Goal: Communication & Community: Answer question/provide support

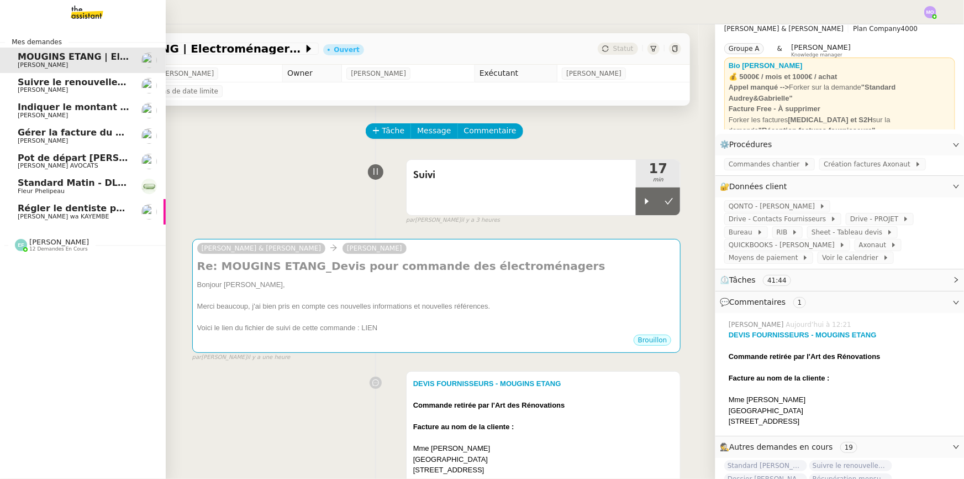
click at [72, 216] on span "[PERSON_NAME] wa KAYEMBE" at bounding box center [63, 216] width 91 height 7
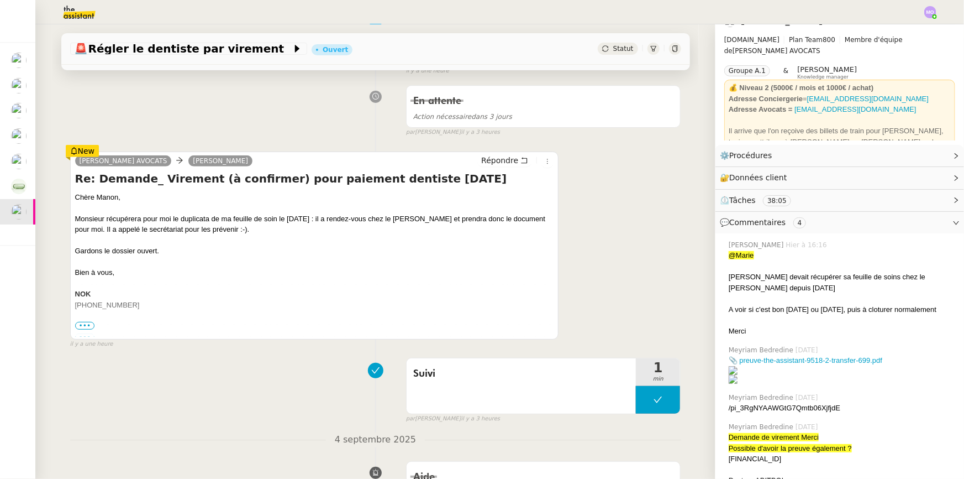
scroll to position [150, 0]
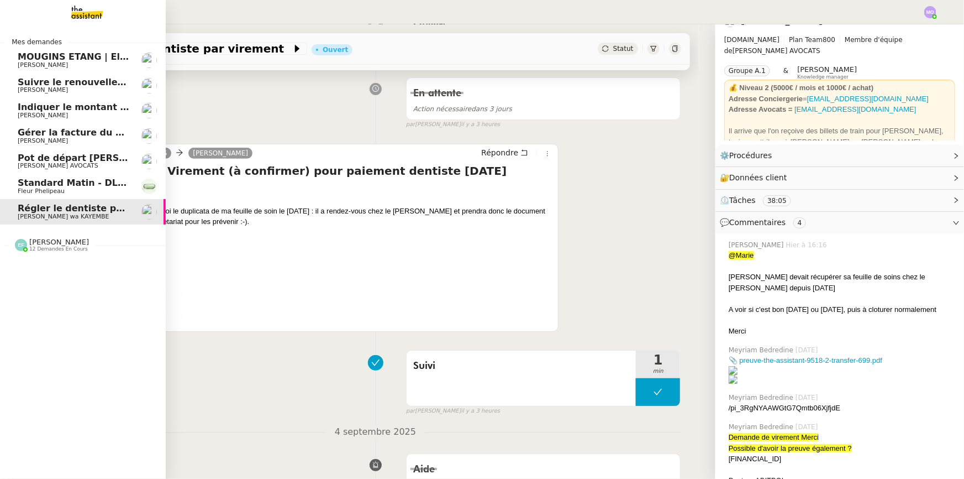
click at [38, 187] on span "Standard Matin - DLAB" at bounding box center [75, 182] width 114 height 11
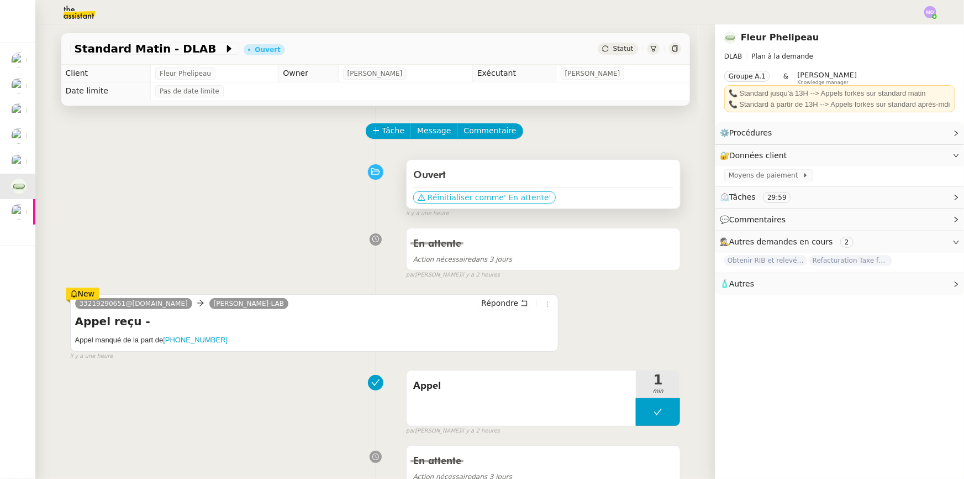
click at [504, 199] on span "' En attente'" at bounding box center [527, 197] width 47 height 11
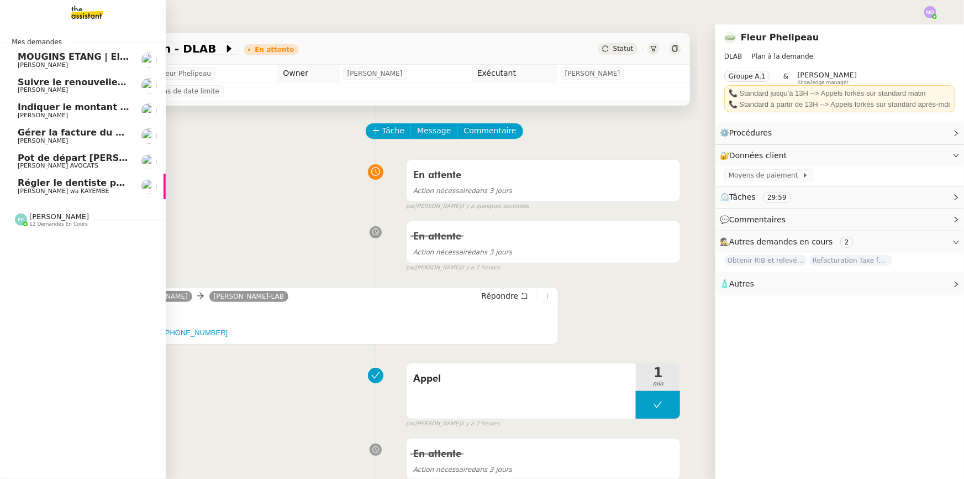
click at [80, 163] on span "[PERSON_NAME] AVOCATS" at bounding box center [74, 165] width 112 height 7
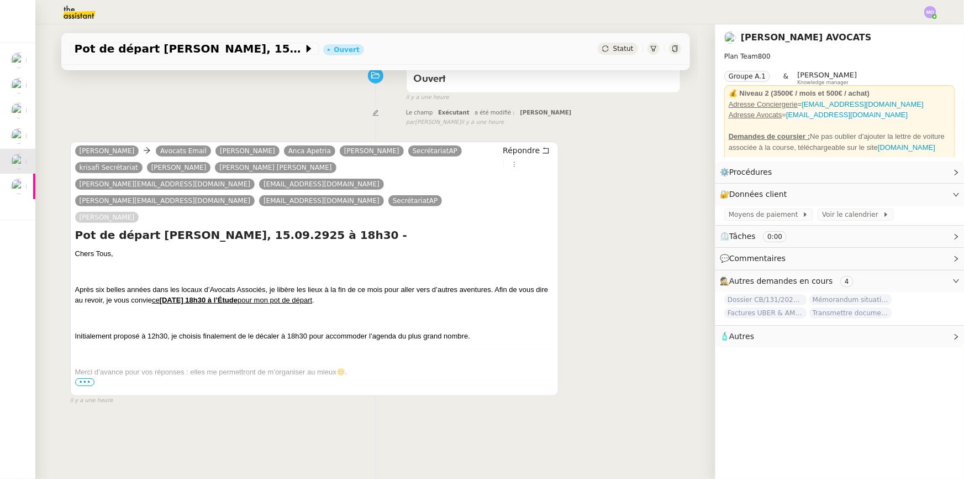
scroll to position [147, 0]
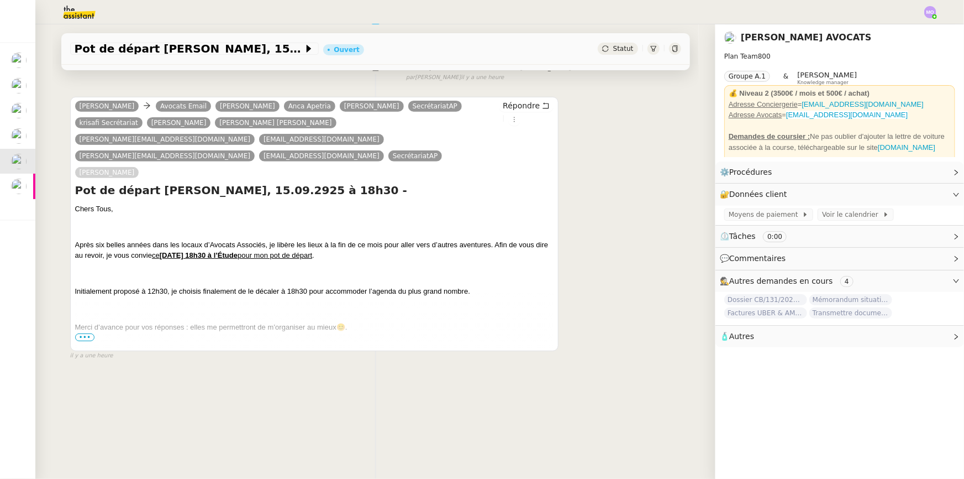
click at [83, 333] on span "•••" at bounding box center [85, 337] width 20 height 8
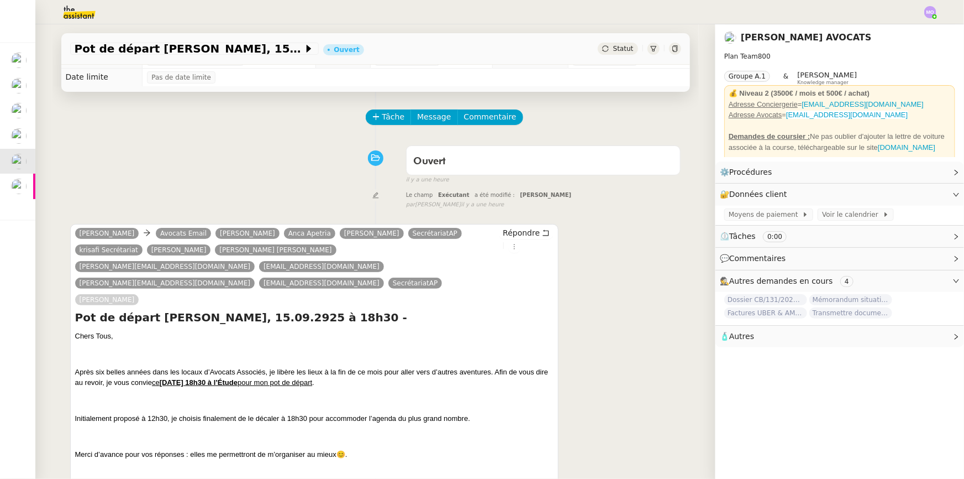
scroll to position [0, 0]
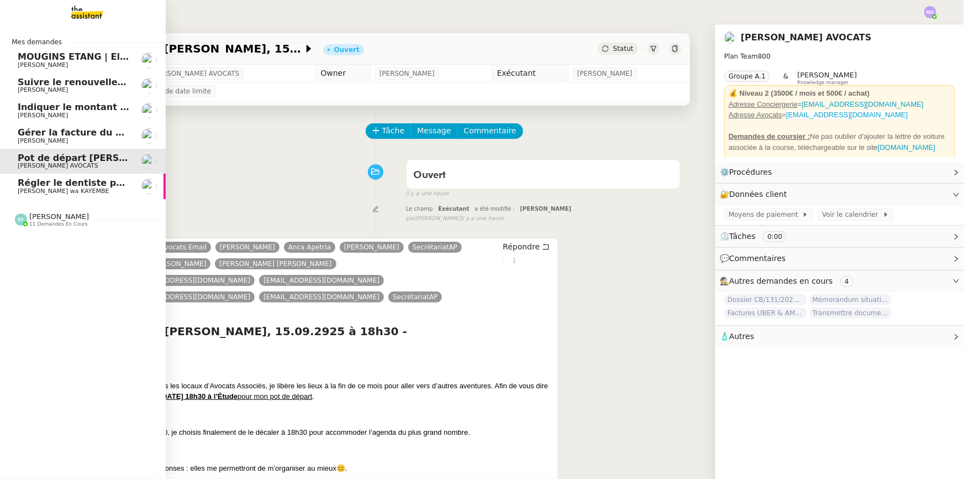
click at [69, 141] on span "[PERSON_NAME]" at bounding box center [74, 141] width 112 height 7
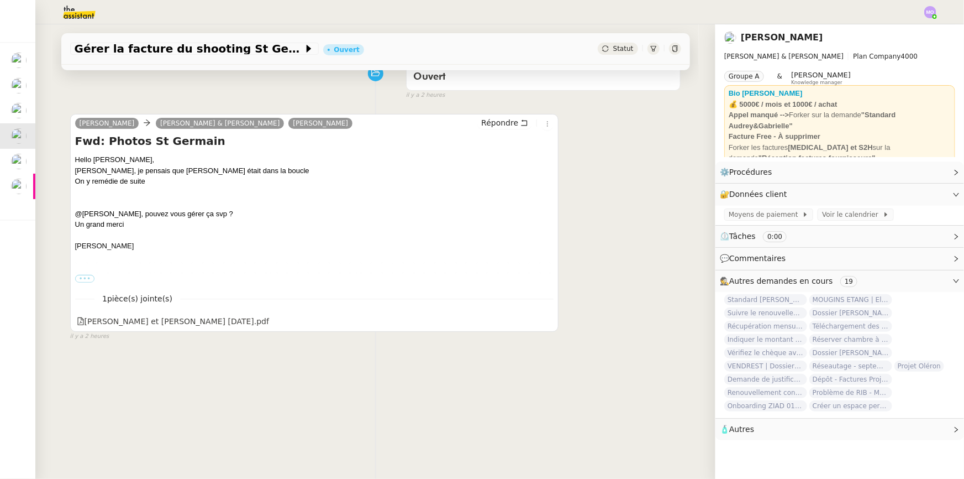
scroll to position [100, 0]
click at [75, 280] on label "•••" at bounding box center [85, 277] width 20 height 8
click at [0, 0] on input "•••" at bounding box center [0, 0] width 0 height 0
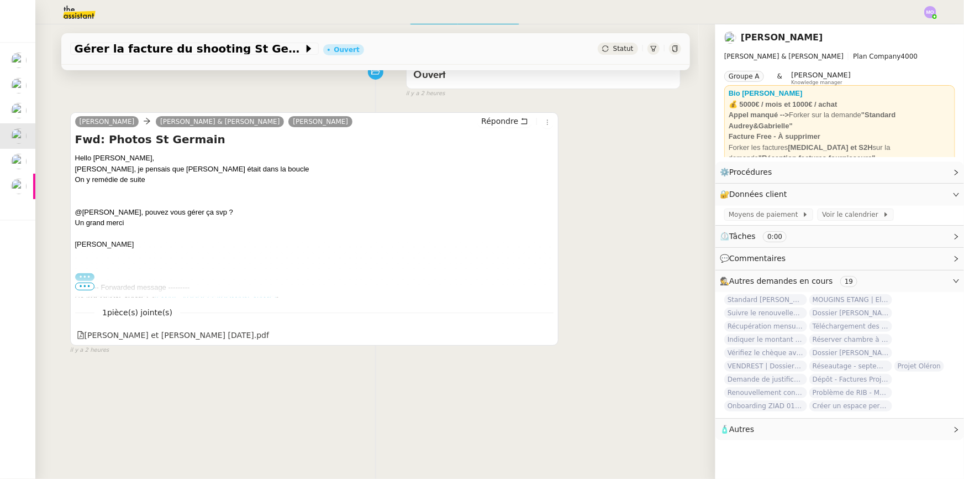
click at [82, 288] on span "•••" at bounding box center [85, 286] width 20 height 8
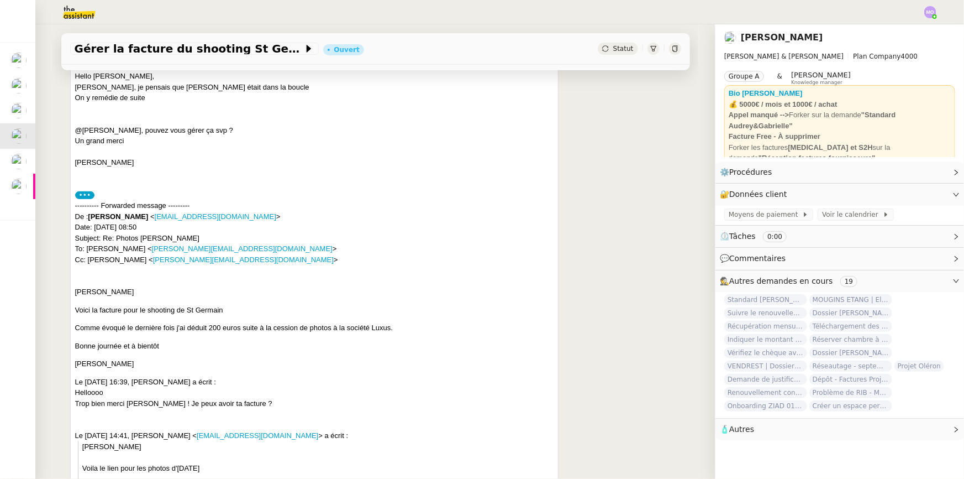
scroll to position [201, 0]
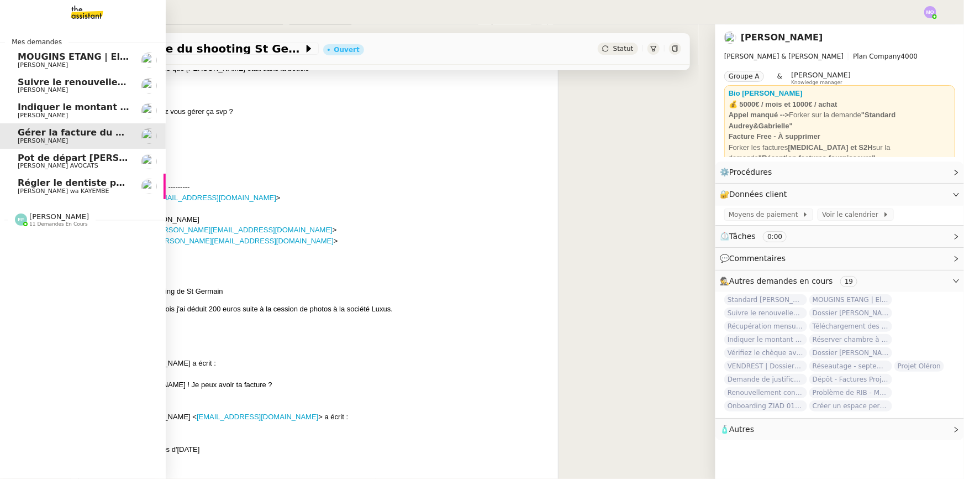
click at [72, 114] on span "[PERSON_NAME]" at bounding box center [74, 115] width 112 height 7
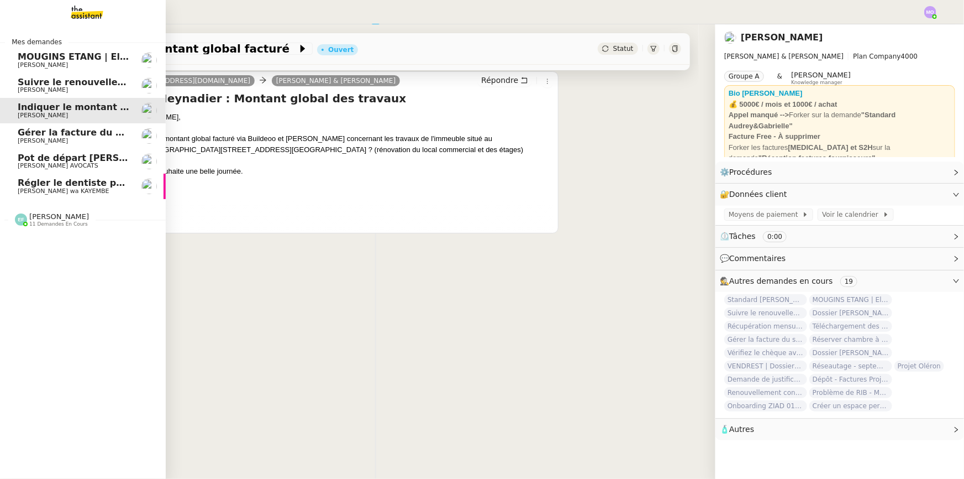
scroll to position [147, 0]
click at [69, 93] on span "[PERSON_NAME]" at bounding box center [74, 90] width 112 height 7
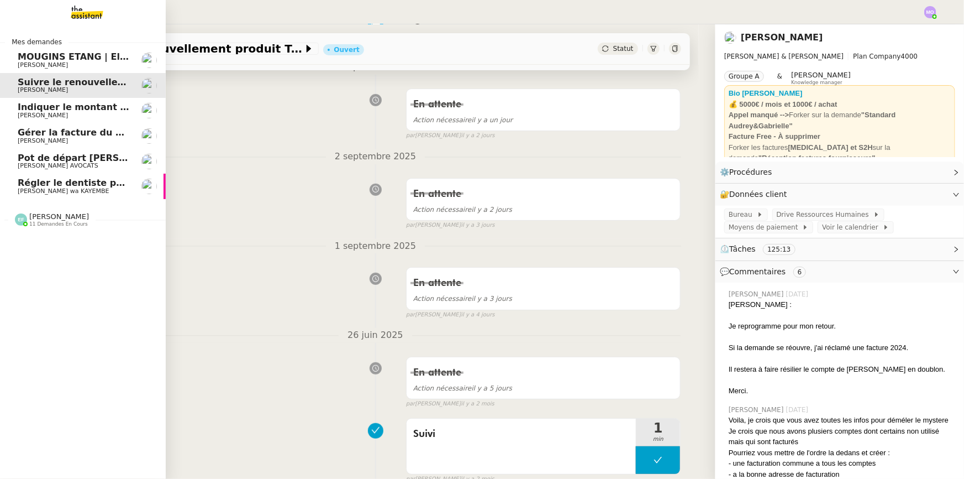
click at [88, 188] on span "[PERSON_NAME] wa KAYEMBE" at bounding box center [63, 190] width 91 height 7
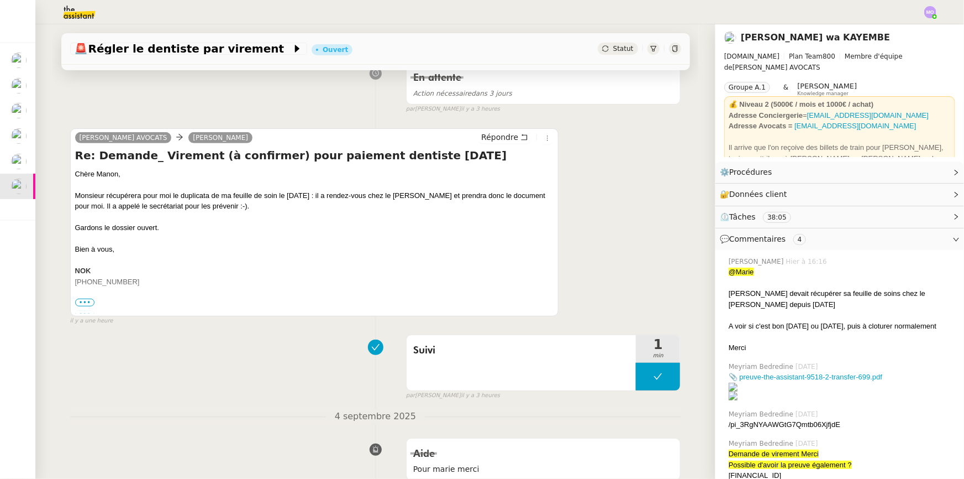
scroll to position [201, 0]
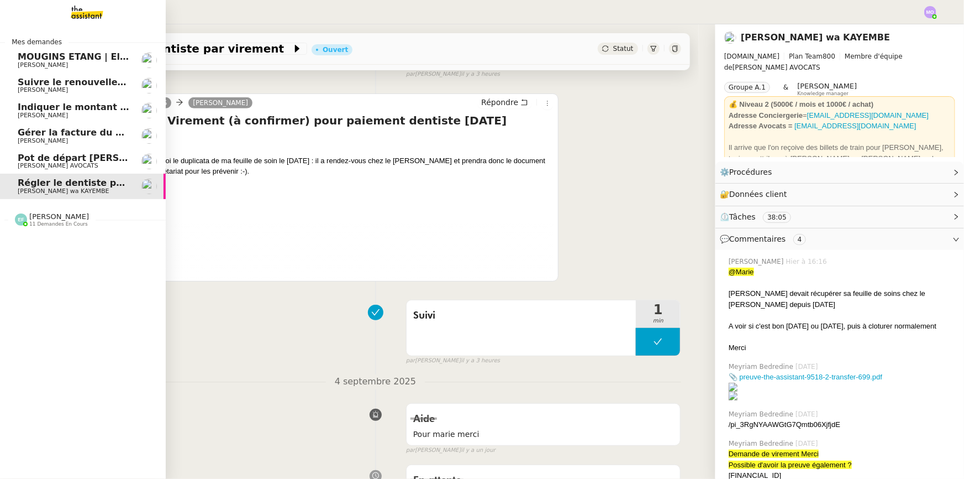
click at [70, 163] on span "[PERSON_NAME] AVOCATS" at bounding box center [58, 165] width 81 height 7
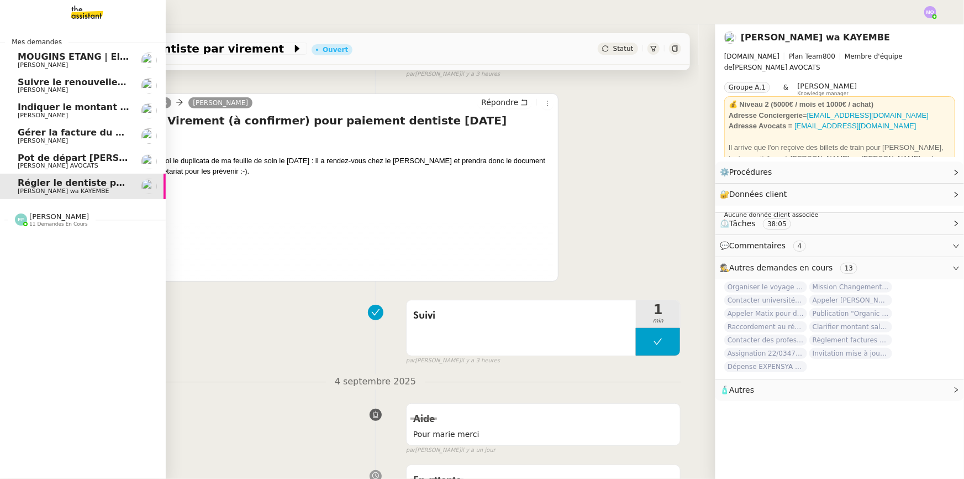
scroll to position [147, 0]
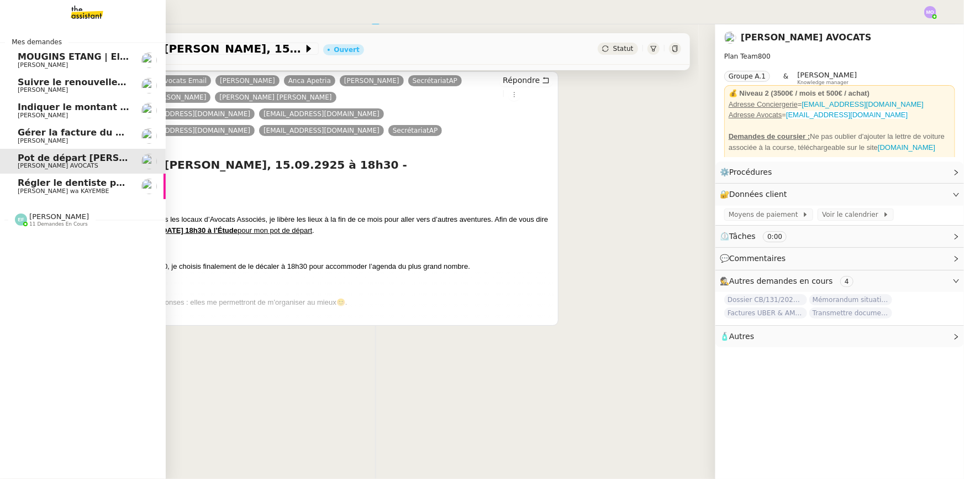
click at [73, 142] on span "[PERSON_NAME]" at bounding box center [74, 141] width 112 height 7
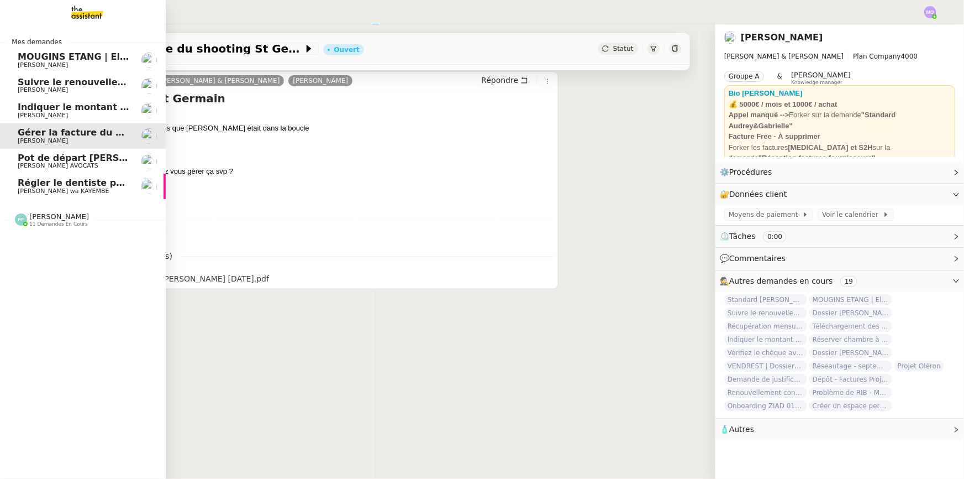
click at [92, 193] on span "[PERSON_NAME] wa KAYEMBE" at bounding box center [63, 190] width 91 height 7
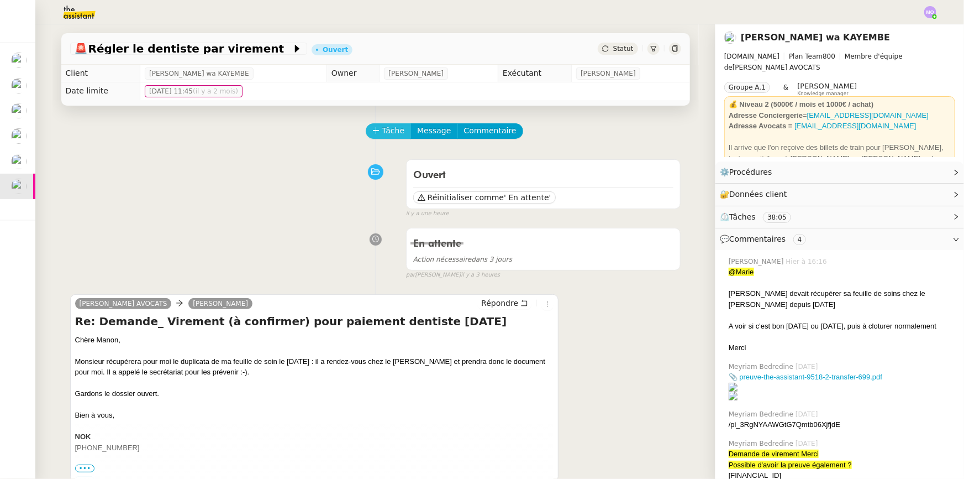
click at [382, 132] on span "Tâche" at bounding box center [393, 130] width 23 height 13
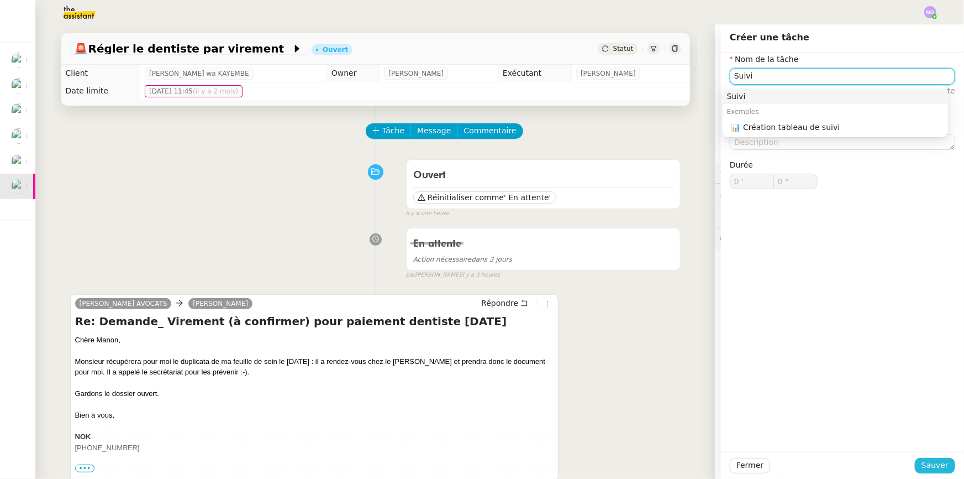
type input "Suivi"
click at [922, 464] on span "Sauver" at bounding box center [935, 465] width 27 height 13
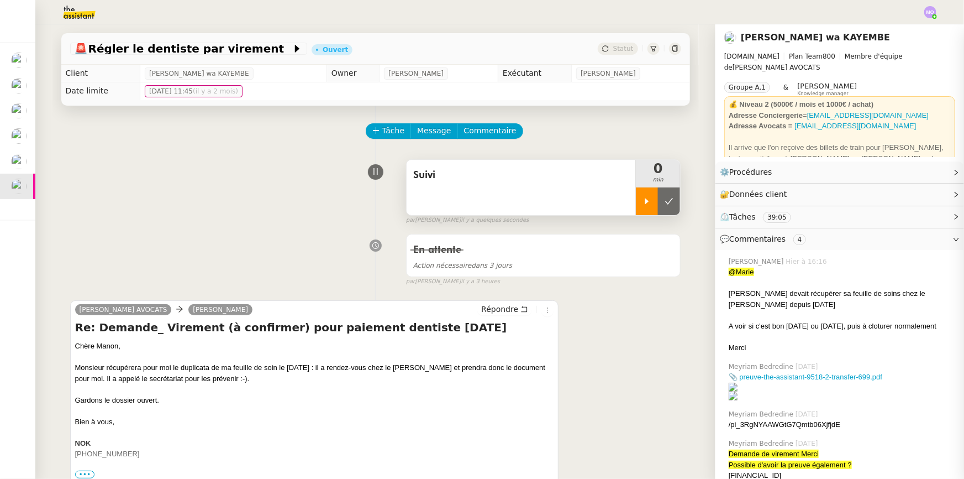
click at [643, 205] on div at bounding box center [647, 201] width 22 height 28
click at [505, 314] on span "Répondre" at bounding box center [499, 308] width 37 height 11
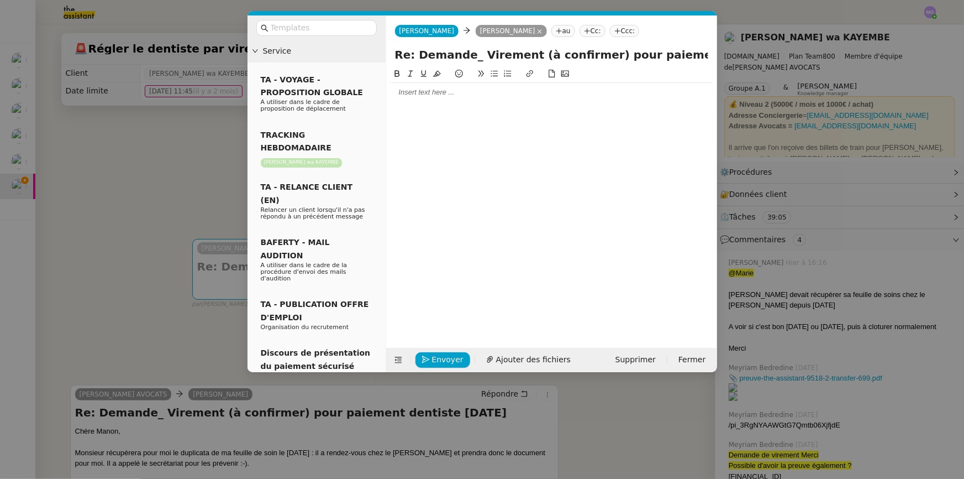
click at [435, 92] on div at bounding box center [552, 92] width 322 height 10
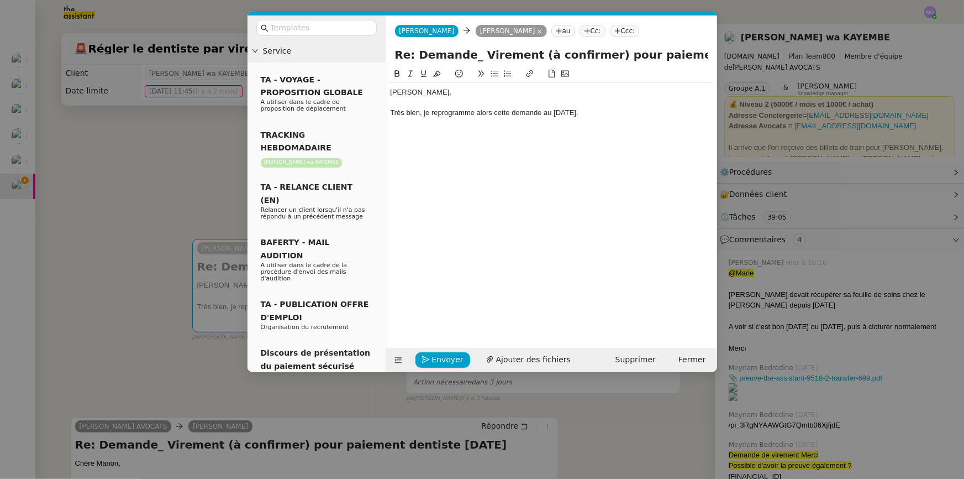
click at [193, 167] on nz-modal-container "Service TA - VOYAGE - PROPOSITION GLOBALE A utiliser dans le cadre de propositi…" at bounding box center [482, 239] width 964 height 479
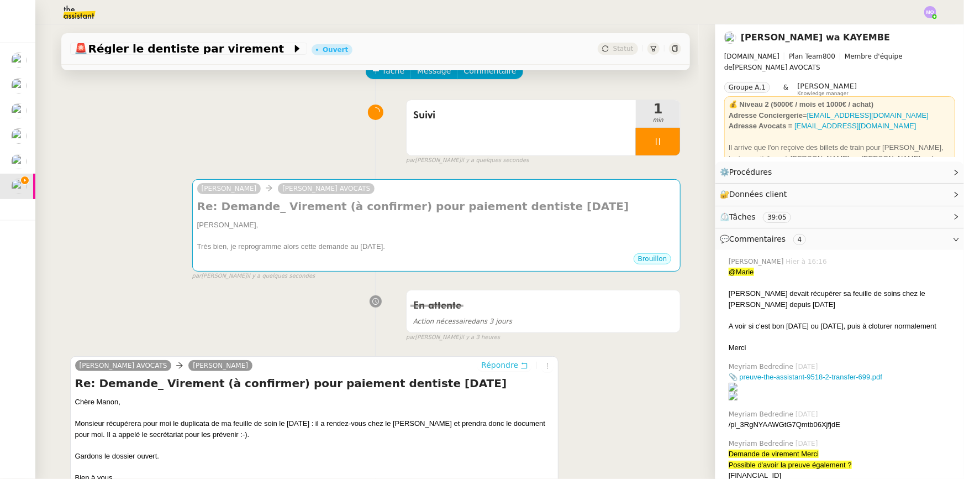
scroll to position [50, 0]
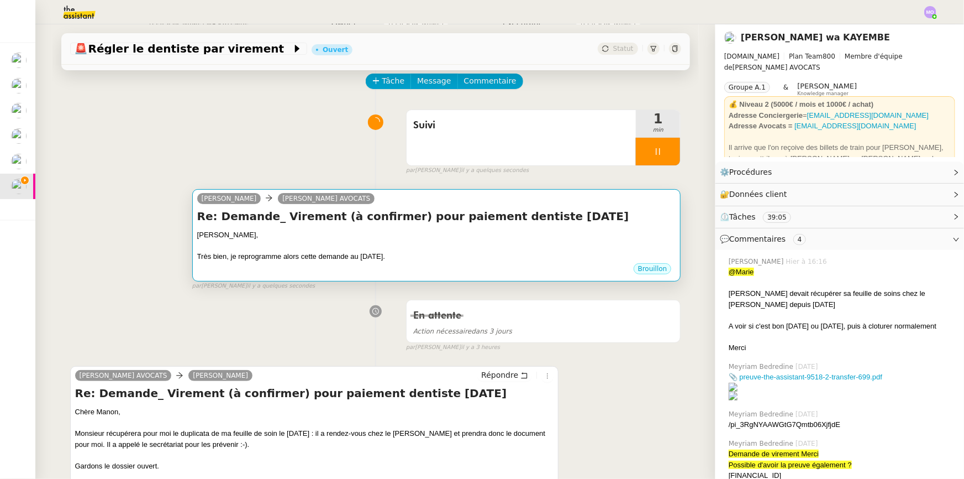
click at [500, 224] on h4 "Re: Demande_ Virement (à confirmer) pour paiement dentiste [DATE]" at bounding box center [436, 215] width 479 height 15
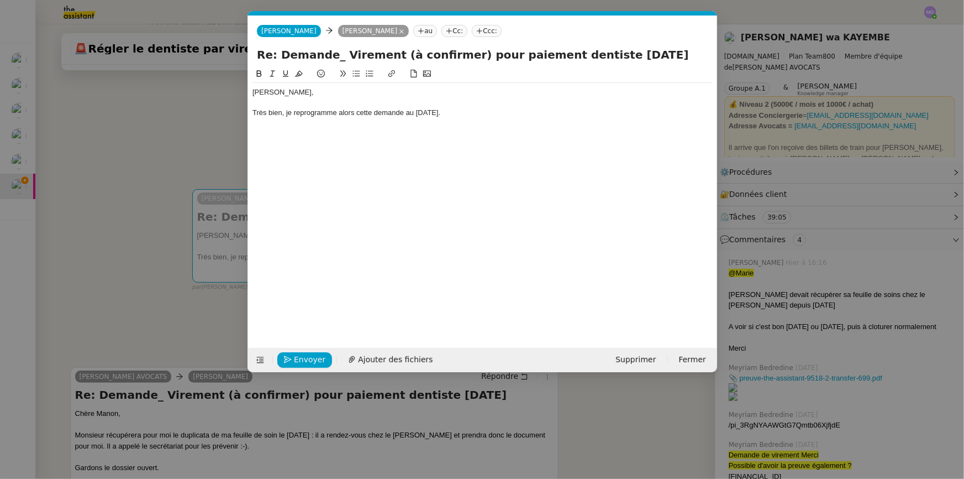
scroll to position [0, 23]
click at [458, 111] on div "Très bien, je reprogramme alors cette demande au [DATE]." at bounding box center [483, 113] width 460 height 10
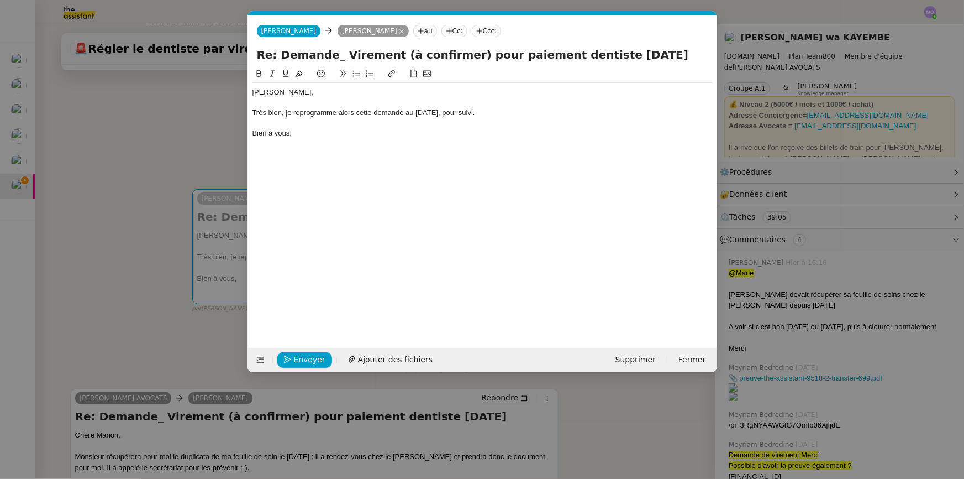
click at [129, 174] on nz-modal-container "Service TA - VOYAGE - PROPOSITION GLOBALE A utiliser dans le cadre de propositi…" at bounding box center [482, 239] width 964 height 479
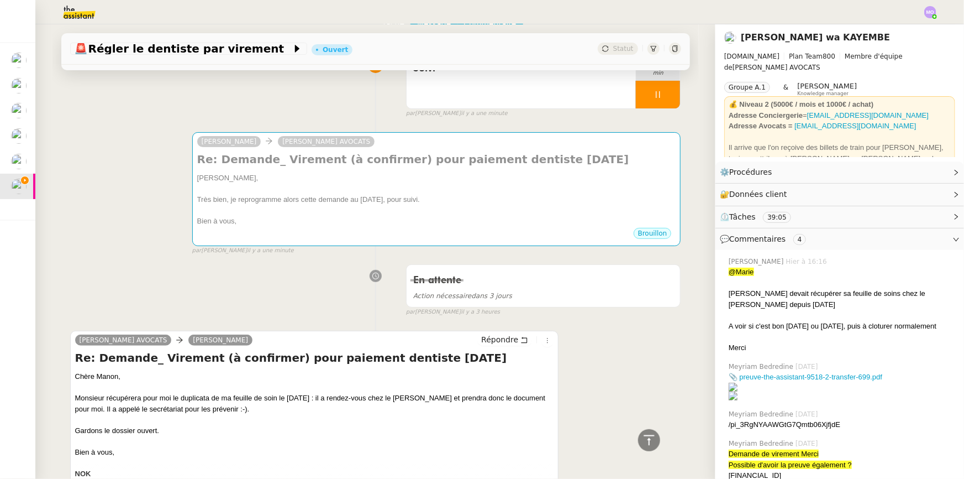
scroll to position [0, 0]
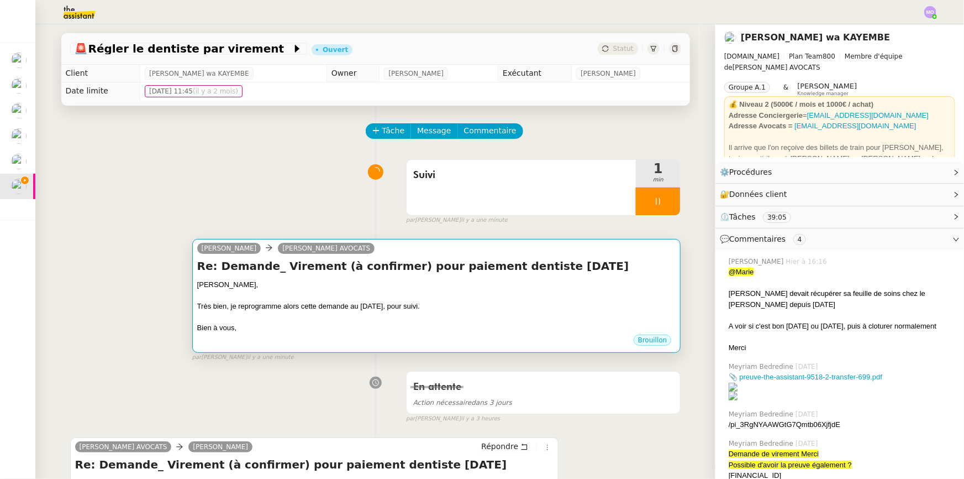
click at [557, 272] on h4 "Re: Demande_ Virement (à confirmer) pour paiement dentiste [DATE]" at bounding box center [436, 265] width 479 height 15
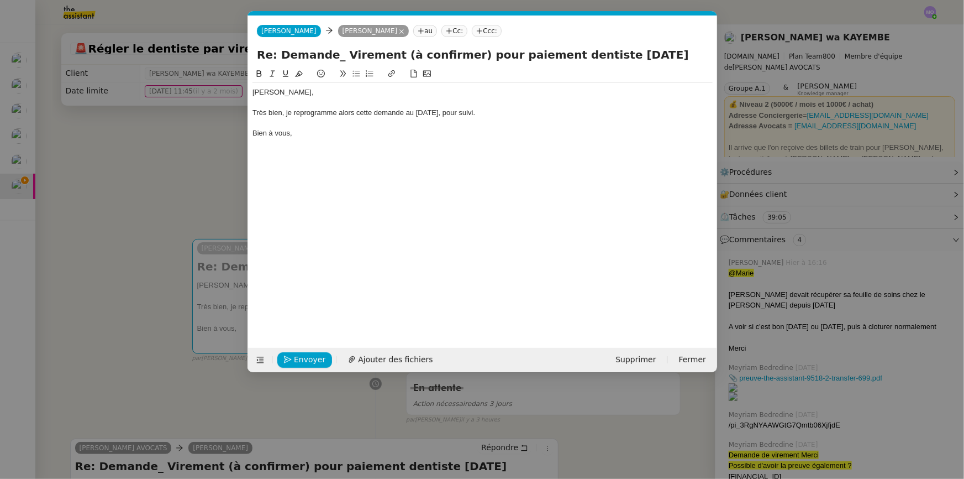
scroll to position [0, 23]
click at [302, 360] on span "Envoyer" at bounding box center [310, 359] width 32 height 13
click at [302, 360] on span "Confirmer l'envoi" at bounding box center [327, 359] width 66 height 13
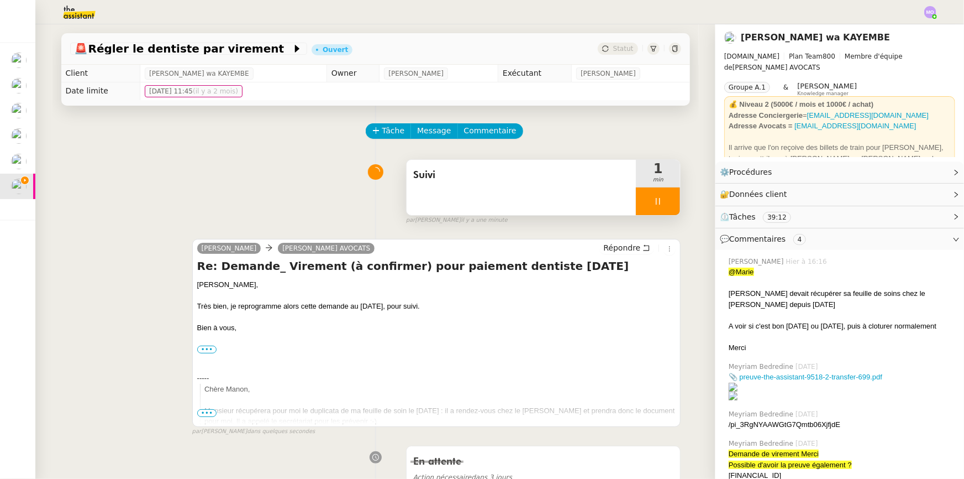
click at [653, 195] on div at bounding box center [658, 201] width 44 height 28
click at [658, 195] on button at bounding box center [669, 201] width 22 height 28
click at [617, 53] on span "Statut" at bounding box center [623, 49] width 20 height 8
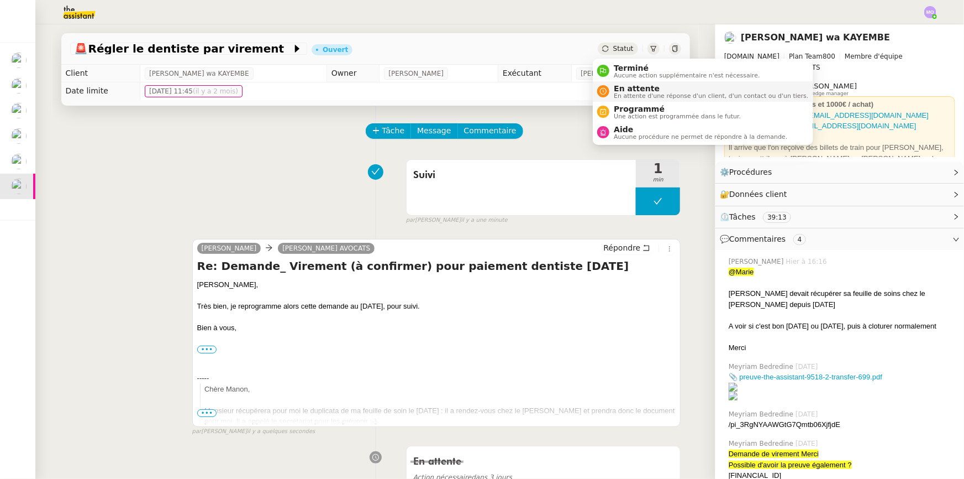
click at [629, 89] on span "En attente" at bounding box center [711, 88] width 195 height 9
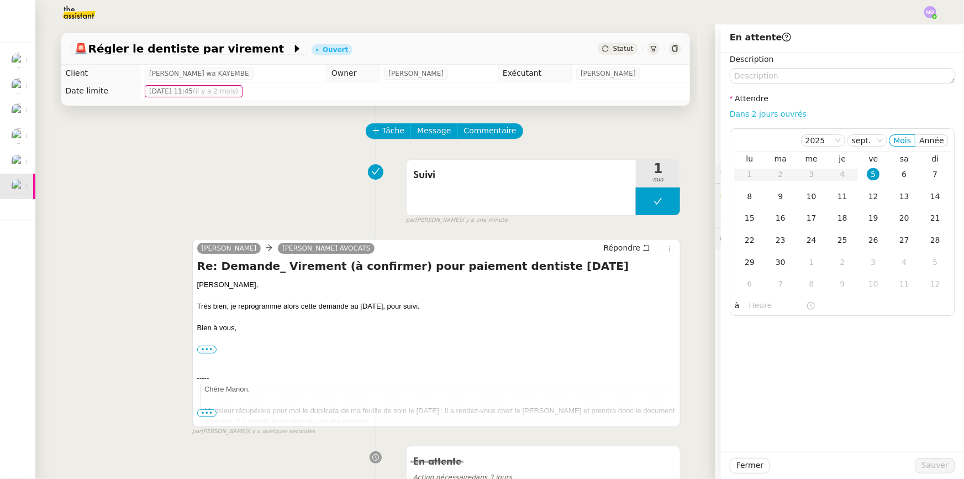
click at [743, 112] on link "Dans 2 jours ouvrés" at bounding box center [768, 113] width 77 height 9
type input "07:00"
click at [916, 463] on button "Sauver" at bounding box center [935, 465] width 40 height 15
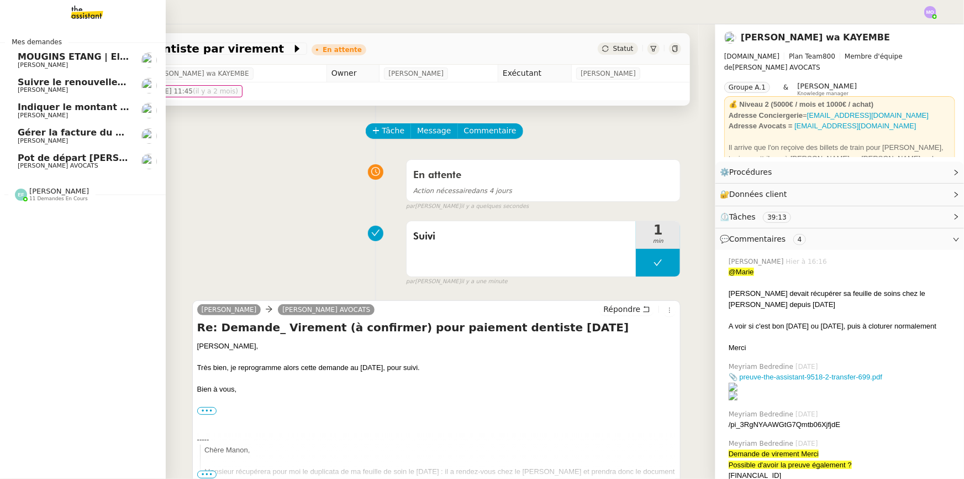
click at [78, 135] on span "Gérer la facture du shooting St Germain" at bounding box center [118, 132] width 200 height 11
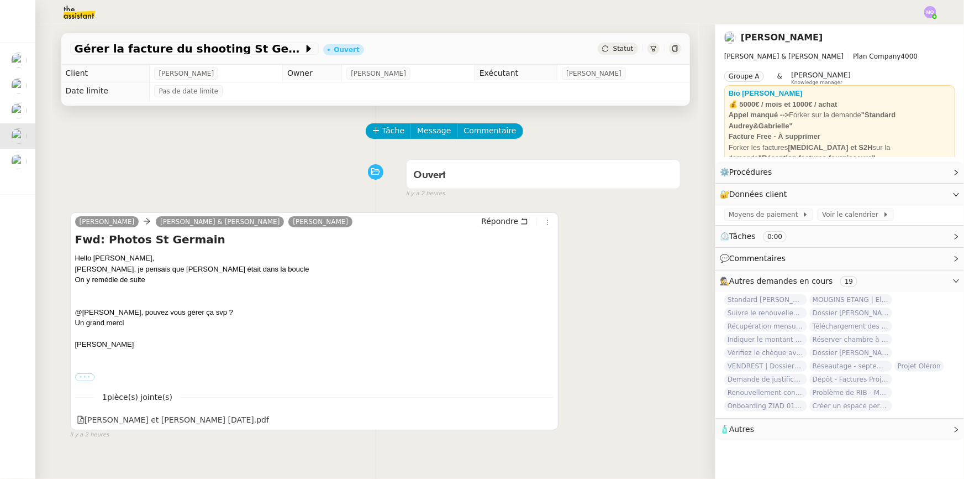
click at [81, 377] on label "•••" at bounding box center [85, 377] width 20 height 8
click at [0, 0] on input "•••" at bounding box center [0, 0] width 0 height 0
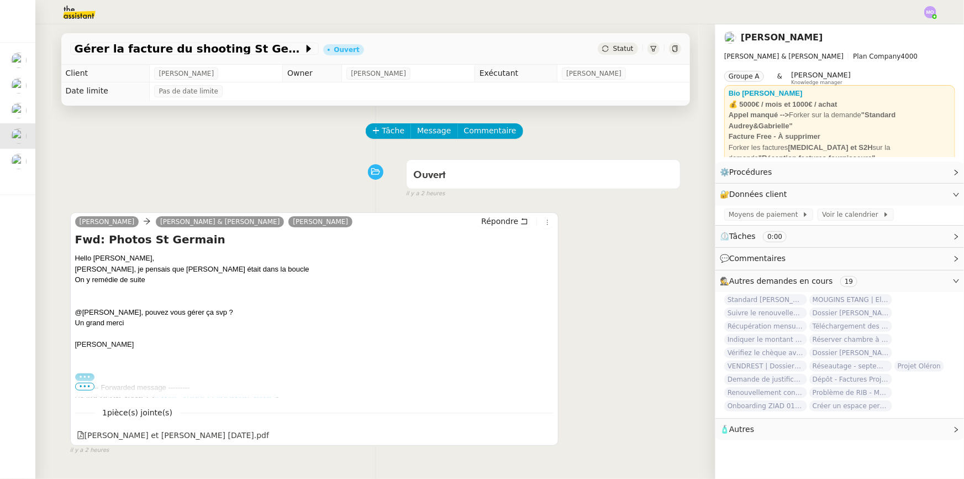
click at [81, 377] on label "•••" at bounding box center [85, 377] width 20 height 8
click at [0, 0] on input "•••" at bounding box center [0, 0] width 0 height 0
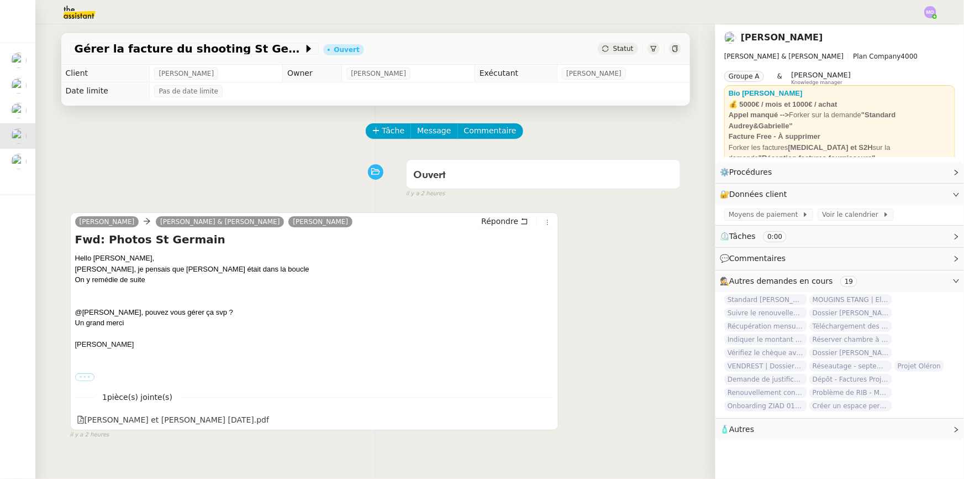
click at [81, 381] on label "•••" at bounding box center [85, 377] width 20 height 8
click at [0, 0] on input "•••" at bounding box center [0, 0] width 0 height 0
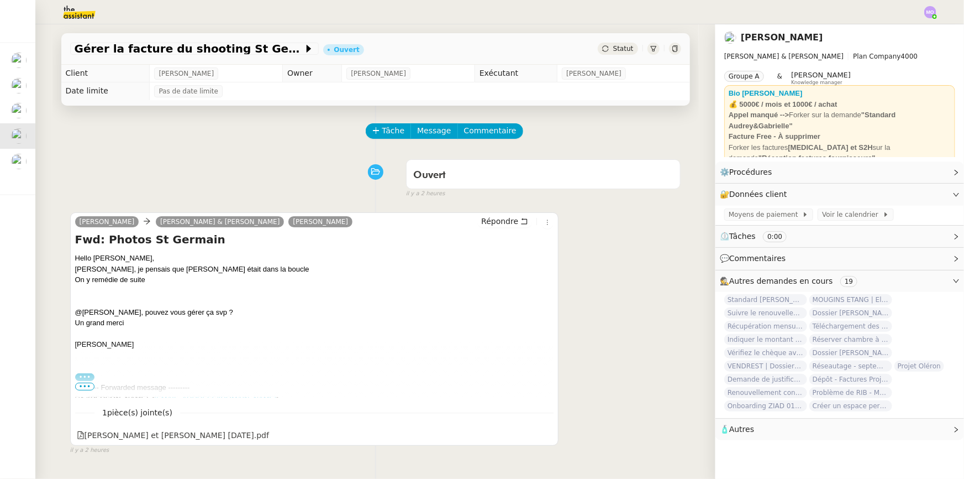
click at [80, 387] on span "•••" at bounding box center [85, 386] width 20 height 8
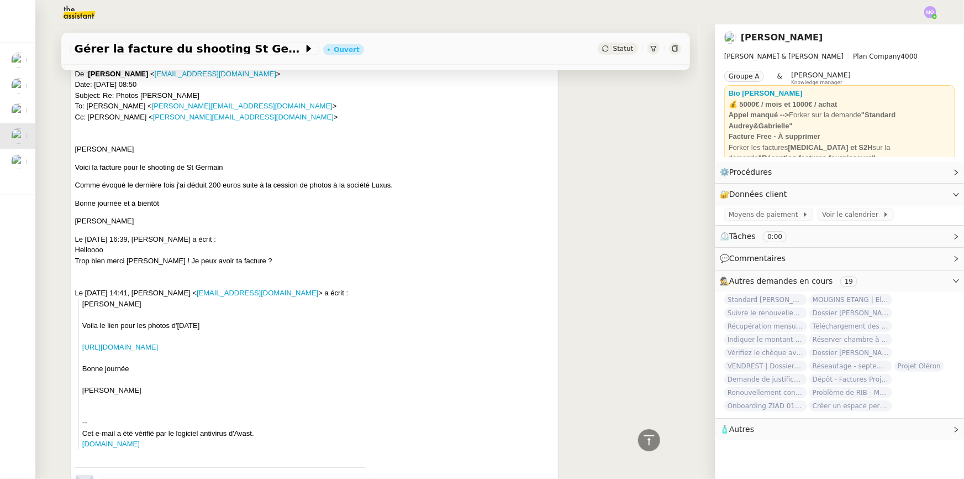
scroll to position [351, 0]
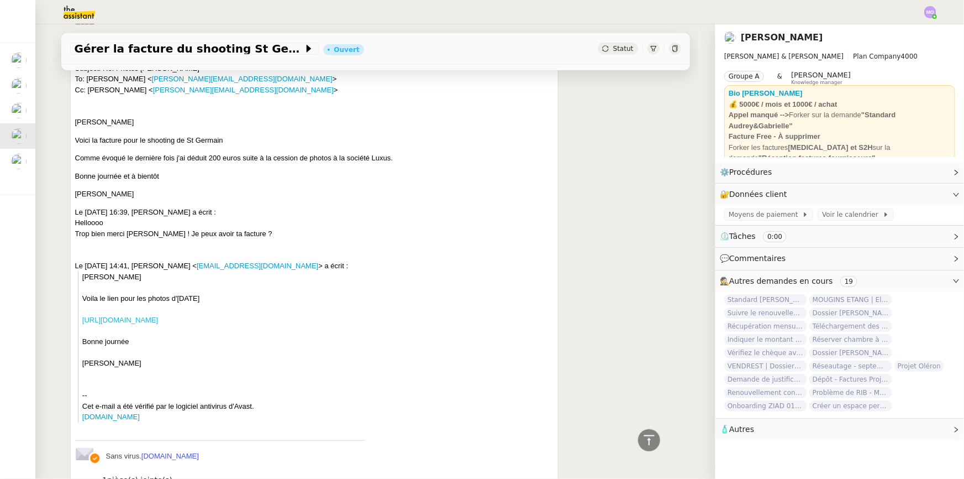
click at [158, 323] on link "[URL][DOMAIN_NAME]" at bounding box center [120, 320] width 76 height 8
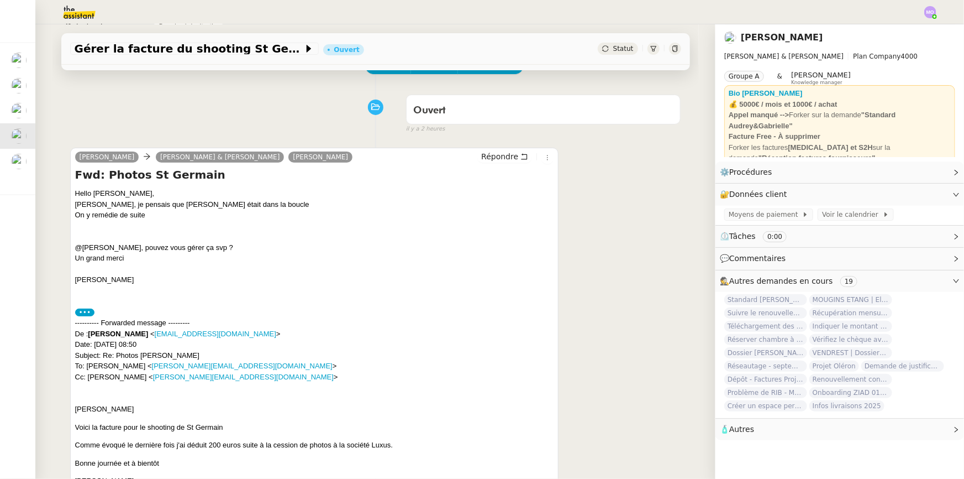
scroll to position [0, 0]
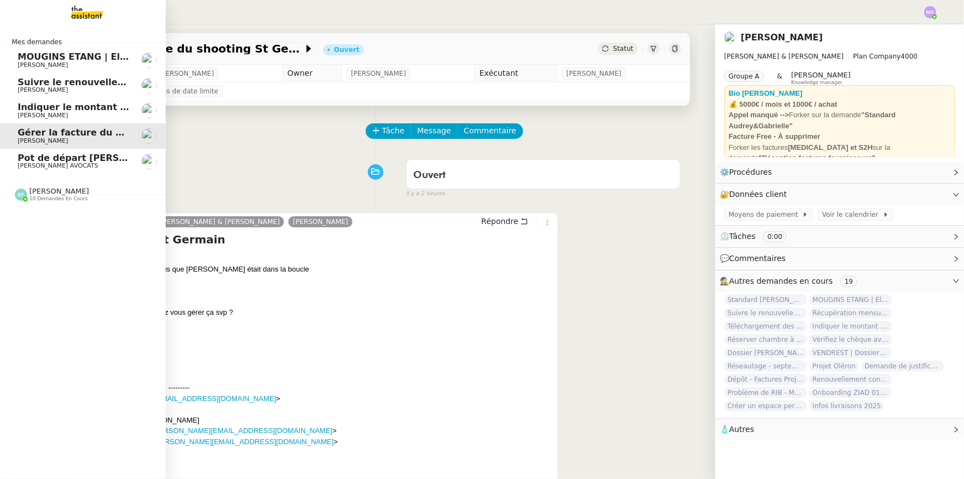
click at [87, 106] on span "Indiquer le montant global facturé" at bounding box center [104, 107] width 172 height 11
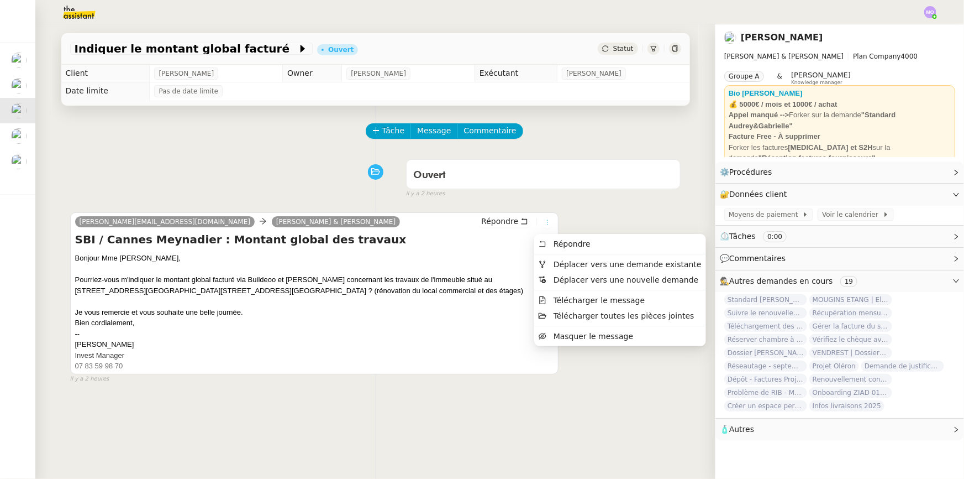
click at [543, 221] on icon at bounding box center [548, 222] width 12 height 7
click at [561, 260] on span "Déplacer vers une demande existante" at bounding box center [628, 264] width 148 height 9
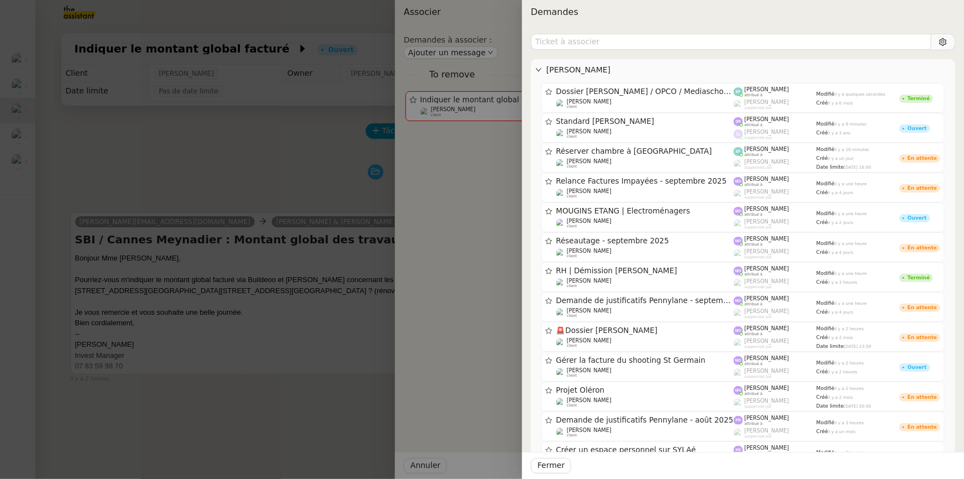
click at [200, 186] on div at bounding box center [482, 239] width 964 height 479
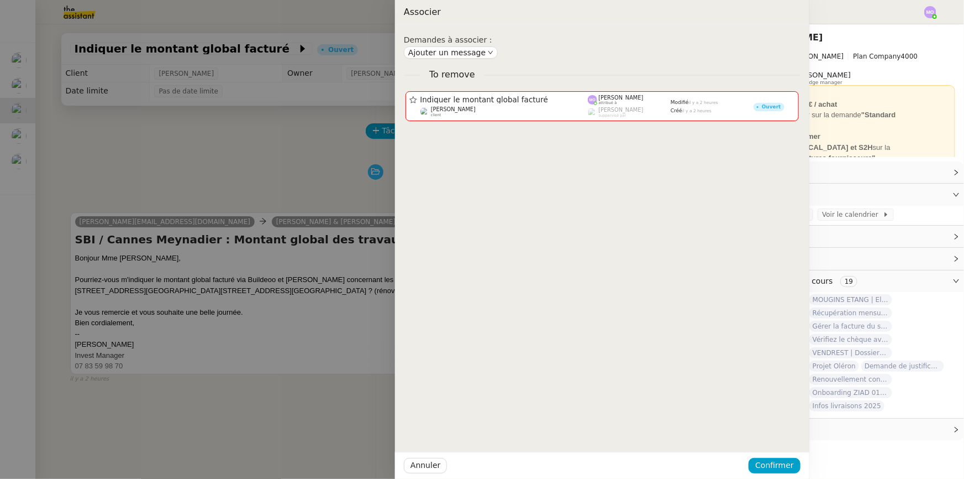
click at [200, 186] on div at bounding box center [482, 239] width 964 height 479
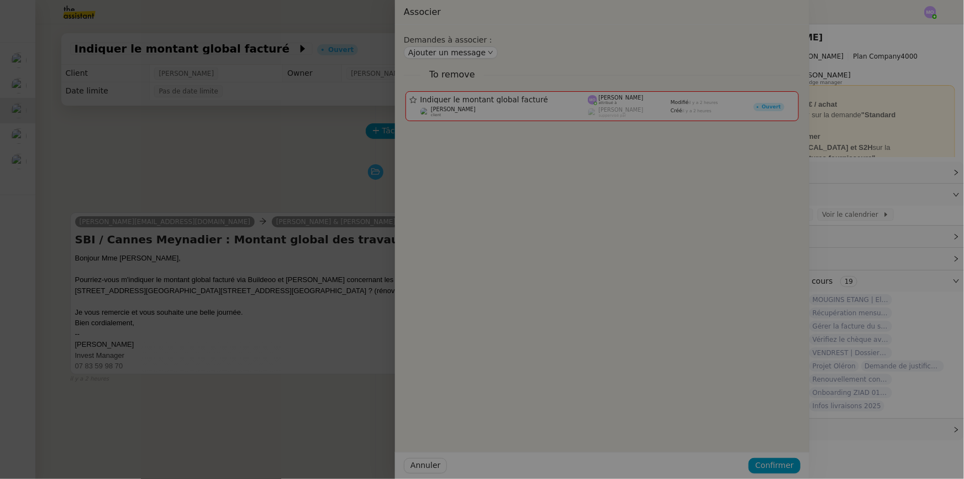
click at [200, 186] on div at bounding box center [327, 239] width 964 height 479
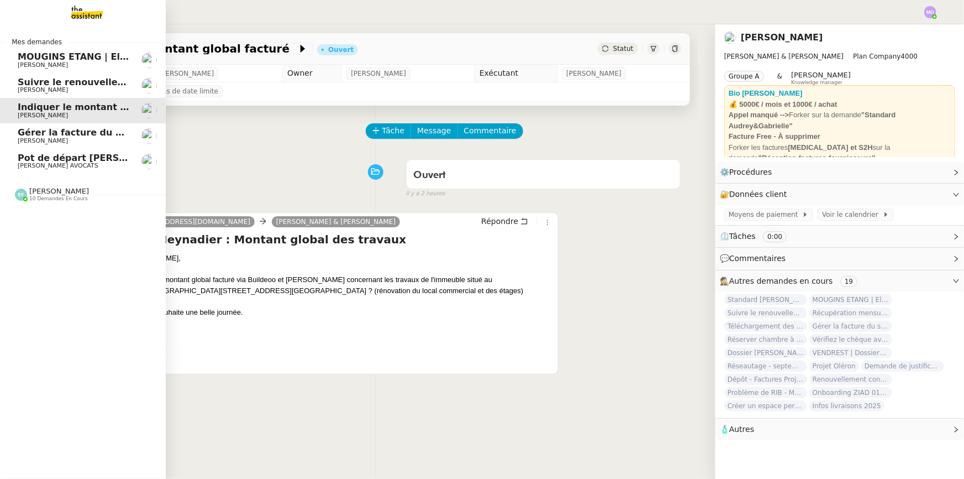
click at [47, 89] on span "[PERSON_NAME]" at bounding box center [43, 89] width 50 height 7
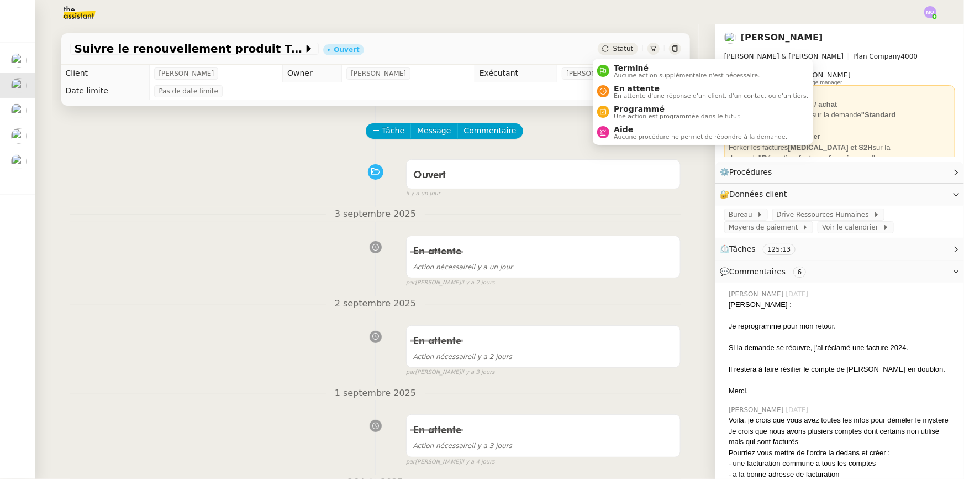
click at [613, 46] on span "Statut" at bounding box center [623, 49] width 20 height 8
click at [635, 90] on span "En attente" at bounding box center [711, 88] width 195 height 9
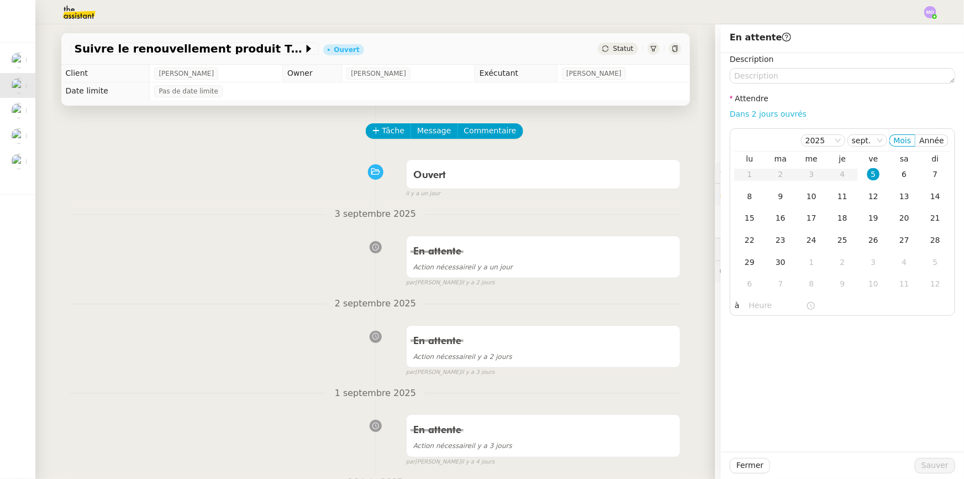
click at [739, 116] on link "Dans 2 jours ouvrés" at bounding box center [768, 113] width 77 height 9
type input "07:00"
drag, startPoint x: 738, startPoint y: 195, endPoint x: 753, endPoint y: 242, distance: 48.8
click at [744, 195] on div "8" at bounding box center [750, 196] width 12 height 12
click at [929, 464] on span "Sauver" at bounding box center [935, 465] width 27 height 13
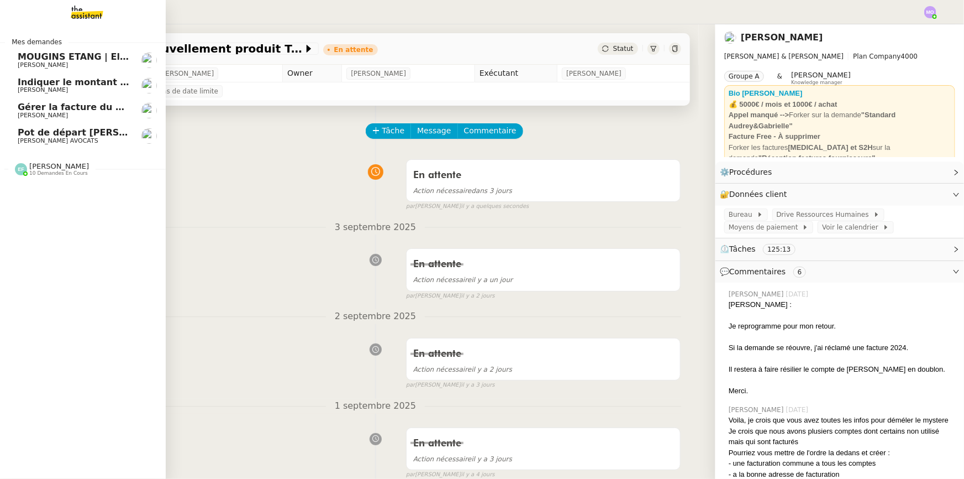
click at [70, 65] on span "[PERSON_NAME]" at bounding box center [74, 65] width 112 height 7
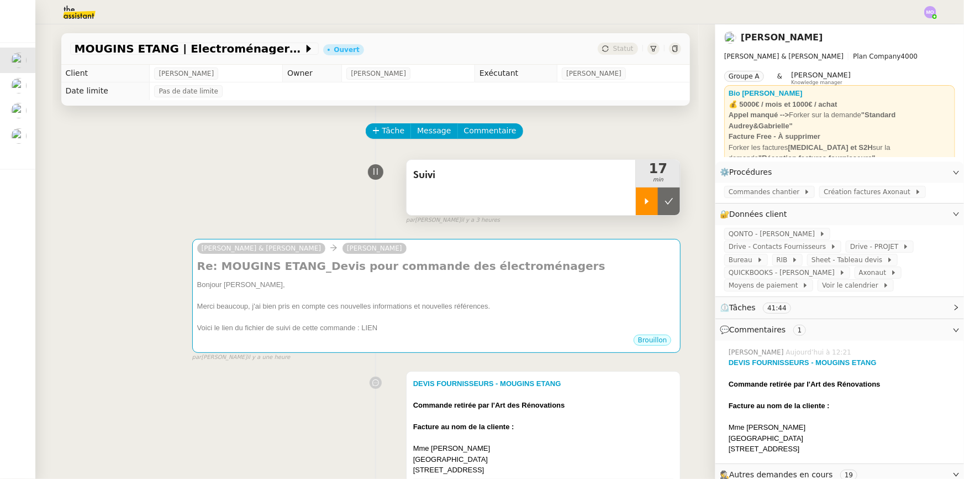
click at [646, 203] on icon at bounding box center [648, 201] width 4 height 6
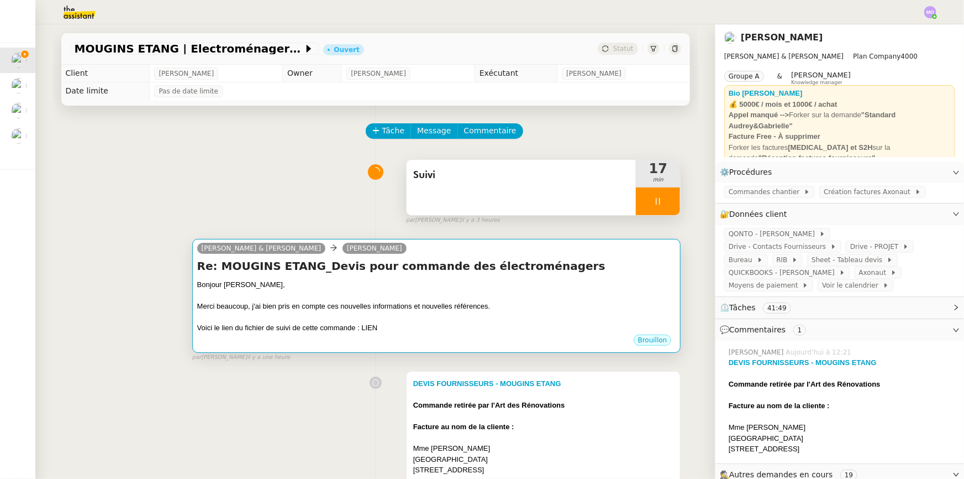
click at [485, 312] on div "Merci beaucoup, j'ai bien pris en compte ces nouvelles informations et nouvelle…" at bounding box center [436, 306] width 479 height 11
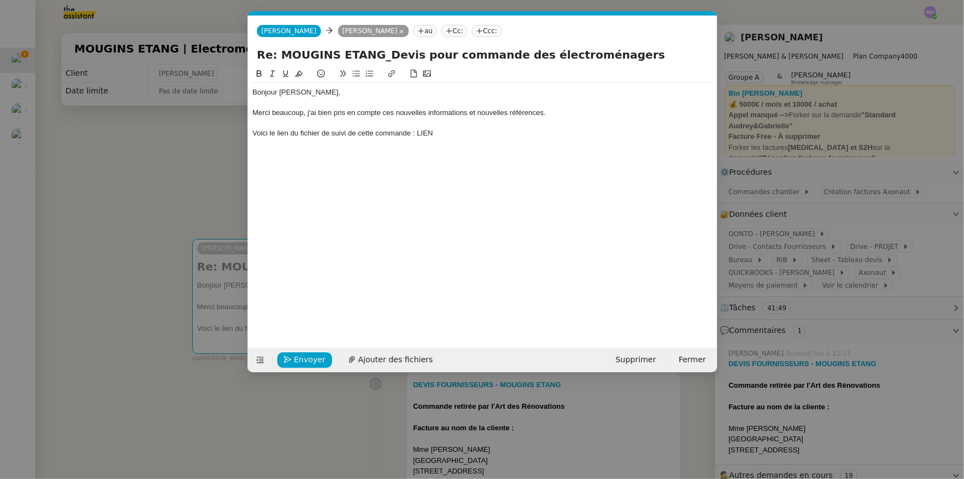
scroll to position [0, 23]
click at [426, 134] on div "Voici le lien du fichier de suivi de cette commande : LIEN" at bounding box center [483, 133] width 460 height 10
click at [389, 76] on icon at bounding box center [391, 73] width 7 height 7
paste input "[URL][DOMAIN_NAME]"
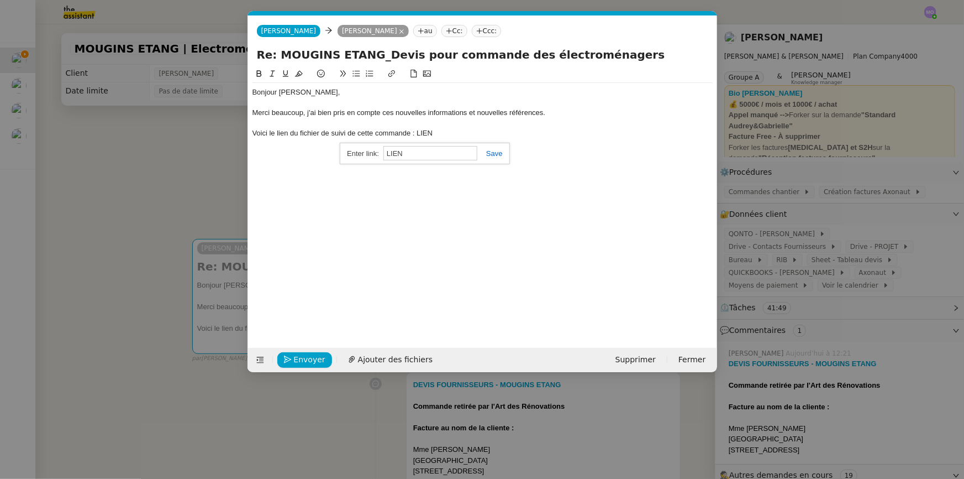
type input "[URL][DOMAIN_NAME]"
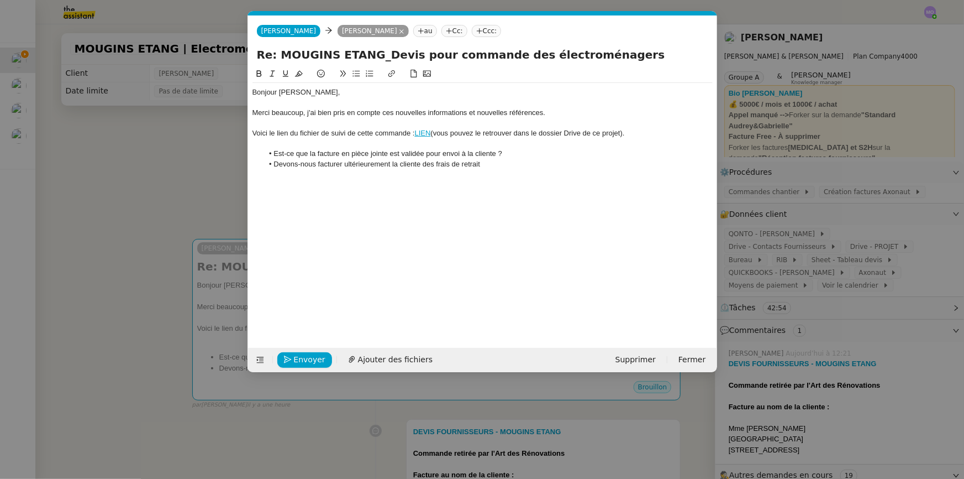
click at [206, 169] on nz-modal-container "Service TA - VOYAGE - PROPOSITION GLOBALE A utiliser dans le cadre de propositi…" at bounding box center [482, 239] width 964 height 479
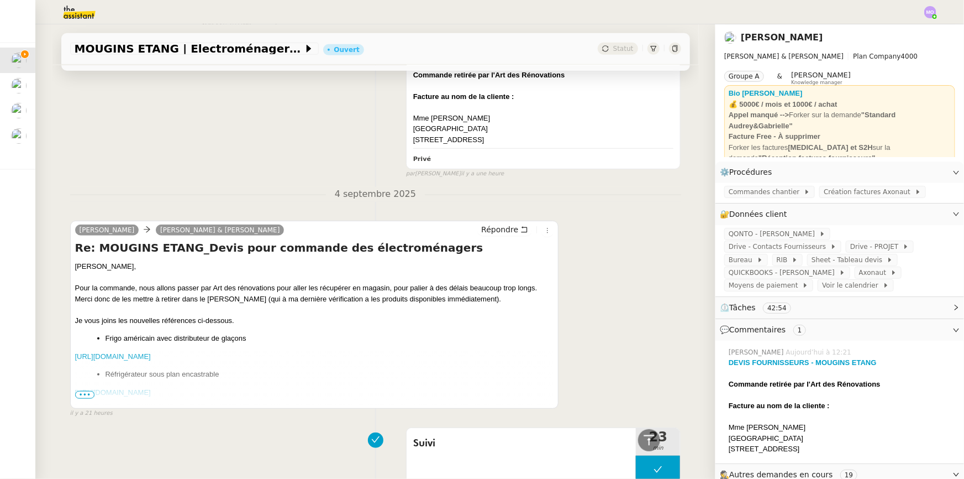
scroll to position [402, 0]
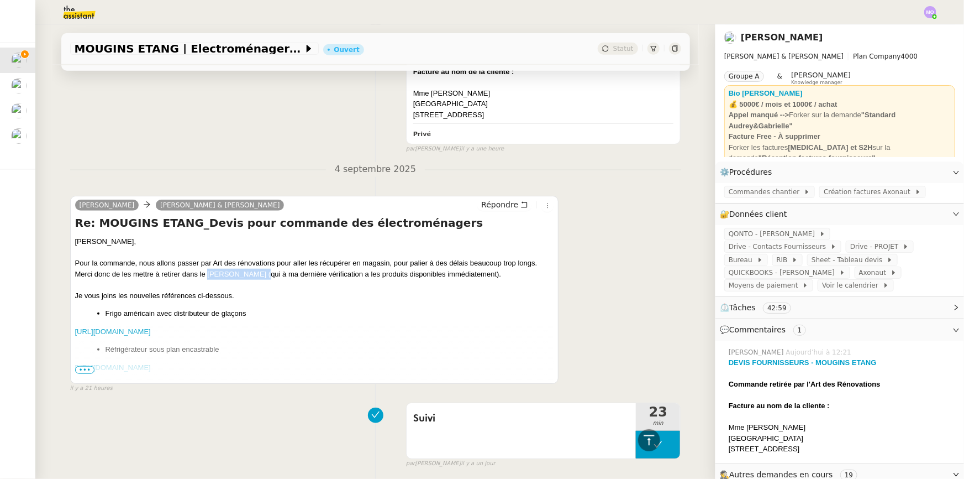
drag, startPoint x: 214, startPoint y: 275, endPoint x: 256, endPoint y: 275, distance: 41.5
click at [256, 275] on div "Merci donc de les mettre à retirer dans le [PERSON_NAME] (qui à ma dernière vér…" at bounding box center [314, 274] width 479 height 11
copy div "[PERSON_NAME]"
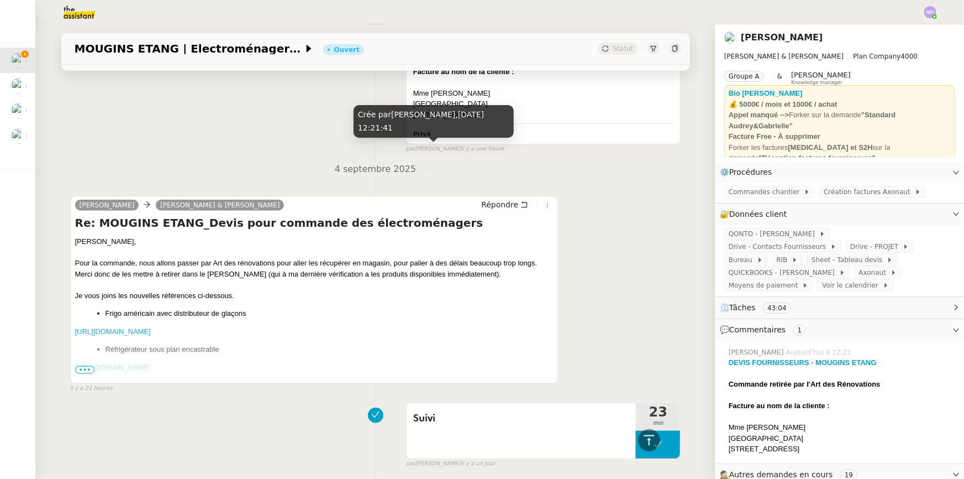
click at [299, 276] on div "Merci donc de les mettre à retirer dans le [PERSON_NAME] (qui à ma dernière vér…" at bounding box center [314, 274] width 479 height 11
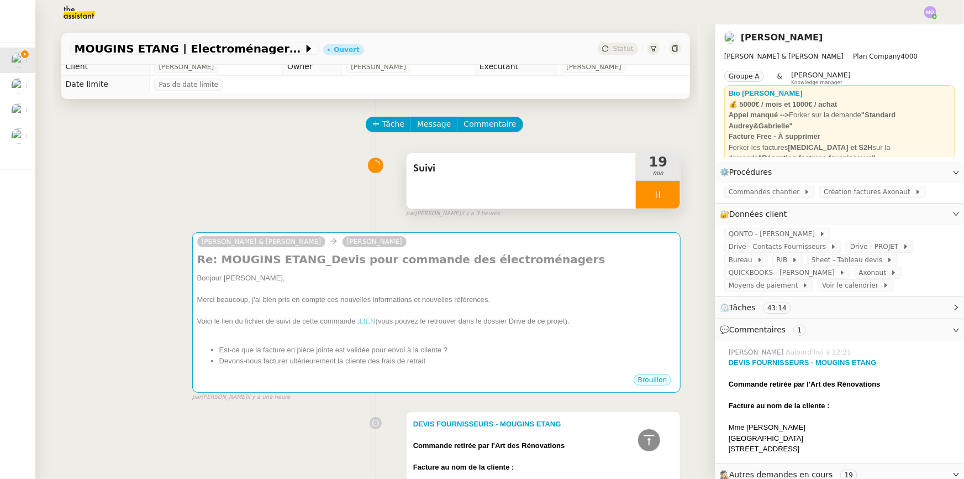
scroll to position [0, 0]
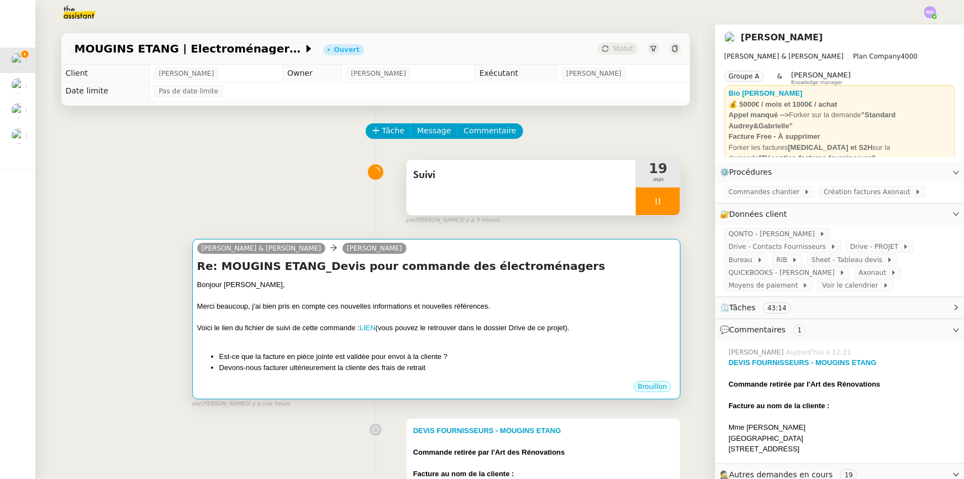
click at [398, 272] on h4 "Re: MOUGINS ETANG_Devis pour commande des électroménagers" at bounding box center [436, 265] width 479 height 15
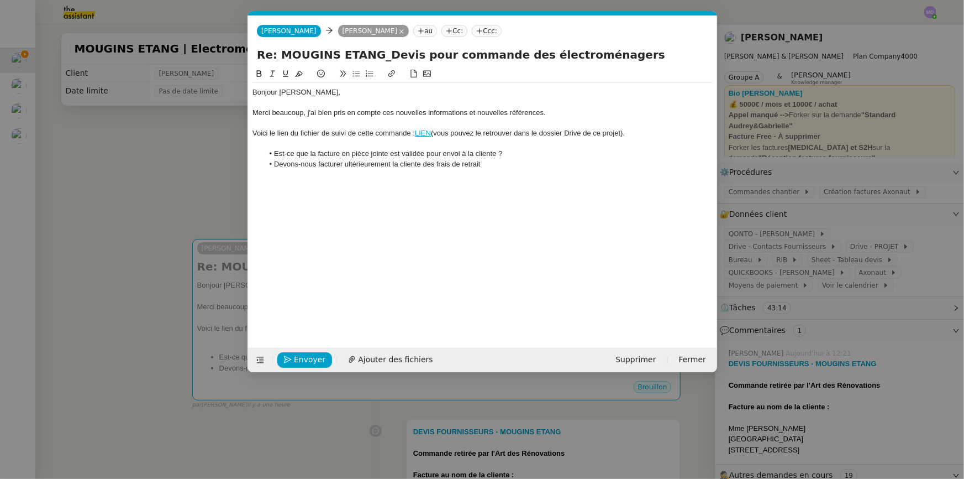
scroll to position [0, 23]
click at [272, 166] on li "Devons-nous facturer ultérieurement la cliente des frais de retrait" at bounding box center [488, 164] width 450 height 10
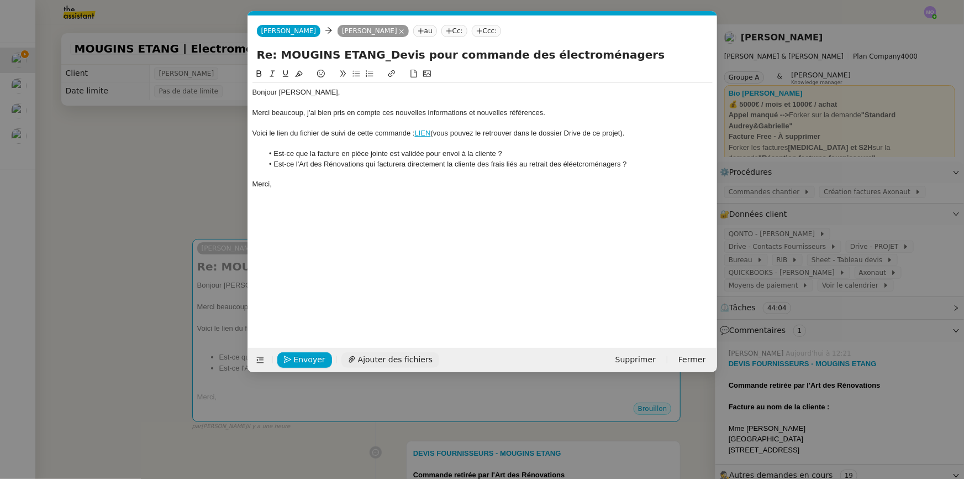
click at [393, 361] on span "Ajouter des fichiers" at bounding box center [395, 359] width 75 height 13
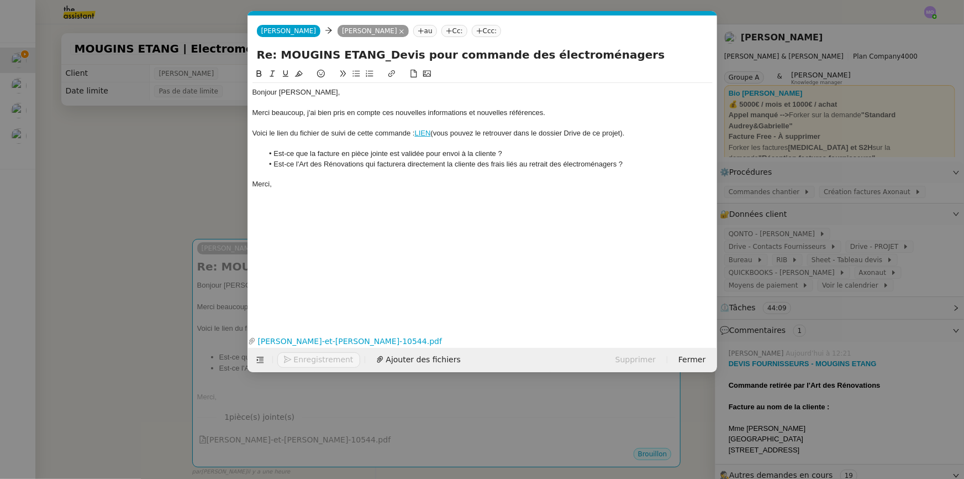
drag, startPoint x: 555, startPoint y: 165, endPoint x: 547, endPoint y: 217, distance: 52.1
click at [555, 166] on li "Est-ce l'Art des Rénovations qui facturera directement la cliente des frais lié…" at bounding box center [488, 164] width 450 height 10
click at [412, 222] on div "Bonjour [PERSON_NAME], Merci beaucoup, j'ai bien pris en compte ces nouvelles i…" at bounding box center [483, 191] width 460 height 248
click at [302, 358] on span "Envoyer" at bounding box center [310, 359] width 32 height 13
click at [302, 358] on span "Confirmer l'envoi" at bounding box center [327, 359] width 66 height 13
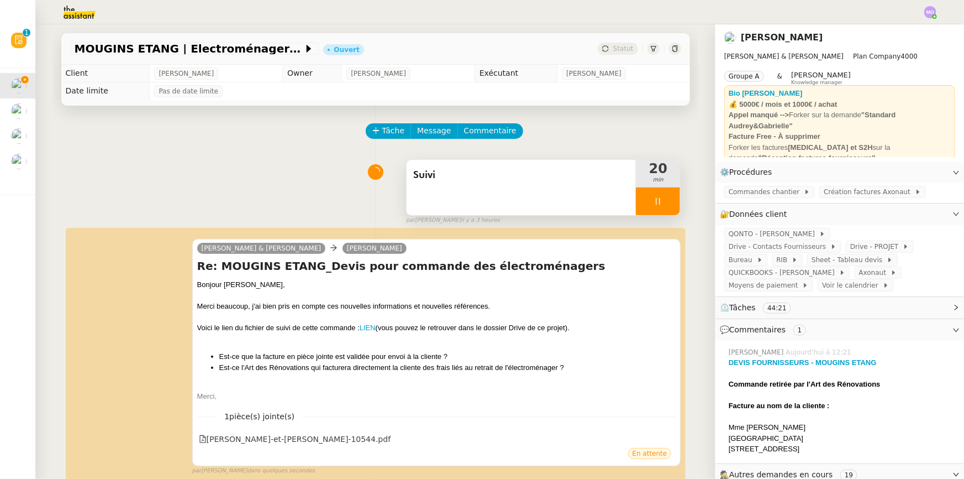
click at [662, 206] on div at bounding box center [658, 201] width 44 height 28
click at [665, 206] on icon at bounding box center [669, 201] width 9 height 9
click at [615, 41] on div "MOUGINS ETANG | Electroménagers Ouvert Statut" at bounding box center [375, 49] width 629 height 32
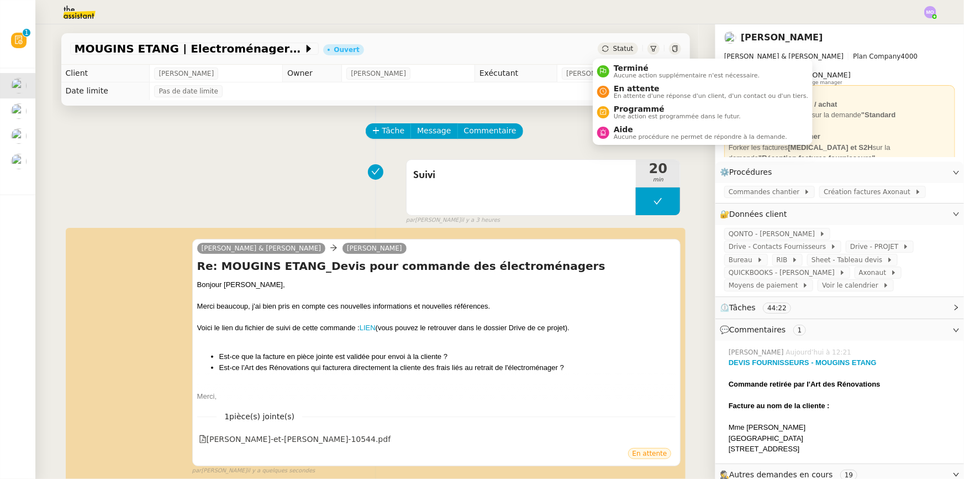
click at [618, 45] on span "Statut" at bounding box center [623, 49] width 20 height 8
click at [644, 84] on span "En attente" at bounding box center [711, 88] width 195 height 9
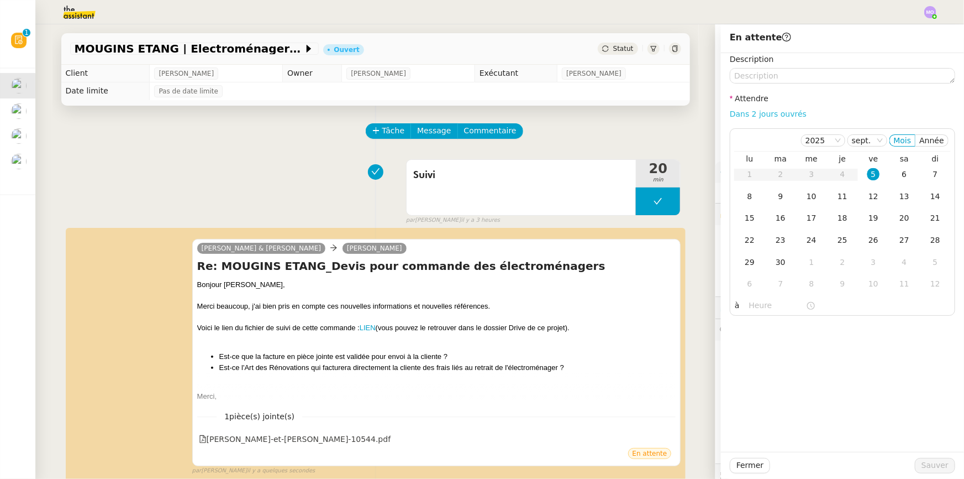
click at [735, 114] on link "Dans 2 jours ouvrés" at bounding box center [768, 113] width 77 height 9
type input "07:00"
click at [744, 195] on div "8" at bounding box center [750, 196] width 12 height 12
click at [922, 465] on span "Sauver" at bounding box center [935, 465] width 27 height 13
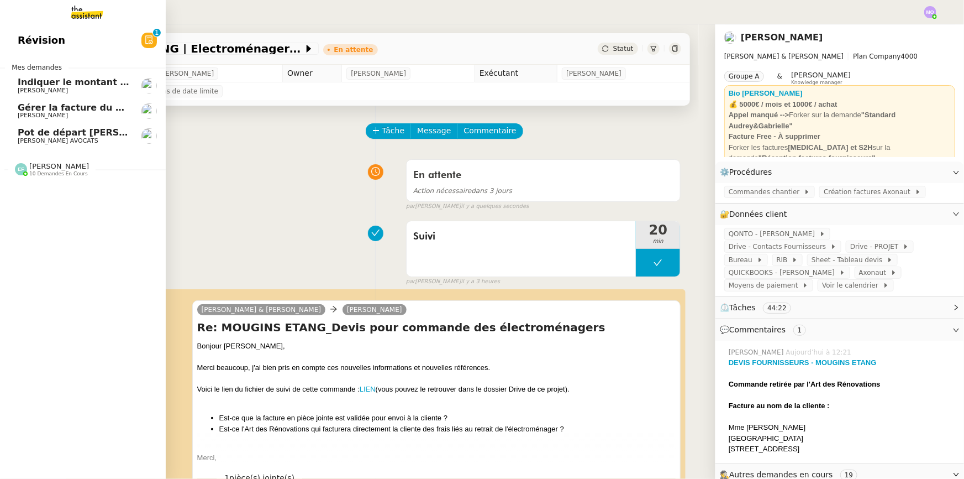
click at [90, 82] on span "Indiquer le montant global facturé" at bounding box center [104, 82] width 172 height 11
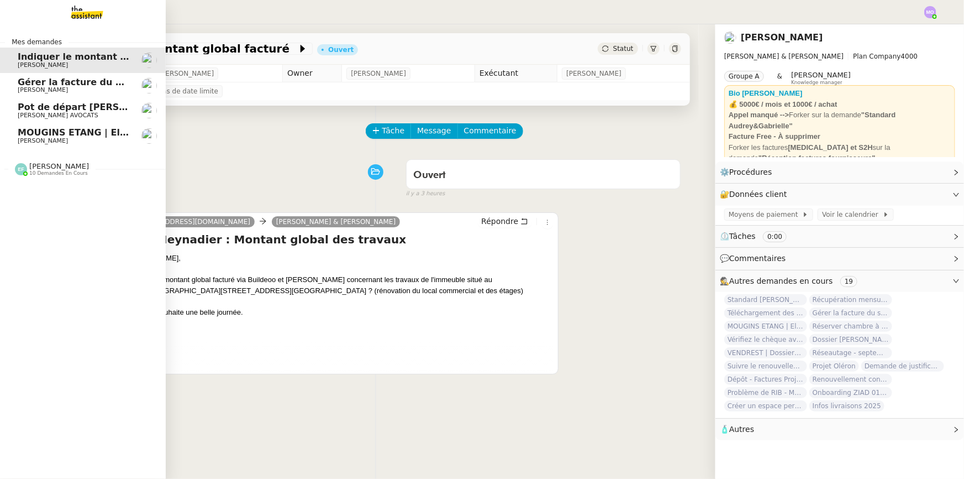
click at [86, 134] on span "MOUGINS ETANG | Electroménagers" at bounding box center [106, 132] width 177 height 11
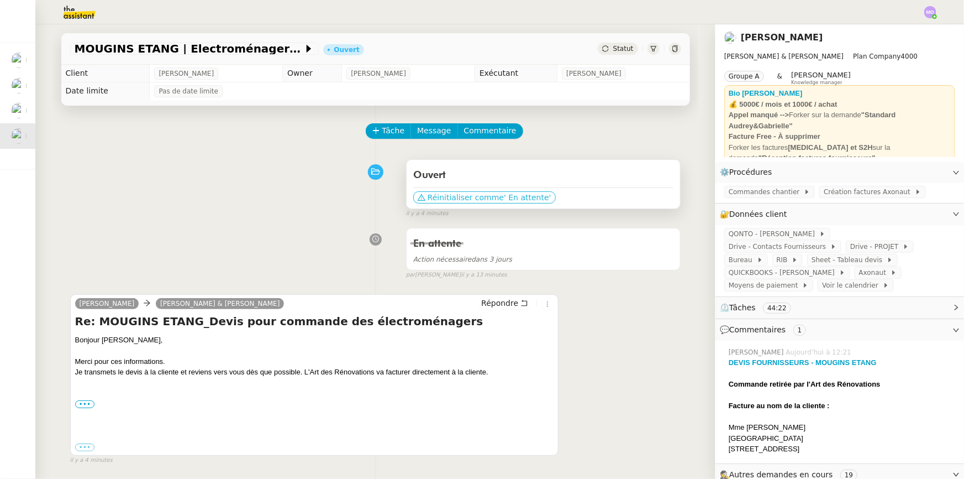
click at [486, 202] on span "Réinitialiser comme" at bounding box center [466, 197] width 76 height 11
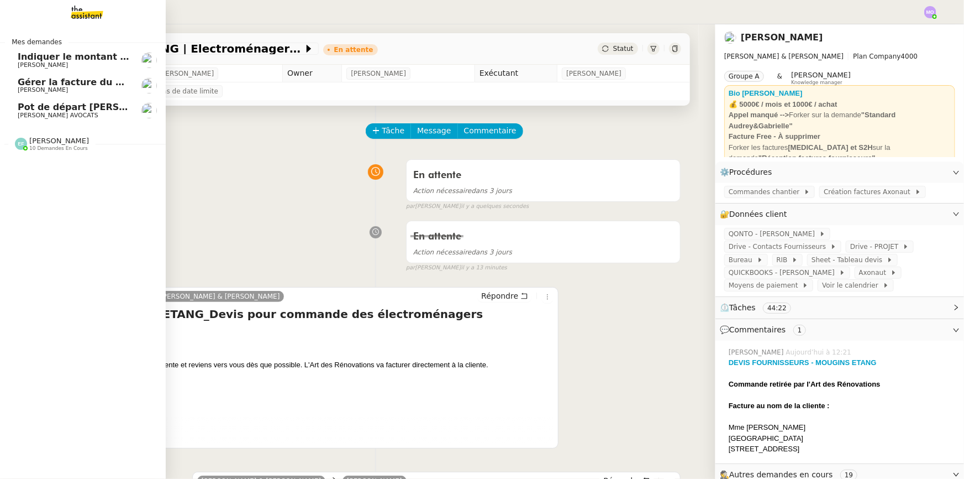
click at [92, 114] on span "[PERSON_NAME] AVOCATS" at bounding box center [74, 115] width 112 height 7
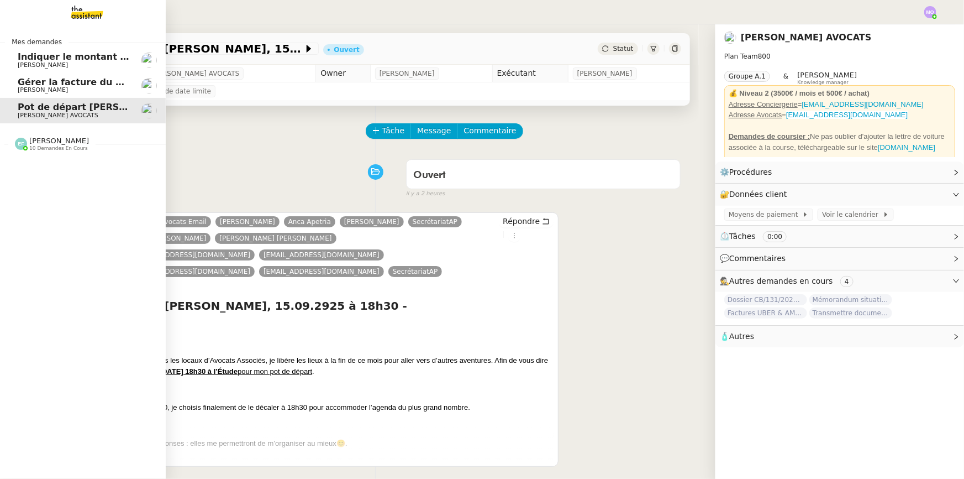
click at [97, 83] on span "Gérer la facture du shooting St Germain" at bounding box center [118, 82] width 200 height 11
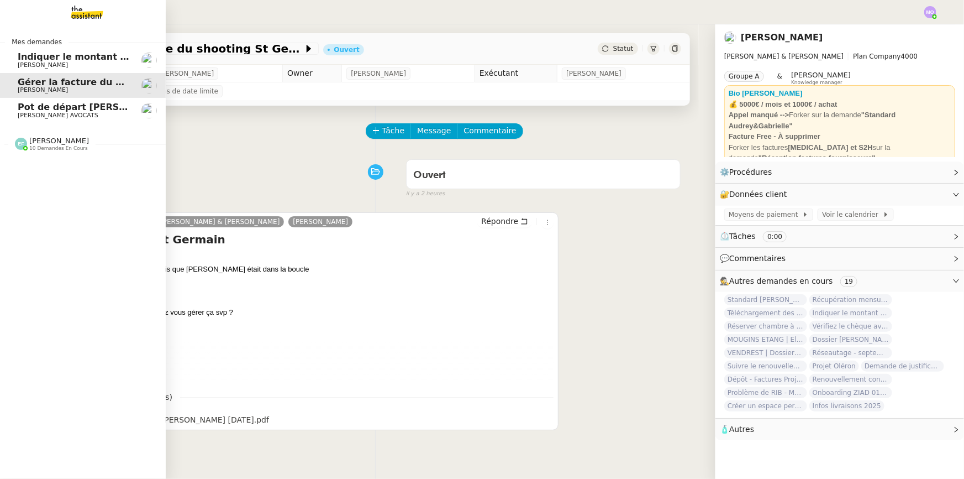
click at [27, 60] on span "Indiquer le montant global facturé" at bounding box center [104, 56] width 172 height 11
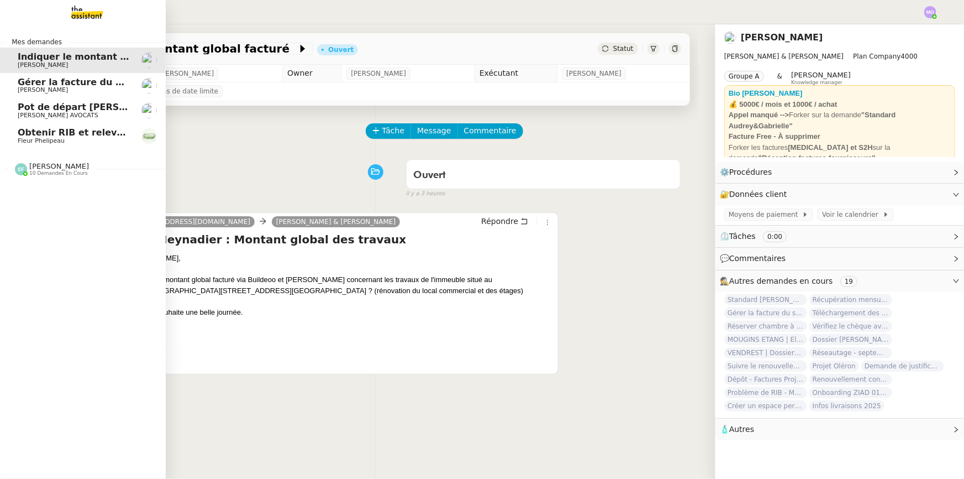
click at [77, 86] on span "Gérer la facture du shooting St Germain" at bounding box center [118, 82] width 200 height 11
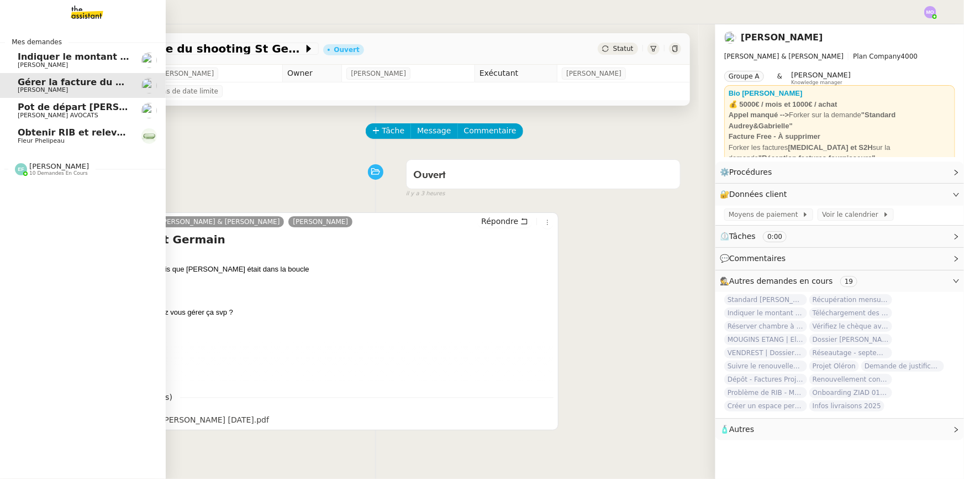
click at [81, 141] on span "Fleur Phelipeau" at bounding box center [74, 141] width 112 height 7
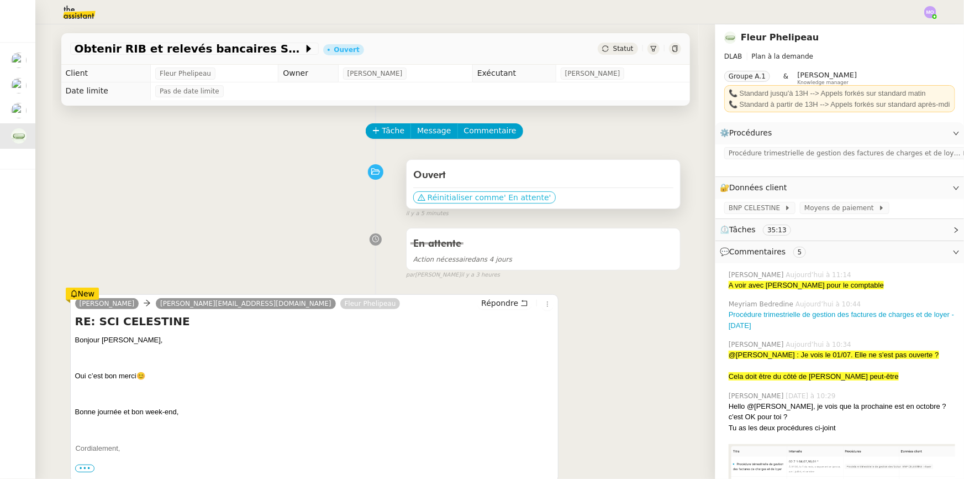
click at [480, 198] on span "Réinitialiser comme" at bounding box center [466, 197] width 76 height 11
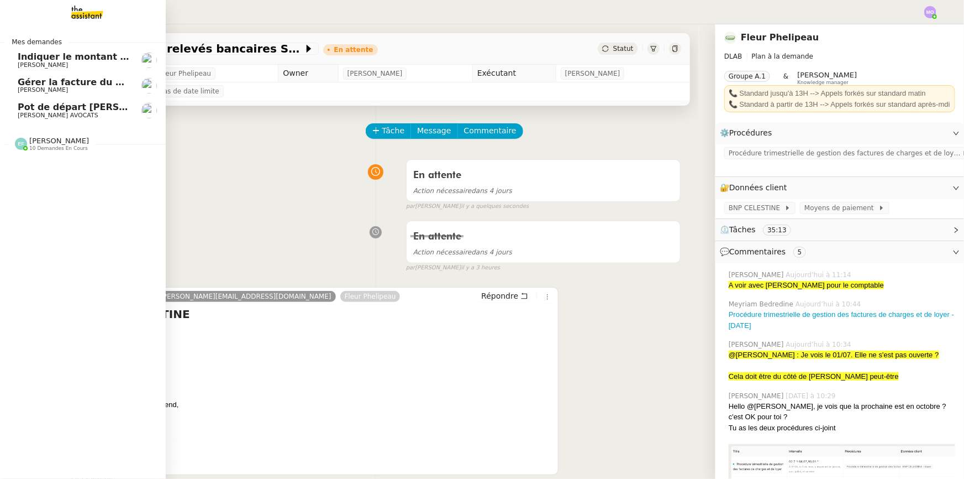
click at [89, 114] on span "[PERSON_NAME] AVOCATS" at bounding box center [74, 115] width 112 height 7
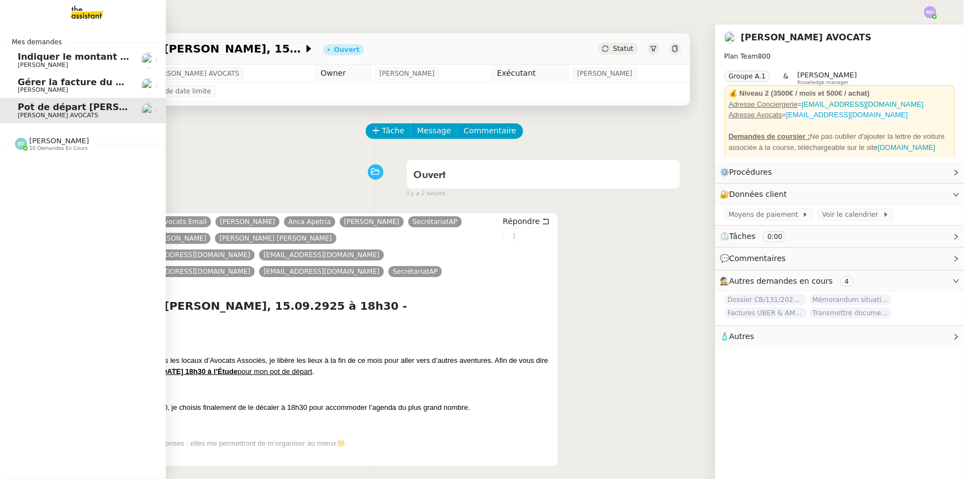
click at [65, 87] on span "[PERSON_NAME]" at bounding box center [43, 89] width 50 height 7
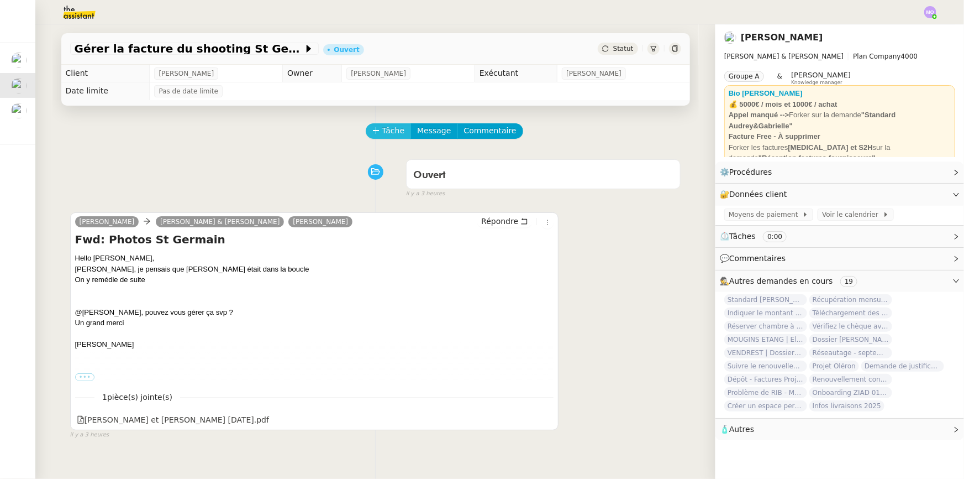
click at [393, 127] on span "Tâche" at bounding box center [393, 130] width 23 height 13
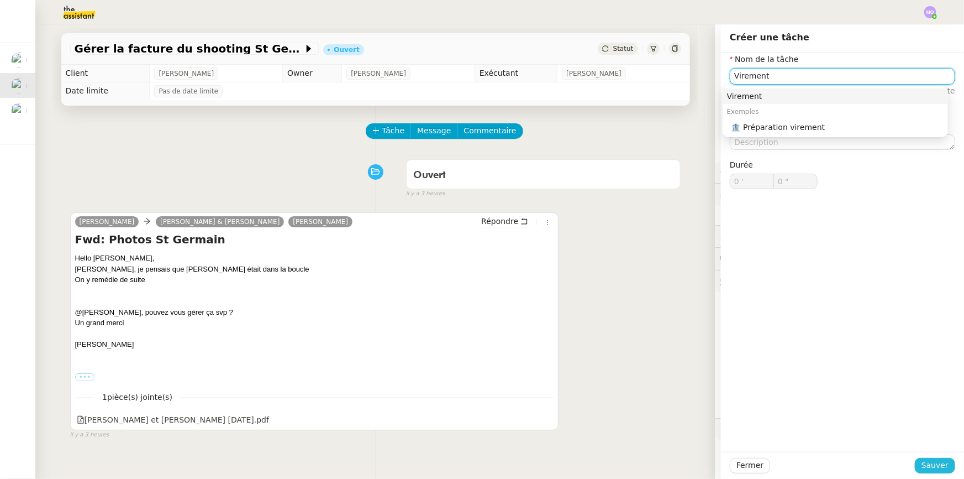
type input "Virement"
drag, startPoint x: 918, startPoint y: 466, endPoint x: 707, endPoint y: 403, distance: 219.8
click at [917, 466] on button "Sauver" at bounding box center [935, 465] width 40 height 15
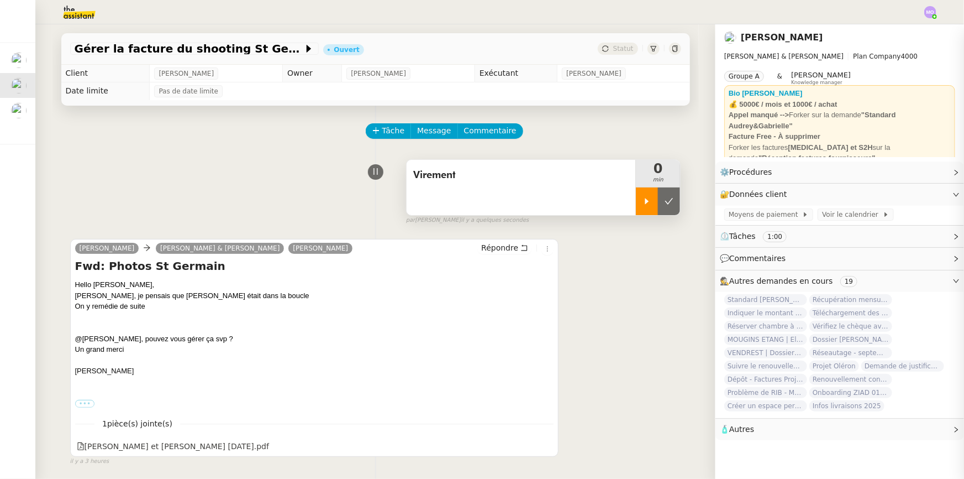
click at [643, 206] on icon at bounding box center [647, 201] width 9 height 9
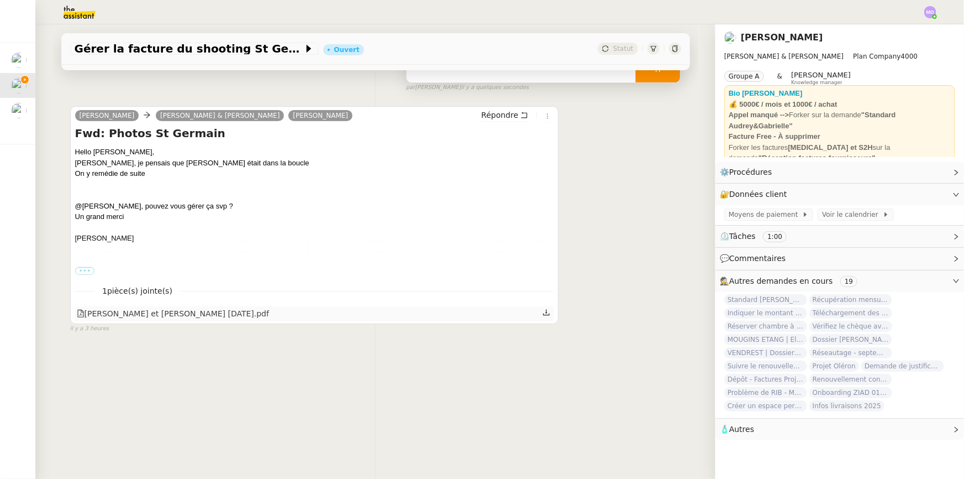
scroll to position [147, 0]
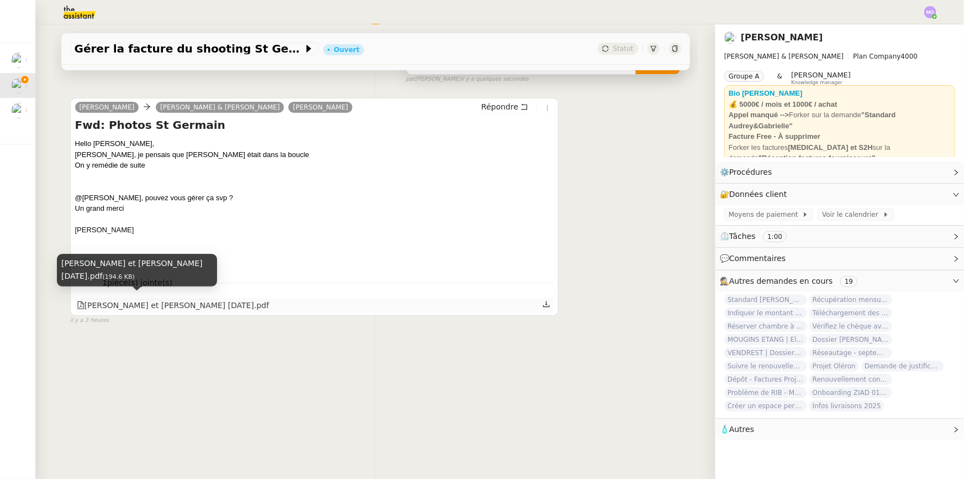
click at [185, 299] on div "[PERSON_NAME] et [PERSON_NAME] [DATE].pdf" at bounding box center [173, 305] width 193 height 13
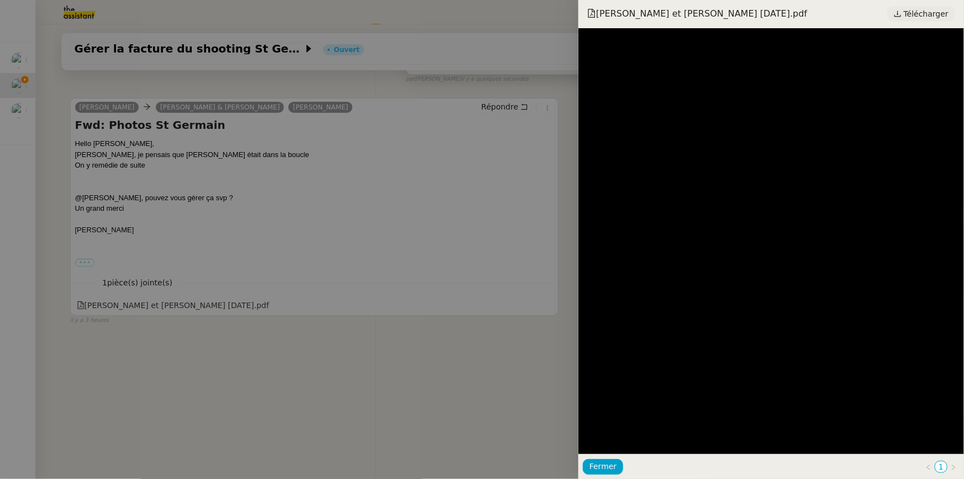
click at [925, 11] on span "Télécharger" at bounding box center [926, 14] width 45 height 14
click at [259, 151] on div at bounding box center [482, 239] width 964 height 479
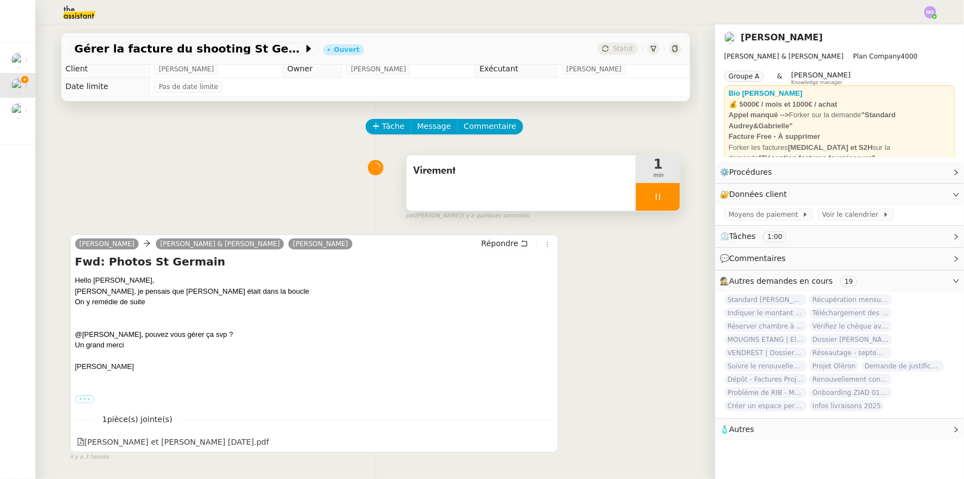
scroll to position [0, 0]
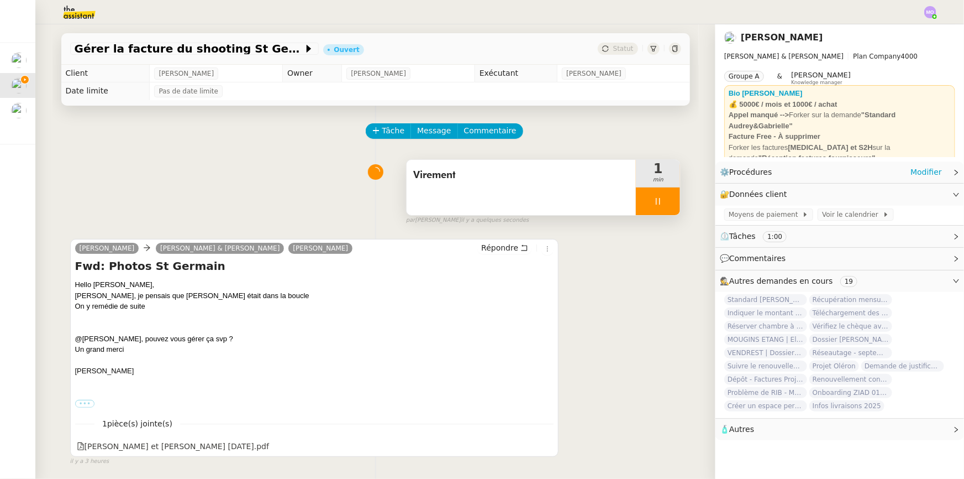
click at [916, 162] on div "⚙️ Procédures Modifier" at bounding box center [840, 172] width 249 height 22
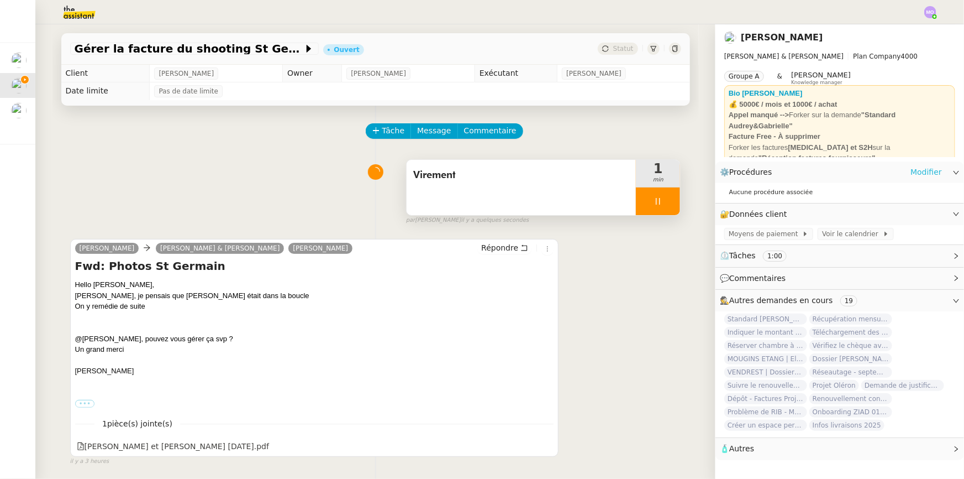
click at [917, 169] on link "Modifier" at bounding box center [927, 172] width 32 height 13
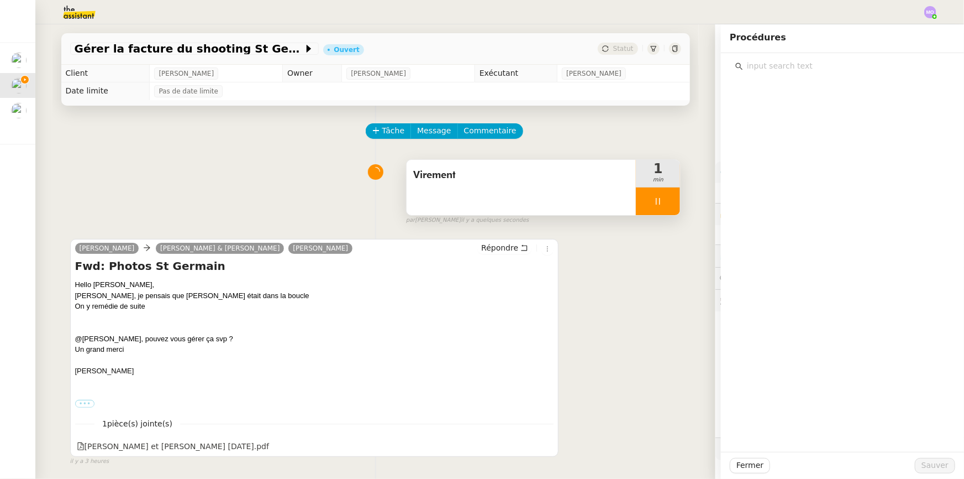
drag, startPoint x: 770, startPoint y: 55, endPoint x: 770, endPoint y: 62, distance: 6.7
click at [770, 56] on div at bounding box center [842, 63] width 225 height 20
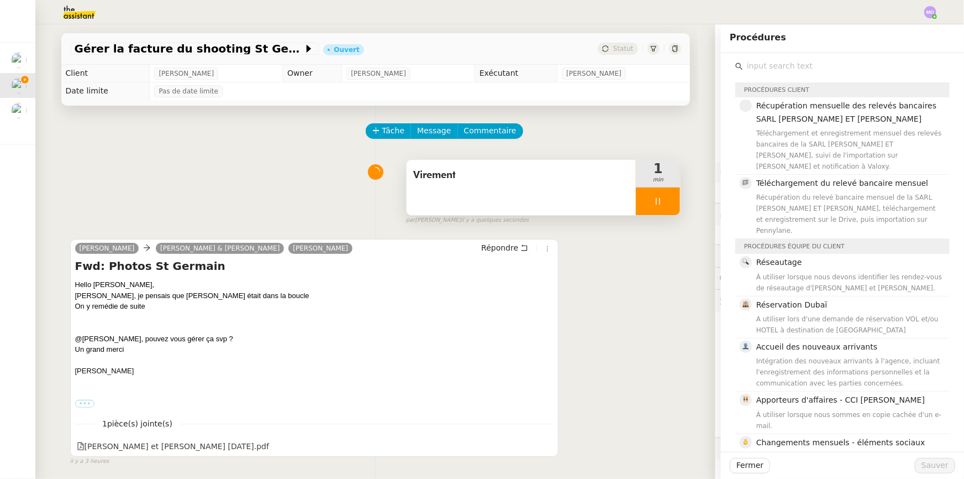
click at [767, 65] on input "text" at bounding box center [846, 66] width 207 height 15
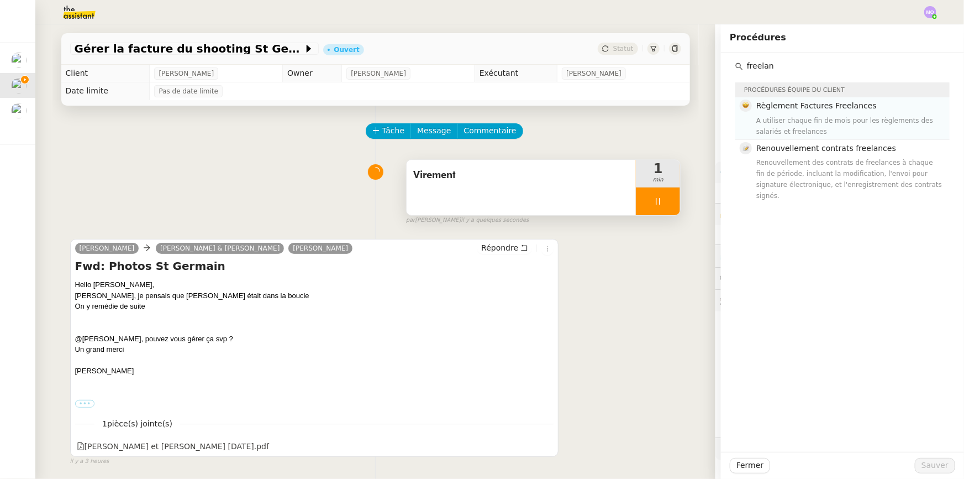
type input "freelan"
click at [801, 117] on div "A utiliser chaque fin de mois pour les règlements des salariés et freelances" at bounding box center [850, 126] width 187 height 22
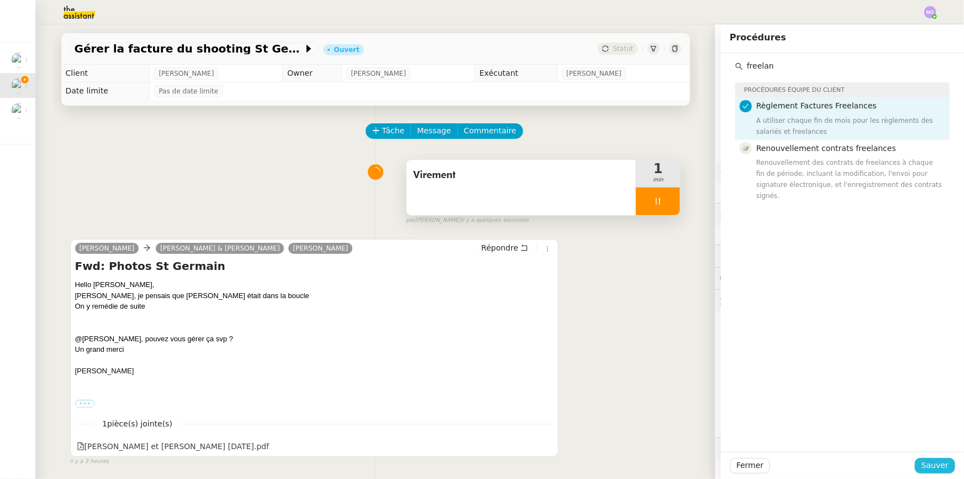
click at [924, 459] on span "Sauver" at bounding box center [935, 465] width 27 height 13
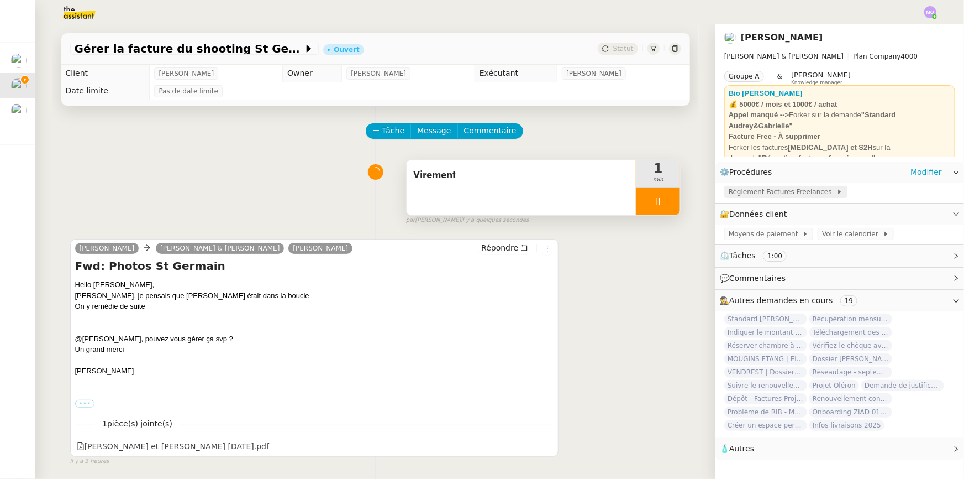
click at [769, 194] on span "Règlement Factures Freelances" at bounding box center [783, 191] width 108 height 11
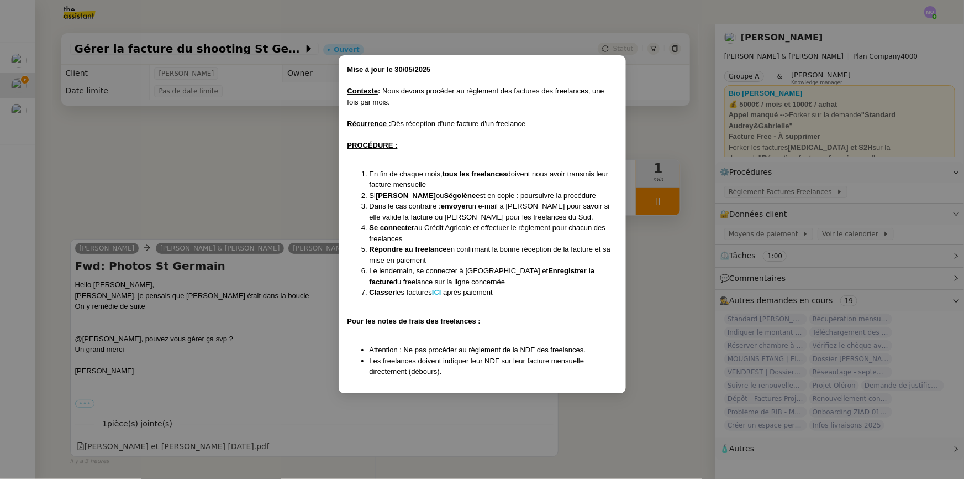
click at [437, 288] on strong "ICI" at bounding box center [436, 292] width 9 height 8
click at [273, 125] on nz-modal-container "﻿Mise à jour le [DATE] Contexte : Nous devons procéder au règlement des facture…" at bounding box center [482, 239] width 964 height 479
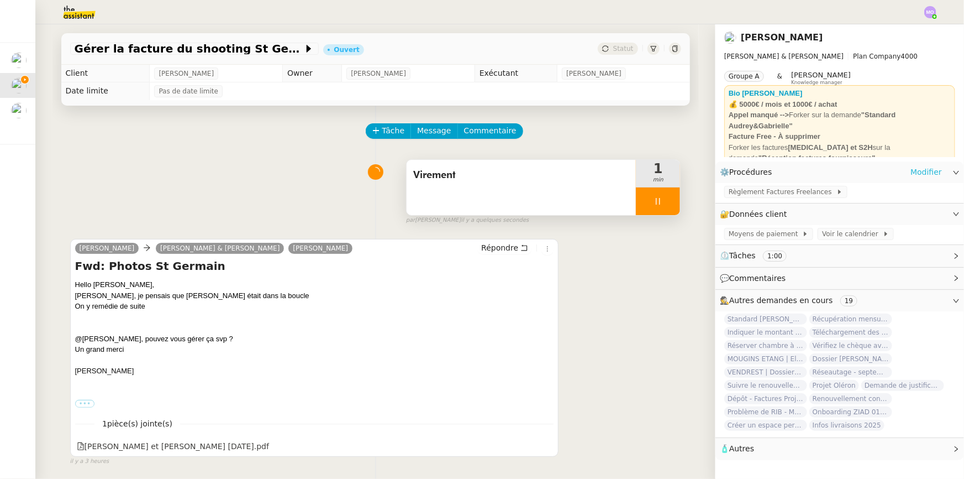
click at [919, 171] on link "Modifier" at bounding box center [927, 172] width 32 height 13
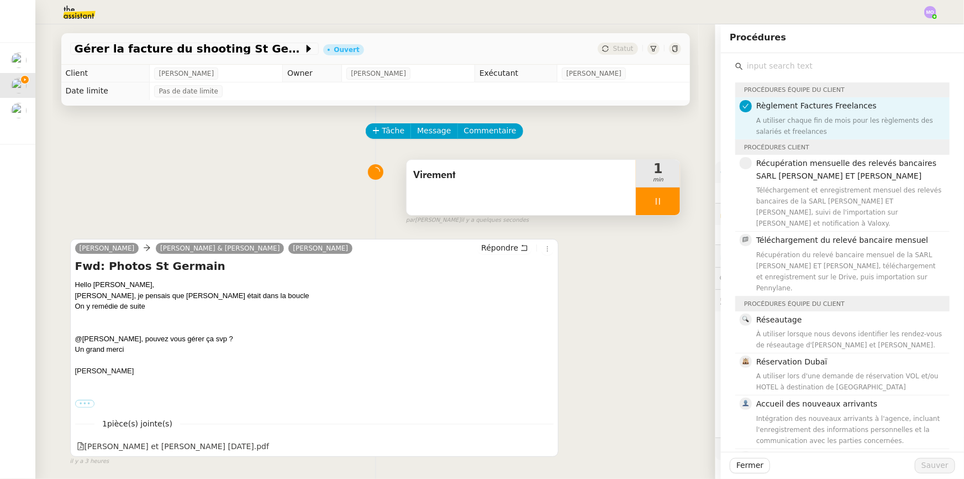
click at [779, 70] on input "text" at bounding box center [846, 66] width 207 height 15
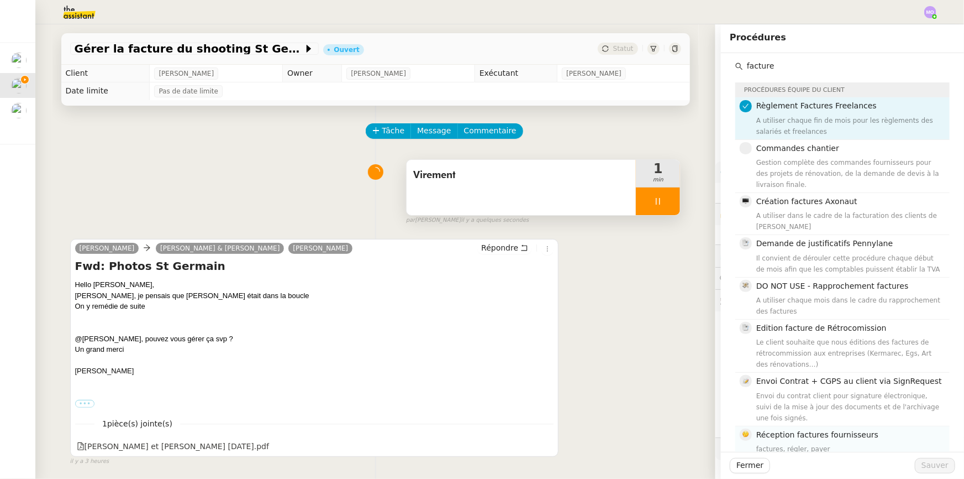
type input "facture"
click at [784, 429] on h4 "Réception factures fournisseurs" at bounding box center [850, 434] width 187 height 13
click at [744, 111] on nz-avatar at bounding box center [746, 106] width 12 height 12
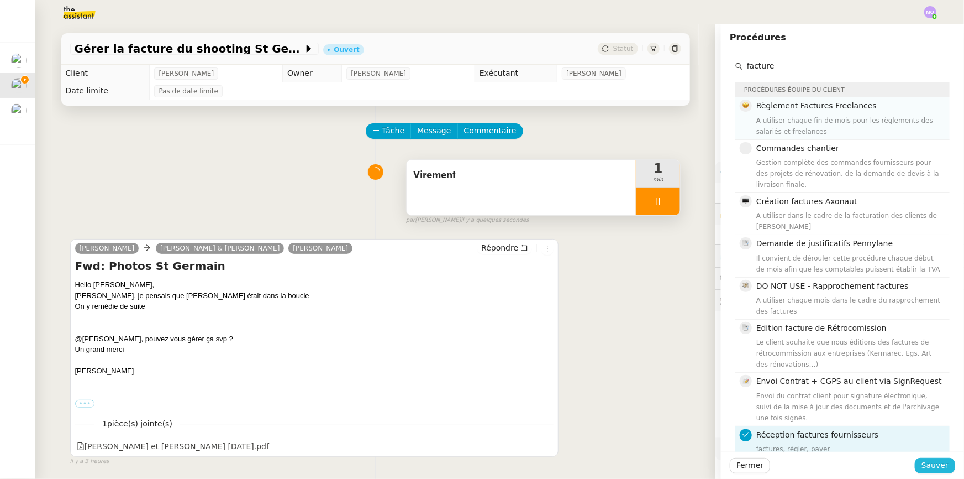
click at [922, 466] on span "Sauver" at bounding box center [935, 465] width 27 height 13
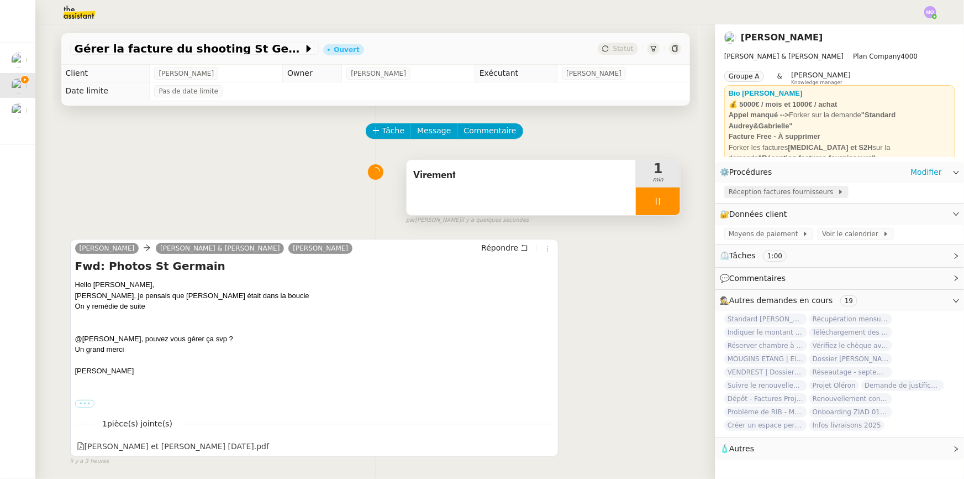
click at [771, 188] on span "Réception factures fournisseurs" at bounding box center [783, 191] width 109 height 11
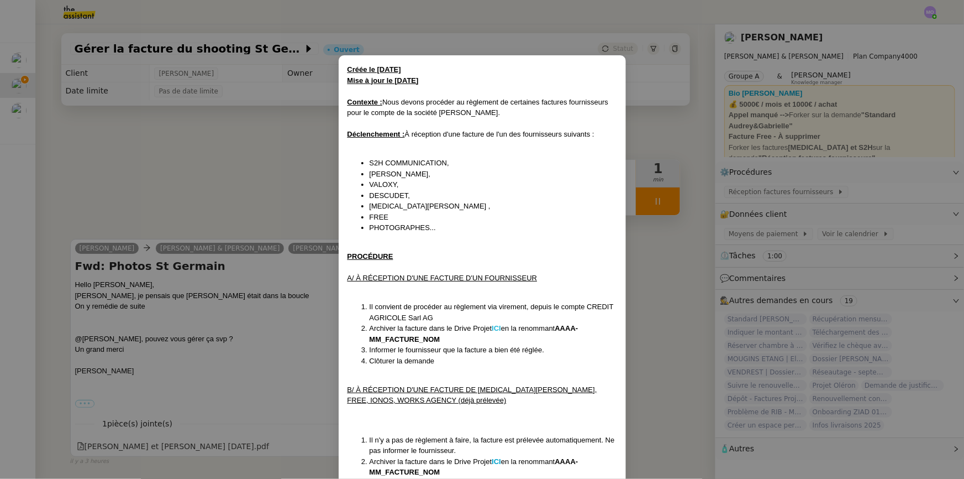
click at [500, 326] on strong "ICI" at bounding box center [496, 328] width 9 height 8
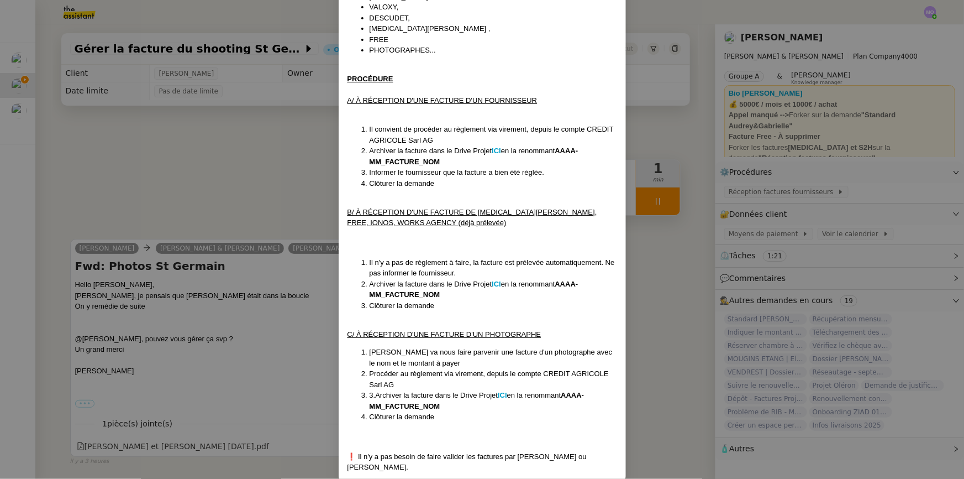
scroll to position [182, 0]
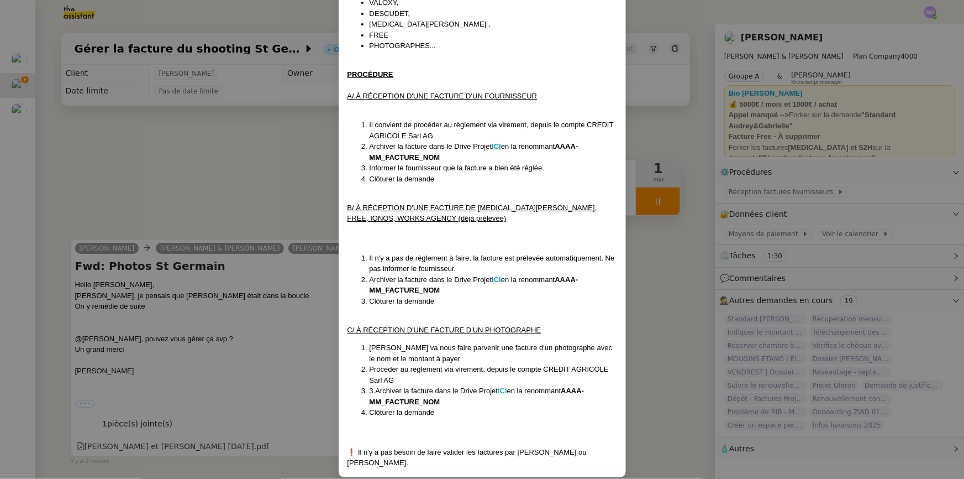
click at [501, 389] on strong "ICI" at bounding box center [502, 390] width 9 height 8
click at [222, 218] on nz-modal-container "Créée le [DATE] Mise à jour le [DATE] Contexte : Nous devons procéder au règlem…" at bounding box center [482, 239] width 964 height 479
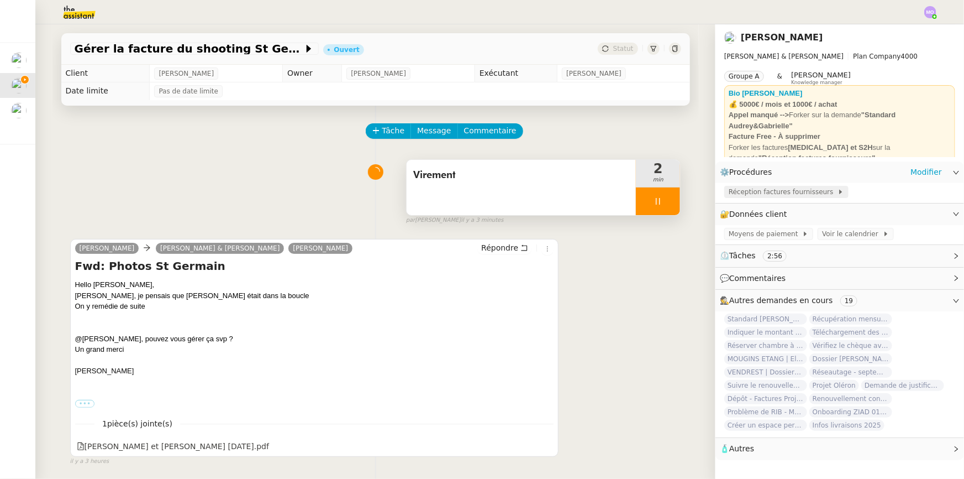
click at [781, 189] on span "Réception factures fournisseurs" at bounding box center [783, 191] width 109 height 11
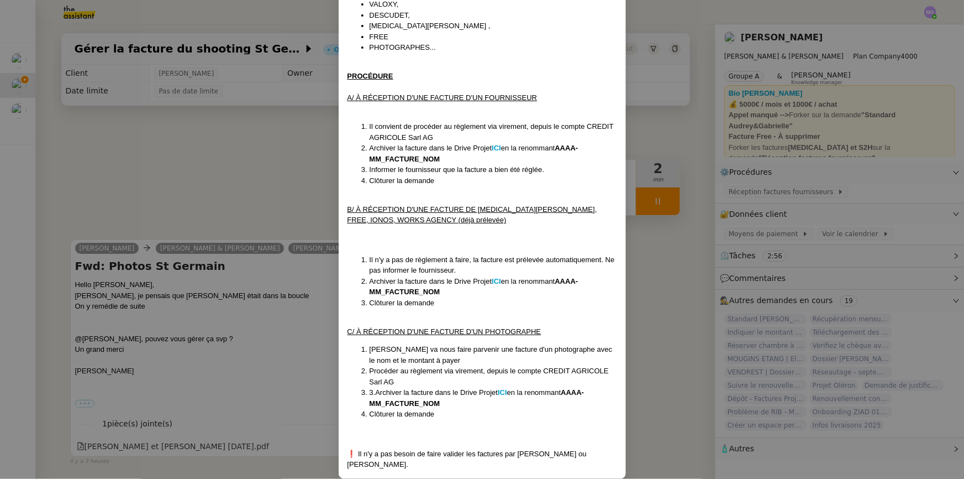
scroll to position [182, 0]
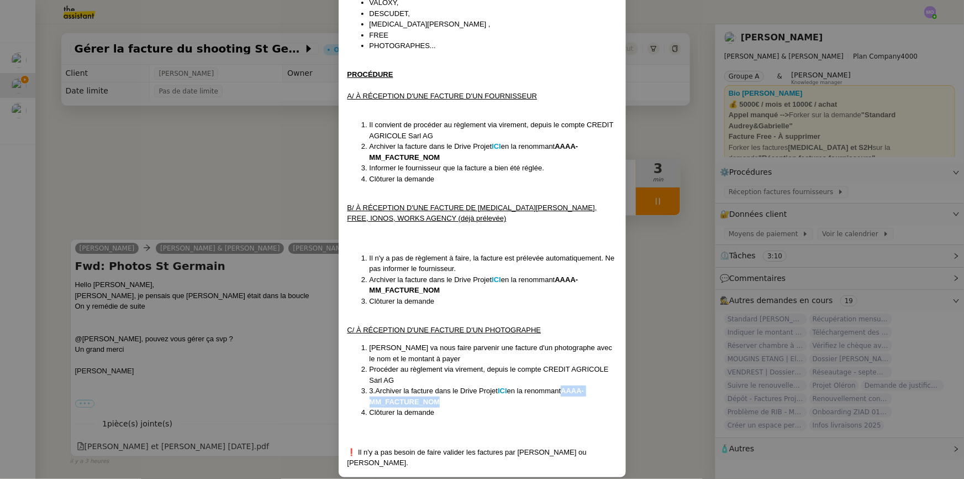
drag, startPoint x: 565, startPoint y: 389, endPoint x: 442, endPoint y: 401, distance: 123.8
click at [442, 401] on li "3.Archiver la facture dans le Drive Projet ICI en la renommant AAAA-MM_FACTURE_…" at bounding box center [494, 396] width 248 height 22
copy strong "AAAA-MM_FACTURE_NOM"
click at [196, 132] on nz-modal-container "Créée le [DATE] Mise à jour le [DATE] Contexte : Nous devons procéder au règlem…" at bounding box center [482, 239] width 964 height 479
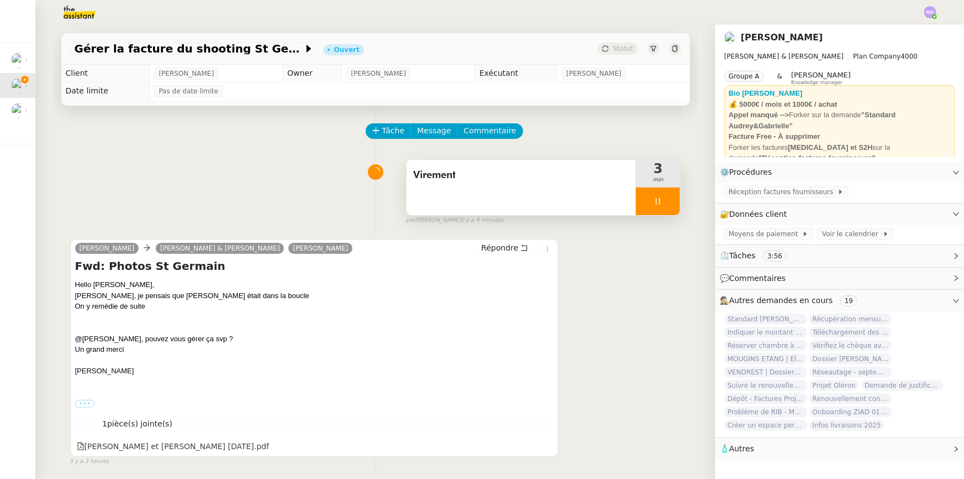
scroll to position [127, 0]
click at [911, 213] on link "Modifier" at bounding box center [927, 214] width 32 height 13
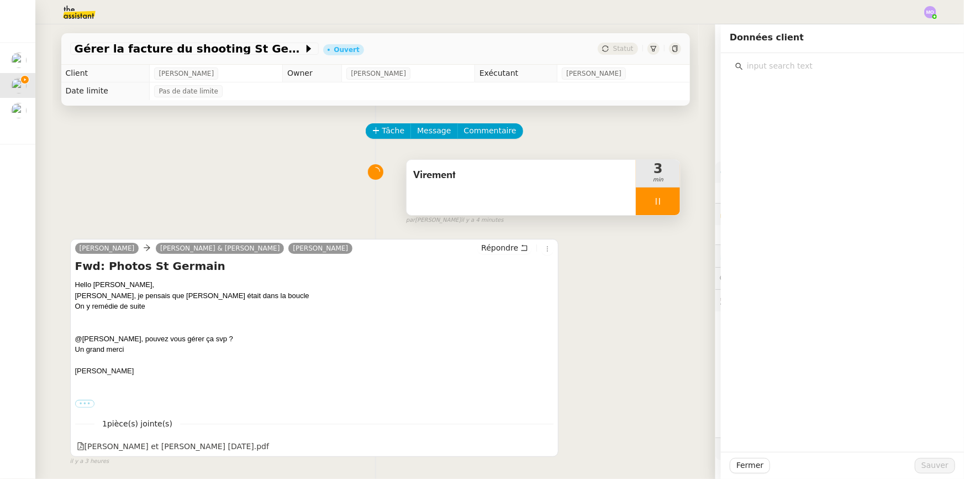
click at [793, 62] on input "text" at bounding box center [846, 66] width 207 height 15
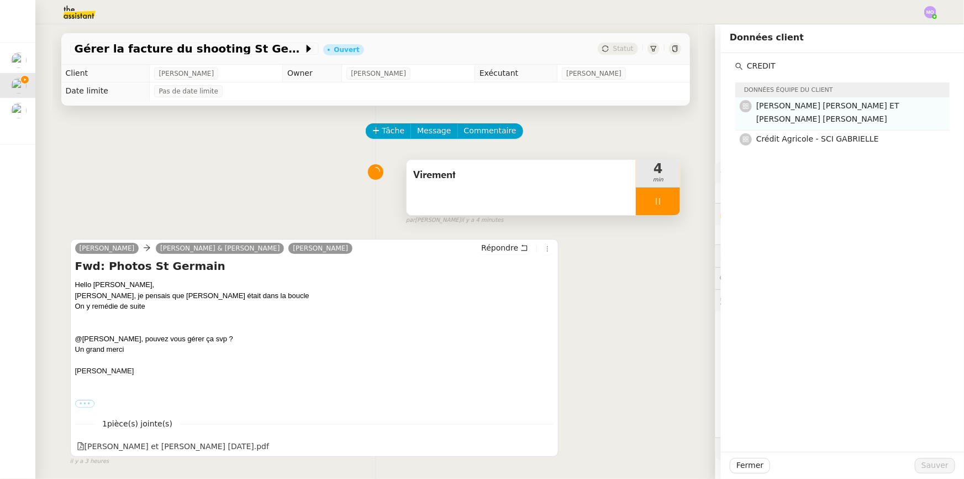
type input "CREDIT"
click at [810, 117] on h4 "[PERSON_NAME] [PERSON_NAME] ET [PERSON_NAME] [PERSON_NAME]" at bounding box center [850, 112] width 187 height 26
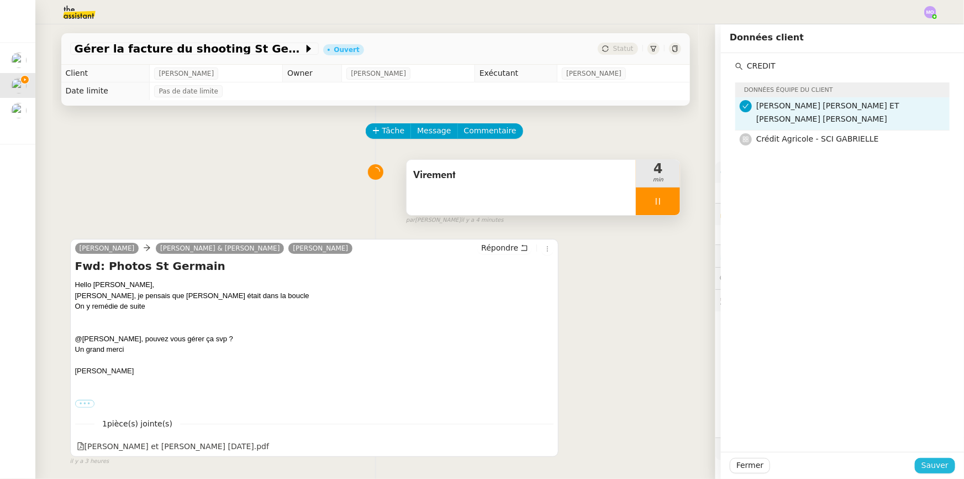
click at [922, 467] on span "Sauver" at bounding box center [935, 465] width 27 height 13
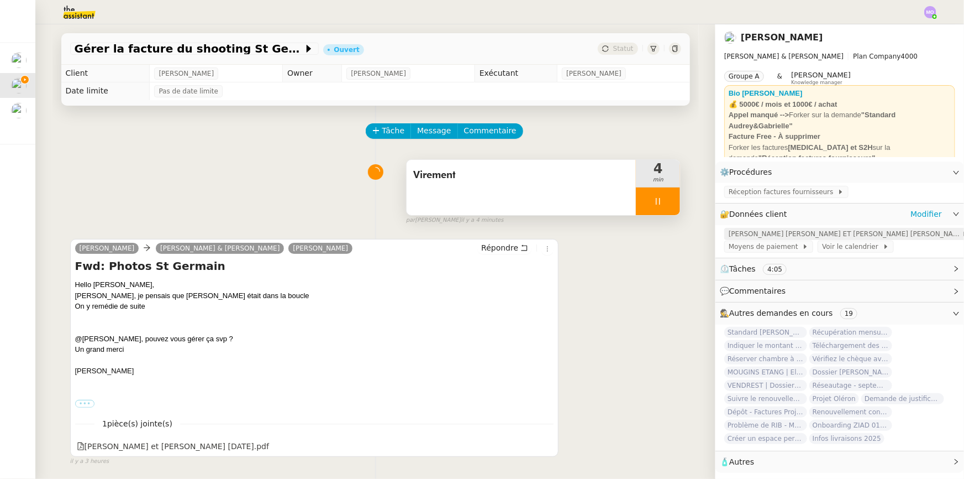
click at [790, 233] on span "[PERSON_NAME] [PERSON_NAME] ET [PERSON_NAME] [PERSON_NAME]" at bounding box center [845, 233] width 233 height 11
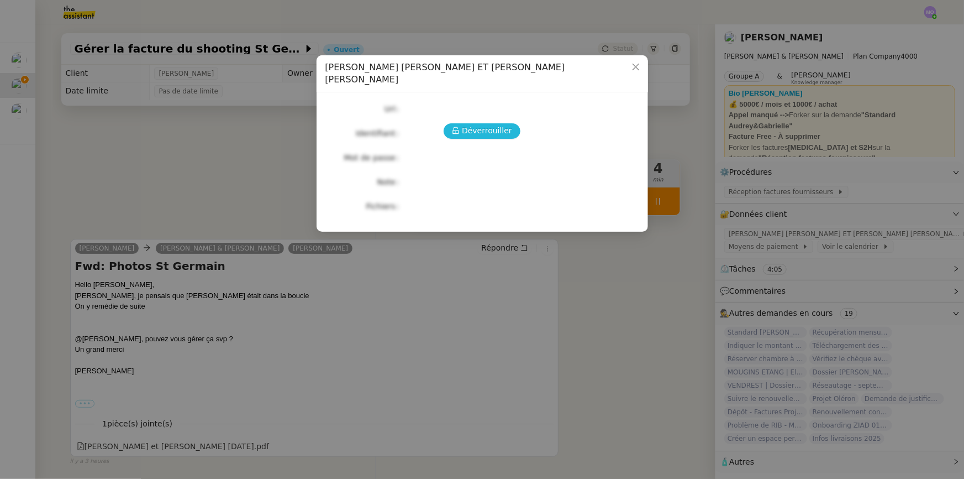
click at [482, 124] on span "Déverrouiller" at bounding box center [487, 130] width 50 height 13
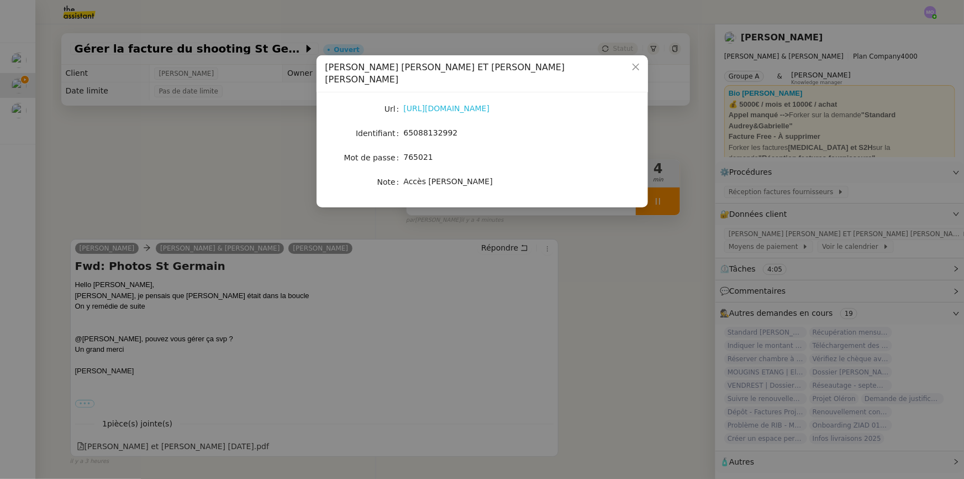
click at [463, 104] on link "[URL][DOMAIN_NAME]" at bounding box center [447, 108] width 86 height 9
click at [426, 128] on span "65088132992" at bounding box center [431, 132] width 54 height 9
copy span "65088132992"
click at [210, 176] on nz-modal-container "Crédit Agricole - [PERSON_NAME] ET [PERSON_NAME] [PERSON_NAME] [URL][DOMAIN_NAM…" at bounding box center [482, 239] width 964 height 479
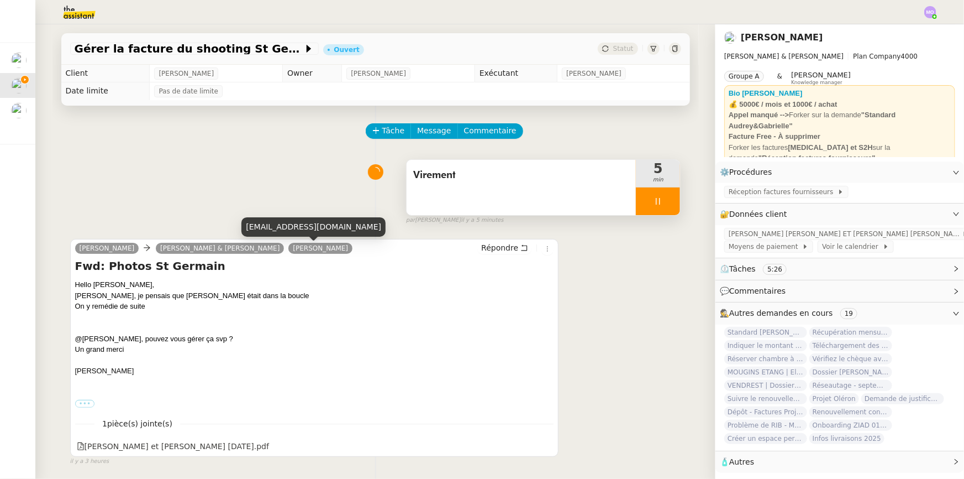
click at [300, 228] on div "[EMAIL_ADDRESS][DOMAIN_NAME]" at bounding box center [314, 226] width 144 height 19
copy div "[EMAIL_ADDRESS][DOMAIN_NAME]"
click at [663, 211] on div at bounding box center [658, 201] width 44 height 28
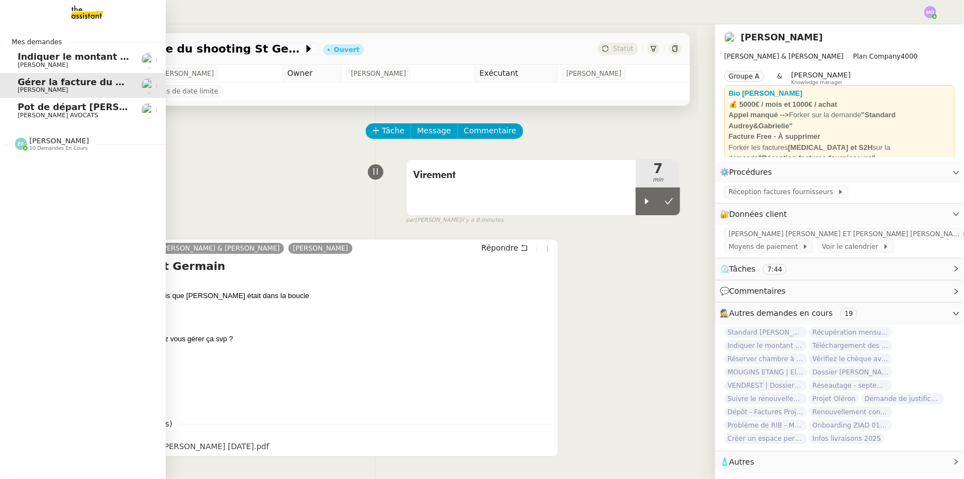
click at [55, 106] on span "Pot de départ [PERSON_NAME], 15.09.2925 à 18h30 -" at bounding box center [151, 107] width 266 height 11
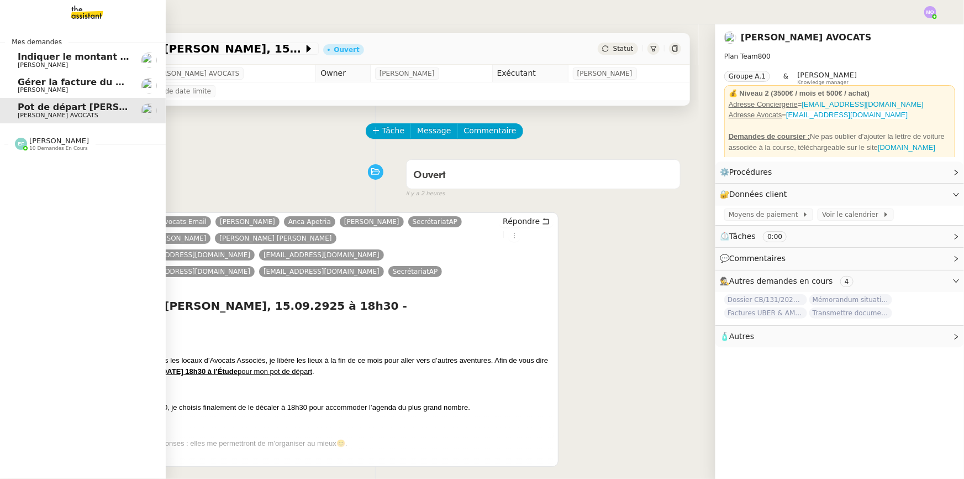
click at [76, 44] on nz-divider "Mes demandes" at bounding box center [83, 41] width 166 height 11
click at [74, 54] on span "Indiquer le montant global facturé" at bounding box center [104, 56] width 172 height 11
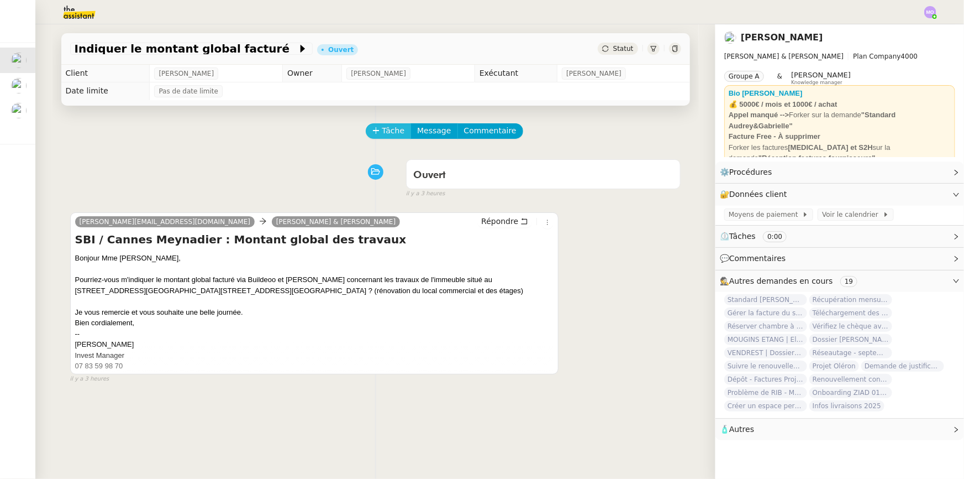
click at [384, 137] on span "Tâche" at bounding box center [393, 130] width 23 height 13
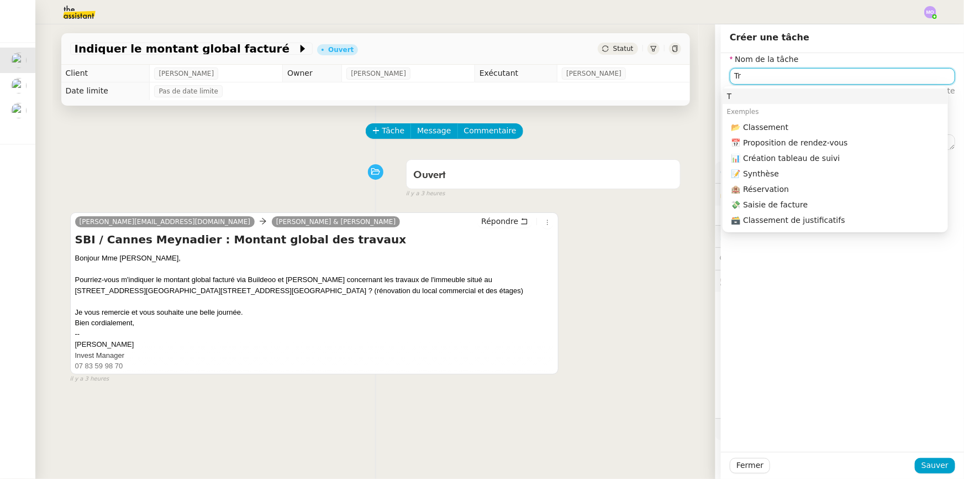
type input "T"
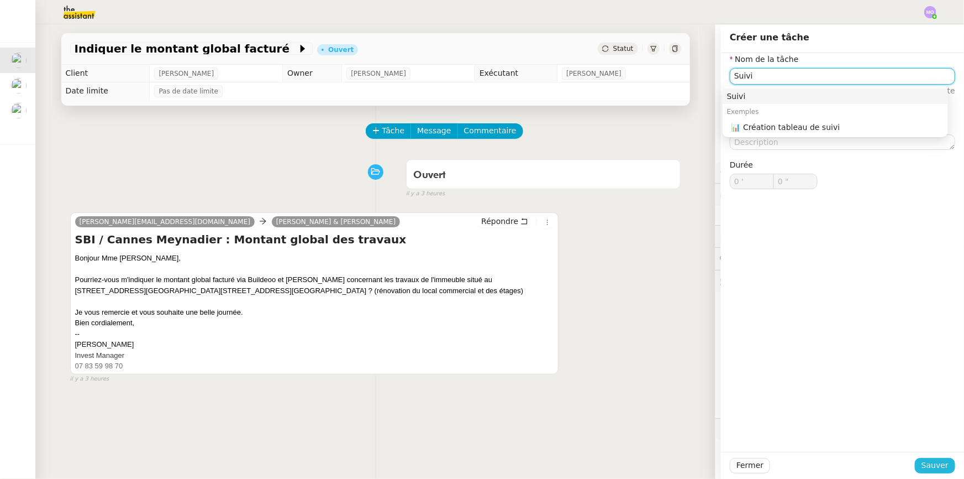
type input "Suivi"
click at [917, 465] on button "Sauver" at bounding box center [935, 465] width 40 height 15
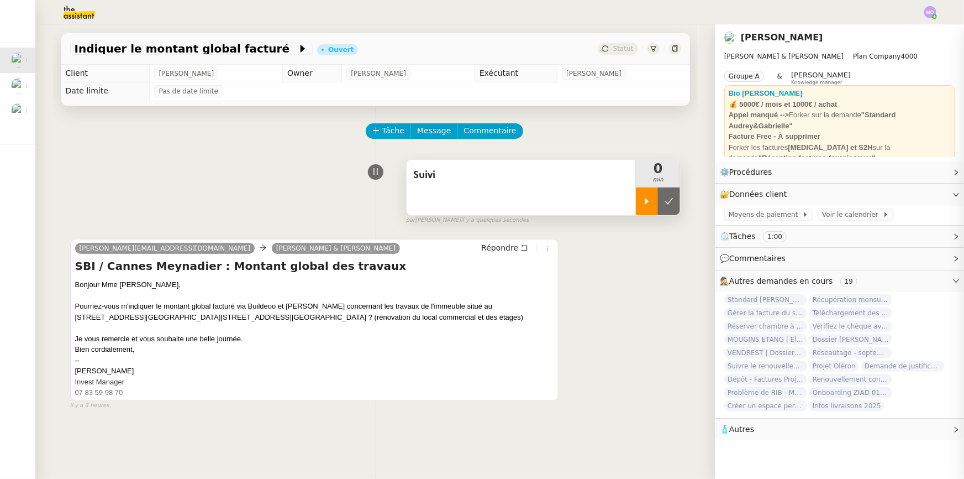
click at [643, 200] on icon at bounding box center [647, 201] width 9 height 9
click at [499, 246] on span "Répondre" at bounding box center [499, 247] width 37 height 11
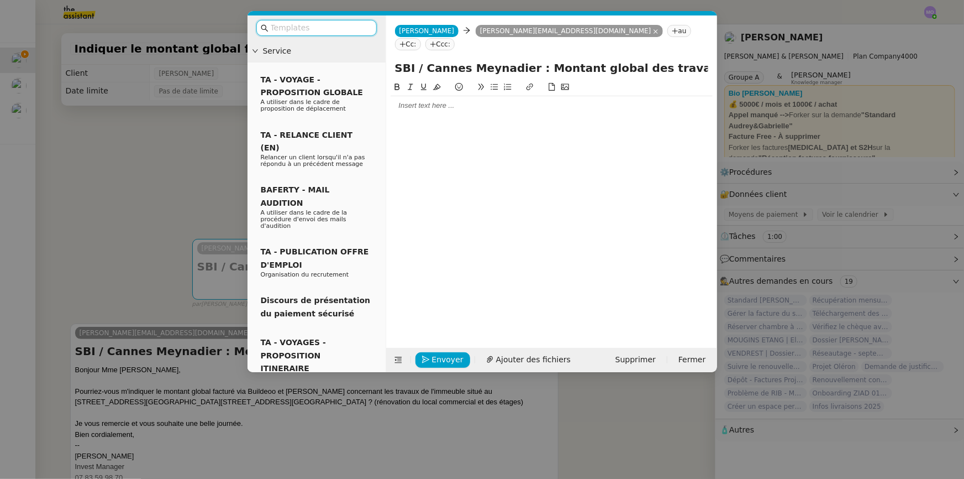
click at [166, 130] on nz-modal-container "Service TA - VOYAGE - PROPOSITION GLOBALE A utiliser dans le cadre de propositi…" at bounding box center [482, 239] width 964 height 479
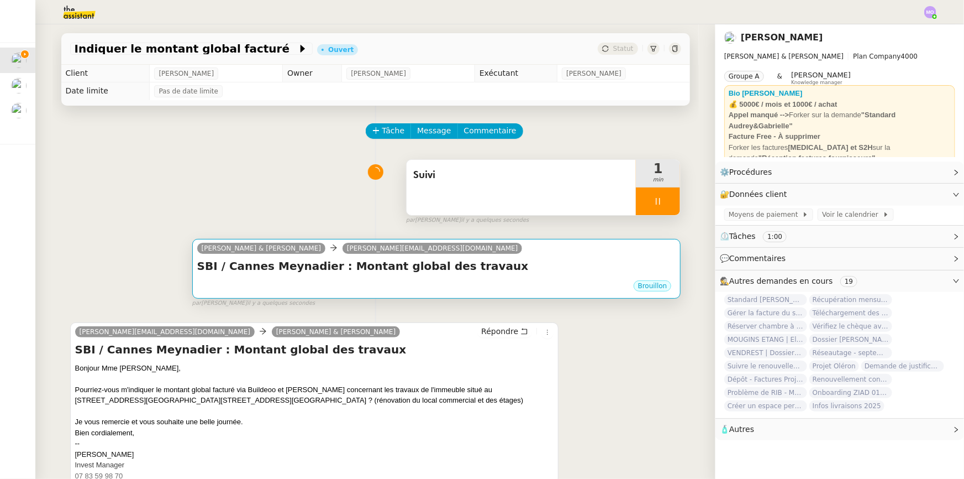
click at [319, 267] on h4 "SBI / Cannes Meynadier : Montant global des travaux" at bounding box center [436, 265] width 479 height 15
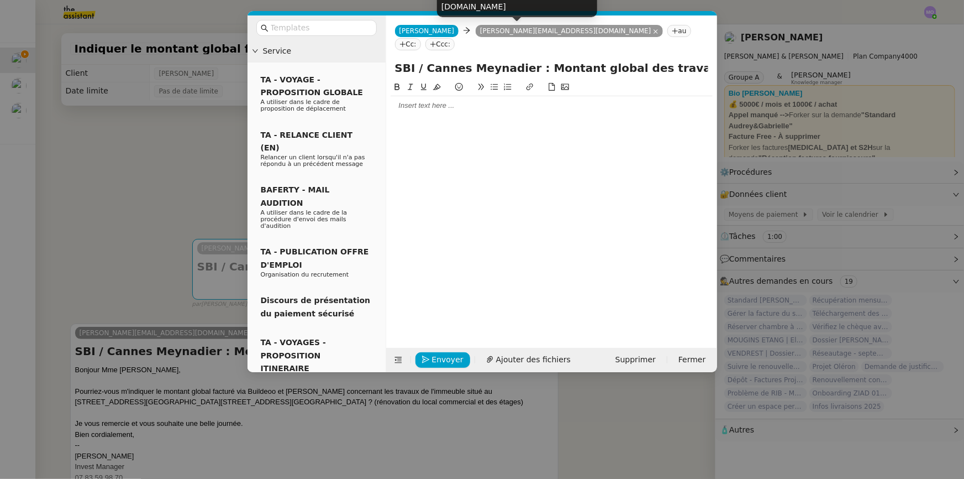
click at [653, 33] on icon at bounding box center [656, 32] width 6 height 6
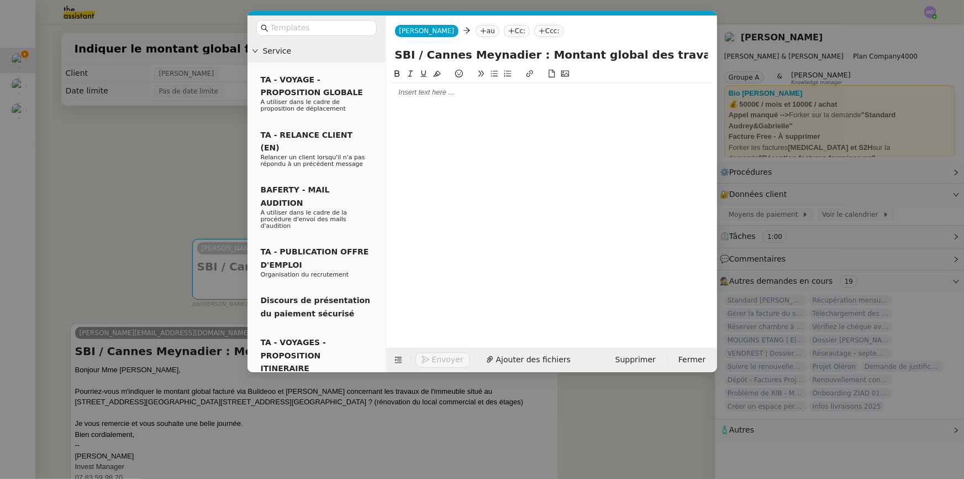
click at [476, 27] on nz-tag "au" at bounding box center [488, 31] width 24 height 12
type input "[PERSON_NAME]"
click at [488, 51] on span "[PERSON_NAME]" at bounding box center [528, 48] width 157 height 9
click at [556, 33] on icon at bounding box center [559, 31] width 7 height 7
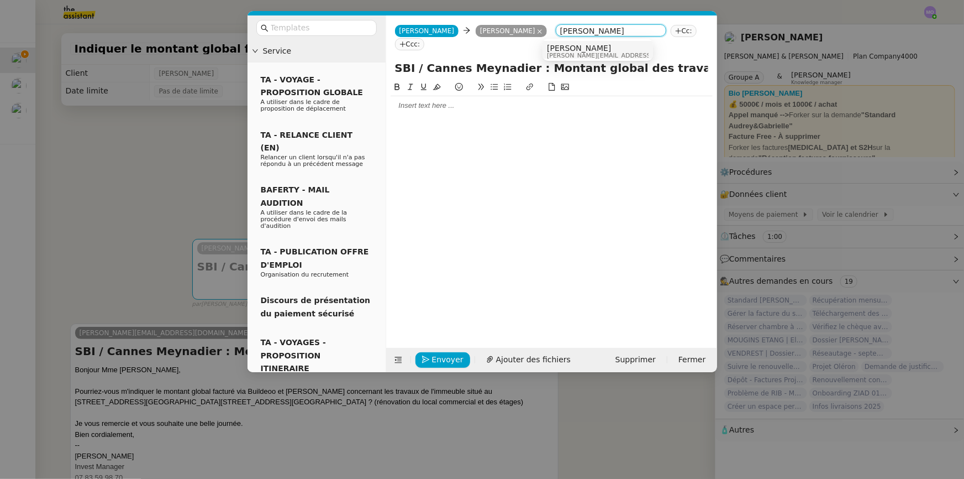
type input "[PERSON_NAME]"
click at [571, 47] on span "[PERSON_NAME]" at bounding box center [625, 48] width 157 height 9
click at [431, 101] on div at bounding box center [552, 106] width 322 height 10
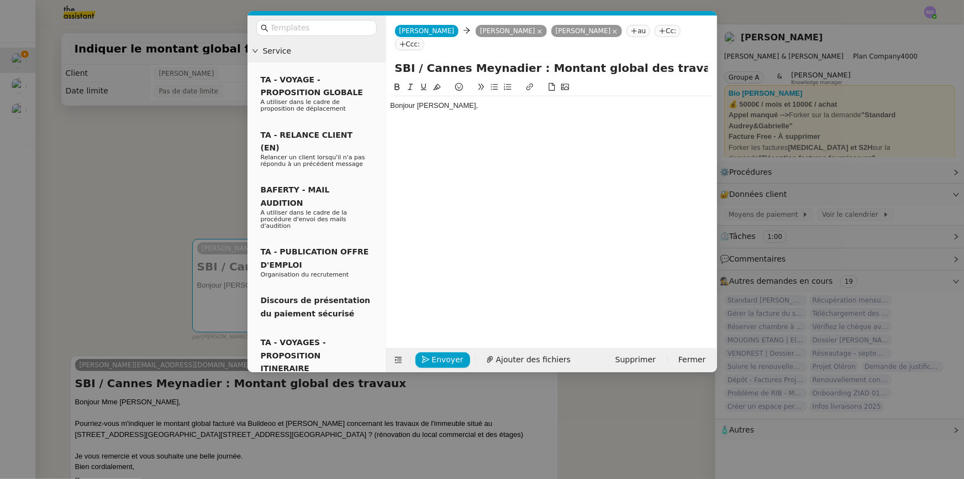
click at [145, 204] on nz-modal-container "Service TA - VOYAGE - PROPOSITION GLOBALE A utiliser dans le cadre de propositi…" at bounding box center [482, 239] width 964 height 479
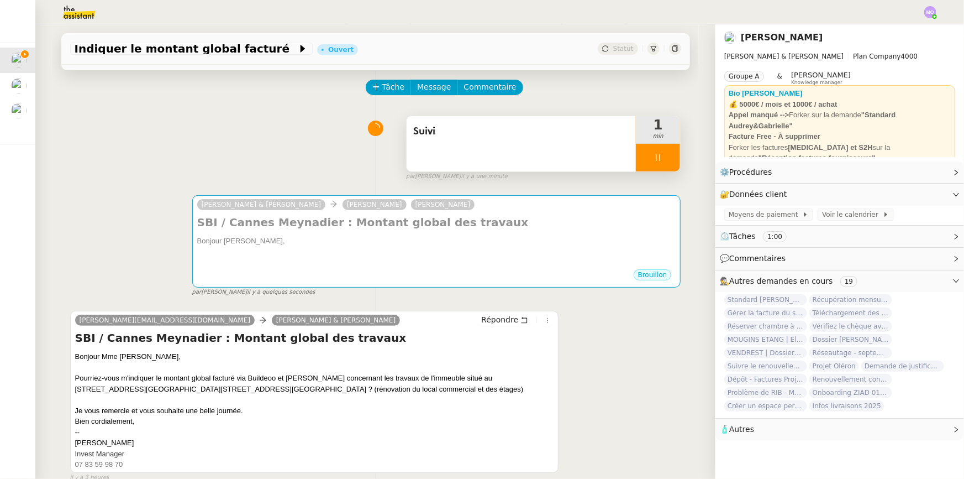
scroll to position [147, 0]
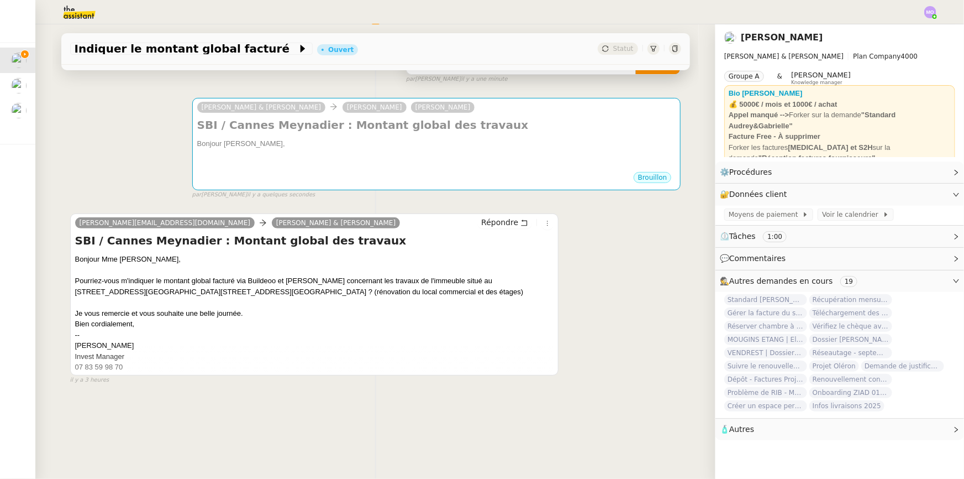
drag, startPoint x: 72, startPoint y: 341, endPoint x: 121, endPoint y: 343, distance: 48.7
click at [121, 343] on div "Bonjour Mme [PERSON_NAME], Pourriez-vous m'indiquer le montant global facturé v…" at bounding box center [314, 313] width 479 height 119
copy div "[PERSON_NAME]"
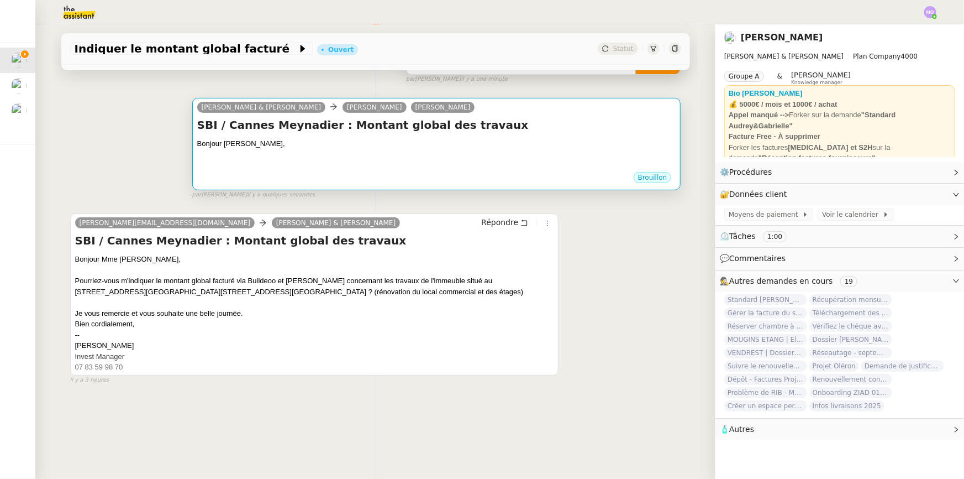
click at [262, 142] on div "Bonjour [PERSON_NAME]," at bounding box center [436, 143] width 479 height 11
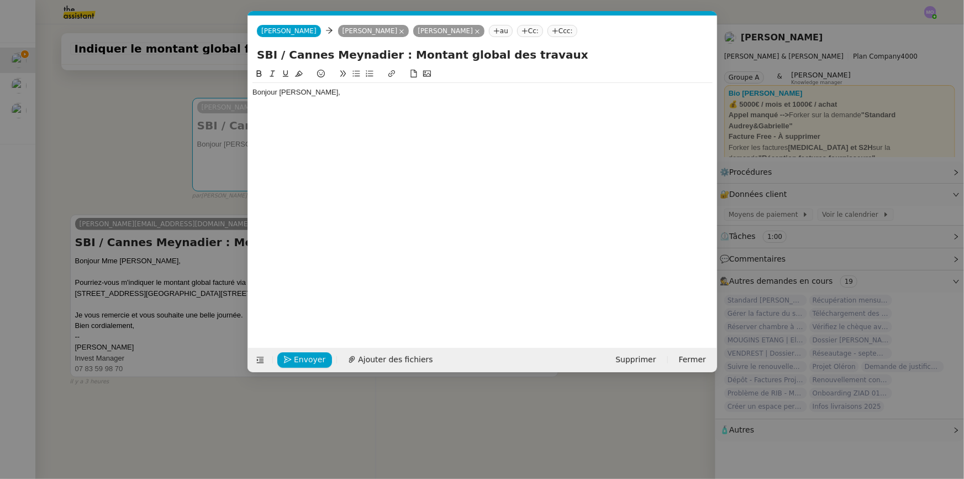
scroll to position [0, 23]
click at [352, 98] on div at bounding box center [483, 103] width 460 height 10
click at [140, 145] on nz-modal-container "Service TA - VOYAGE - PROPOSITION GLOBALE A utiliser dans le cadre de propositi…" at bounding box center [482, 239] width 964 height 479
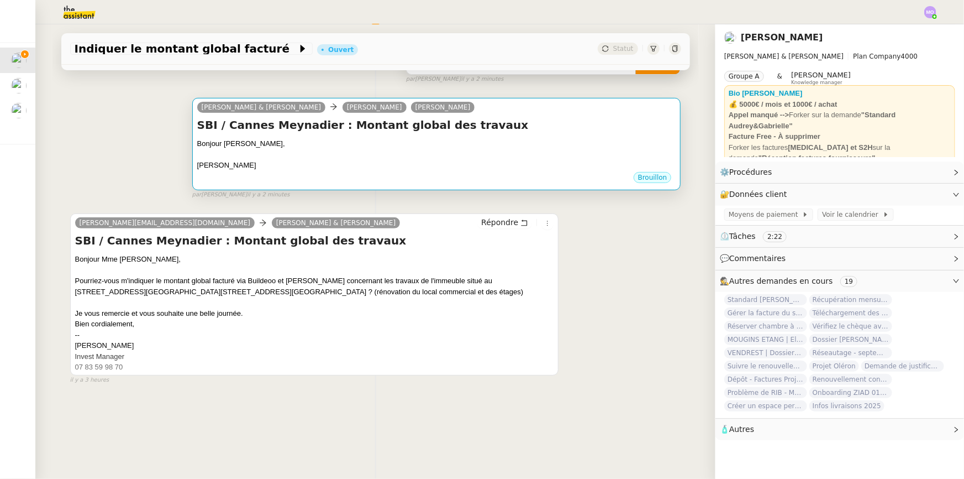
click at [386, 163] on div "[PERSON_NAME]" at bounding box center [436, 165] width 479 height 11
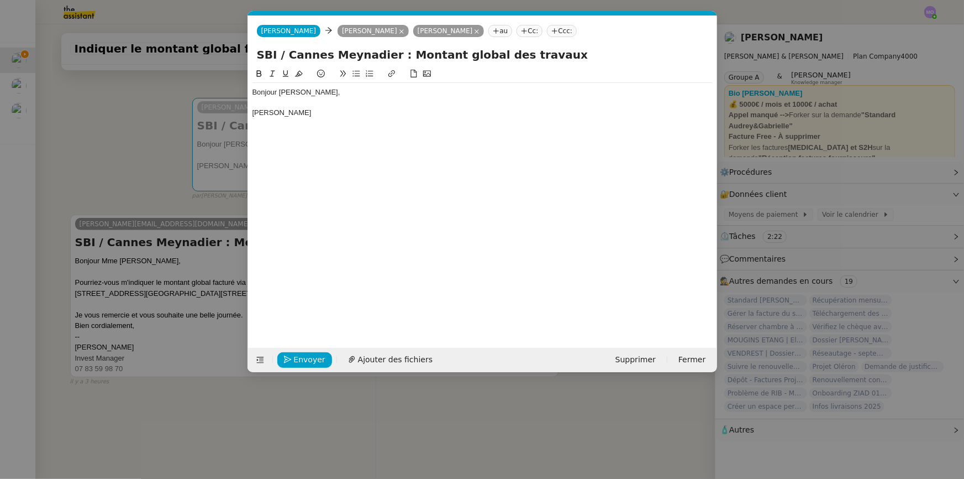
scroll to position [0, 23]
click at [322, 107] on div at bounding box center [483, 103] width 460 height 10
click at [335, 115] on div "[PERSON_NAME]" at bounding box center [483, 113] width 460 height 10
click at [135, 144] on nz-modal-container "Service TA - VOYAGE - PROPOSITION GLOBALE A utiliser dans le cadre de propositi…" at bounding box center [482, 239] width 964 height 479
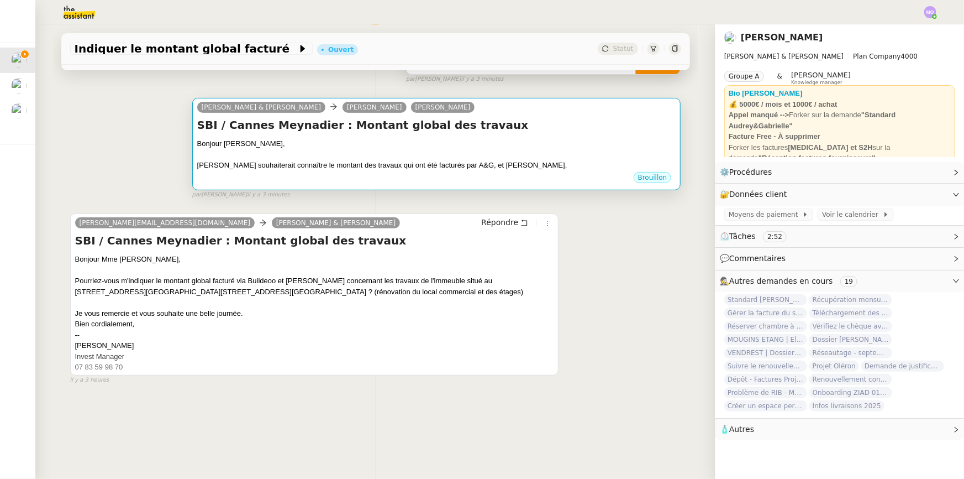
click at [443, 165] on div "[PERSON_NAME] souhaiterait connaître le montant des travaux qui ont été facturé…" at bounding box center [436, 165] width 479 height 11
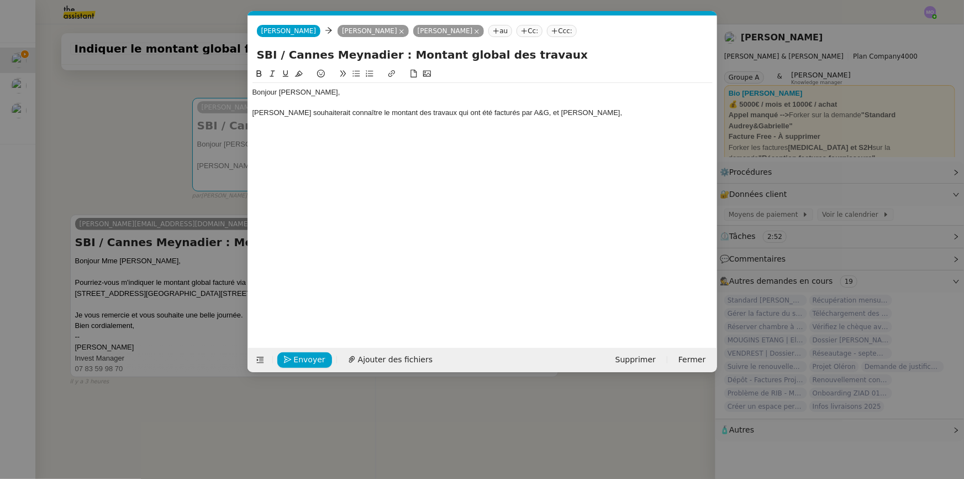
click at [151, 172] on nz-modal-container "Service TA - VOYAGE - PROPOSITION GLOBALE A utiliser dans le cadre de propositi…" at bounding box center [482, 239] width 964 height 479
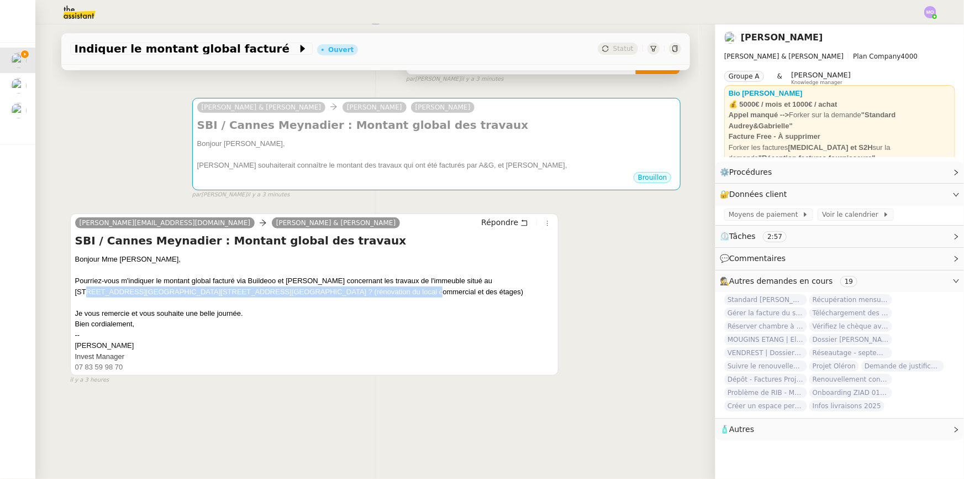
drag, startPoint x: 488, startPoint y: 276, endPoint x: 304, endPoint y: 289, distance: 184.5
click at [304, 289] on div "Bonjour Mme [PERSON_NAME], Pourriez-vous m'indiquer le montant global facturé v…" at bounding box center [314, 313] width 479 height 119
copy div "[STREET_ADDRESS][GEOGRAPHIC_DATA][STREET_ADDRESS][GEOGRAPHIC_DATA] ? (rénovatio…"
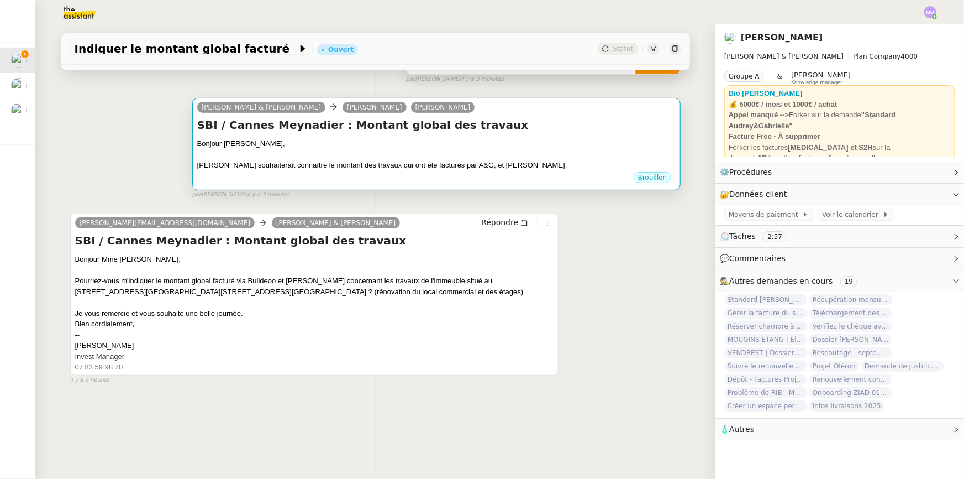
click at [416, 149] on div at bounding box center [436, 154] width 479 height 11
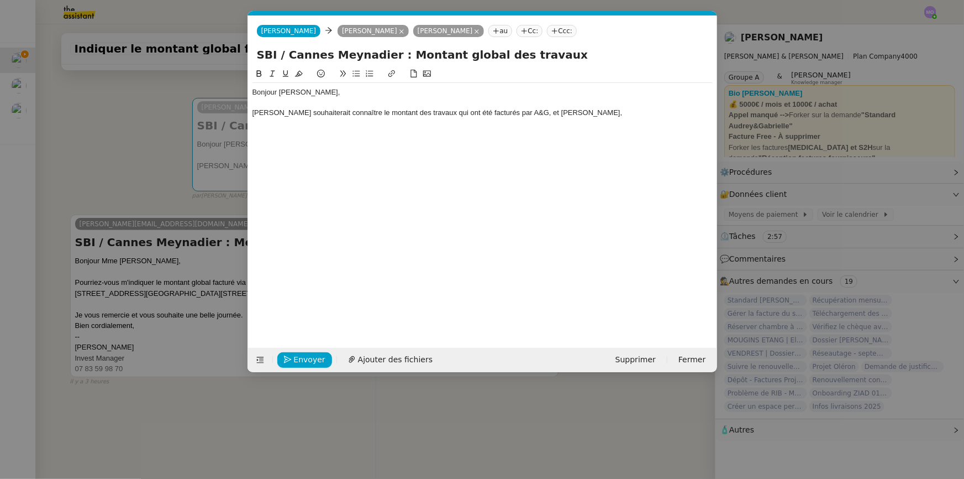
click at [612, 115] on div "[PERSON_NAME] souhaiterait connaître le montant des travaux qui ont été facturé…" at bounding box center [483, 113] width 460 height 10
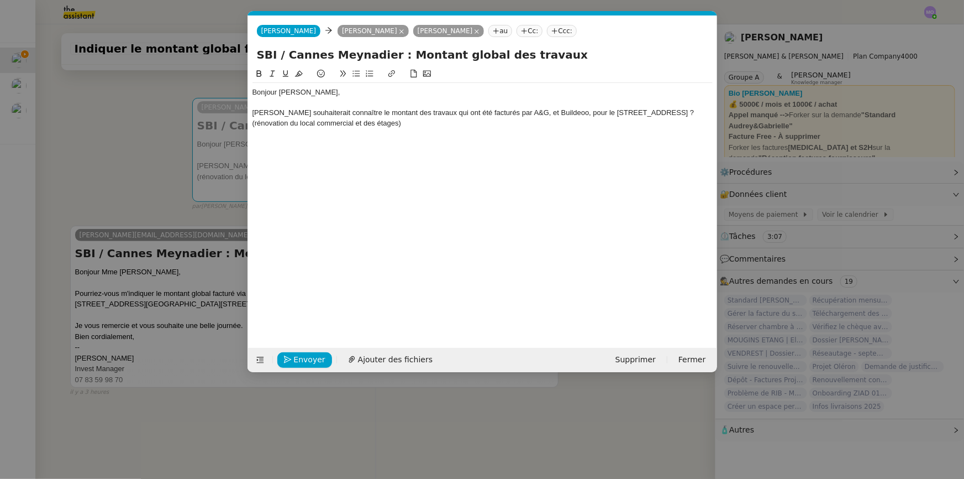
click at [290, 122] on div "[PERSON_NAME] souhaiterait connaître le montant des travaux qui ont été facturé…" at bounding box center [483, 118] width 460 height 20
click at [448, 124] on div "[PERSON_NAME] souhaiterait connaître le montant des travaux qui ont été facturé…" at bounding box center [483, 118] width 460 height 20
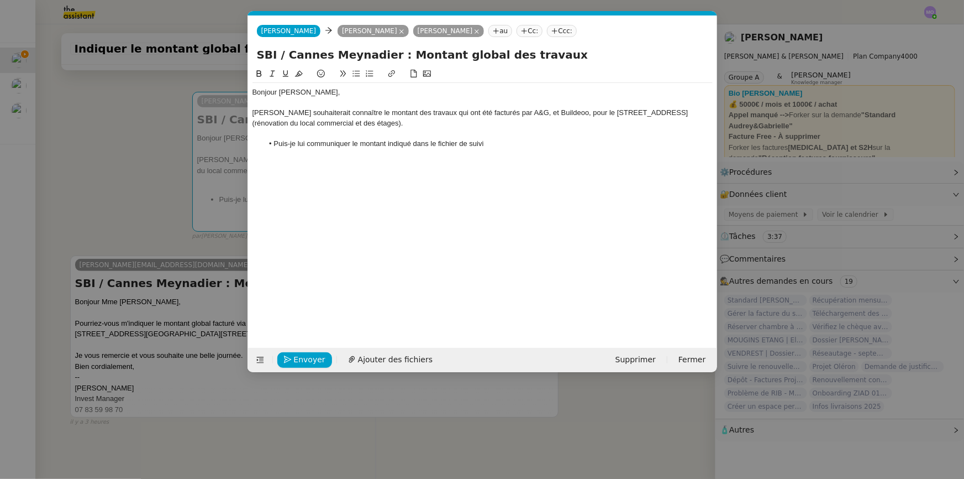
drag, startPoint x: 439, startPoint y: 143, endPoint x: 487, endPoint y: 145, distance: 48.7
click at [487, 145] on li "Puis-je lui communiquer le montant indiqué dans le fichier de suivi" at bounding box center [488, 144] width 450 height 10
click at [443, 176] on div "Bonjour [PERSON_NAME], [PERSON_NAME] souhaiterait connaître le montant des trav…" at bounding box center [483, 198] width 460 height 263
drag, startPoint x: 431, startPoint y: 141, endPoint x: 459, endPoint y: 140, distance: 28.7
click at [459, 140] on li "Puis-je lui communiquer le montant indiqué dans le tableau financier, à savoir" at bounding box center [488, 144] width 450 height 10
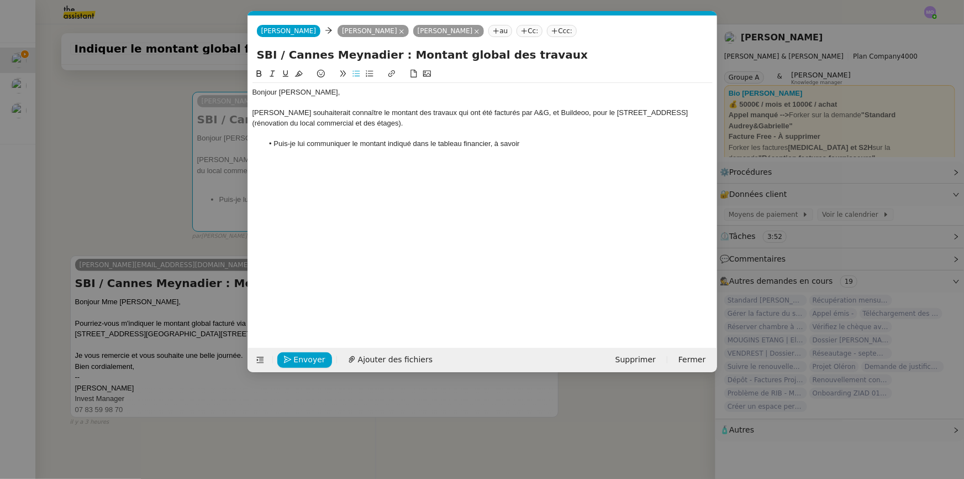
drag, startPoint x: 450, startPoint y: 166, endPoint x: 444, endPoint y: 156, distance: 12.4
click at [450, 166] on div "Bonjour [PERSON_NAME], [PERSON_NAME] souhaiterait connaître le montant des trav…" at bounding box center [483, 198] width 460 height 263
drag, startPoint x: 439, startPoint y: 143, endPoint x: 491, endPoint y: 140, distance: 52.1
click at [491, 140] on li "Puis-je lui communiquer le montant indiqué dans le tableau financier, à savoir" at bounding box center [488, 144] width 450 height 10
click at [389, 72] on icon at bounding box center [392, 74] width 8 height 8
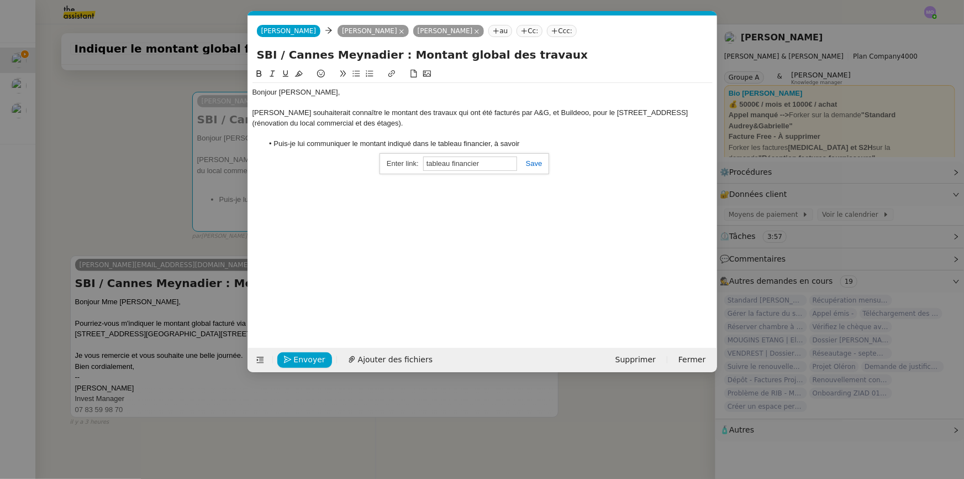
paste input "[URL][DOMAIN_NAME]"
type input "[URL][DOMAIN_NAME]"
click at [255, 72] on icon at bounding box center [259, 74] width 8 height 8
click at [377, 218] on div "Bonjour [PERSON_NAME], [PERSON_NAME] souhaiterait connaître le montant des trav…" at bounding box center [483, 198] width 460 height 263
click at [122, 155] on nz-modal-container "Service TA - VOYAGE - PROPOSITION GLOBALE A utiliser dans le cadre de propositi…" at bounding box center [482, 239] width 964 height 479
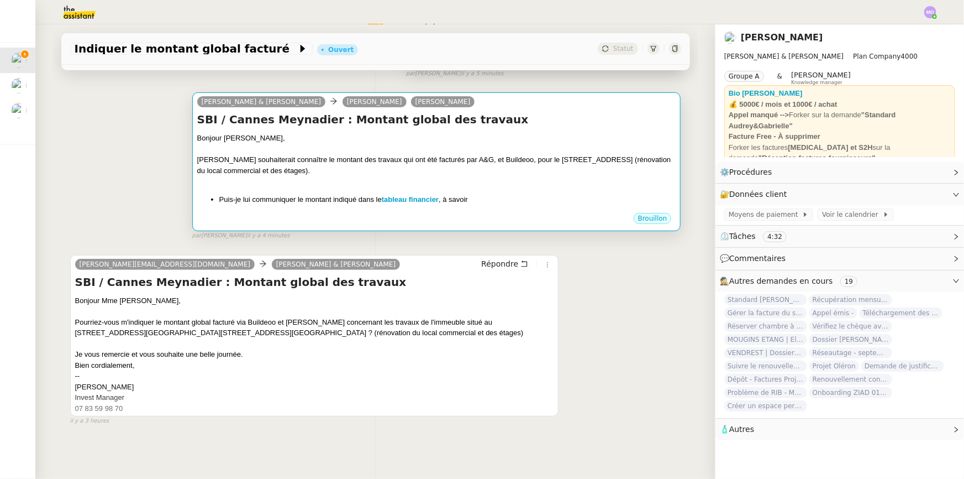
click at [439, 141] on div "Bonjour [PERSON_NAME]," at bounding box center [436, 138] width 479 height 11
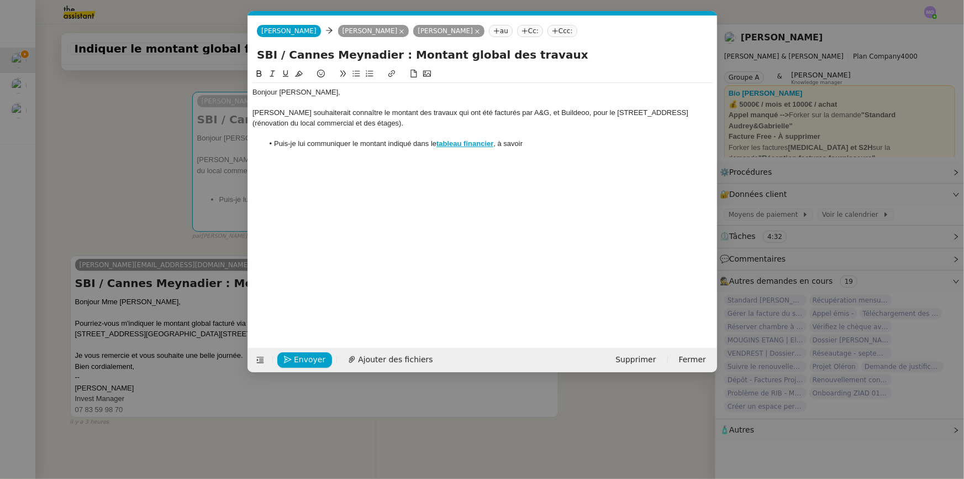
scroll to position [0, 23]
click at [539, 144] on li "Puis-je lui communiquer le montant indiqué dans le tableau financier , à savoir" at bounding box center [488, 144] width 450 height 10
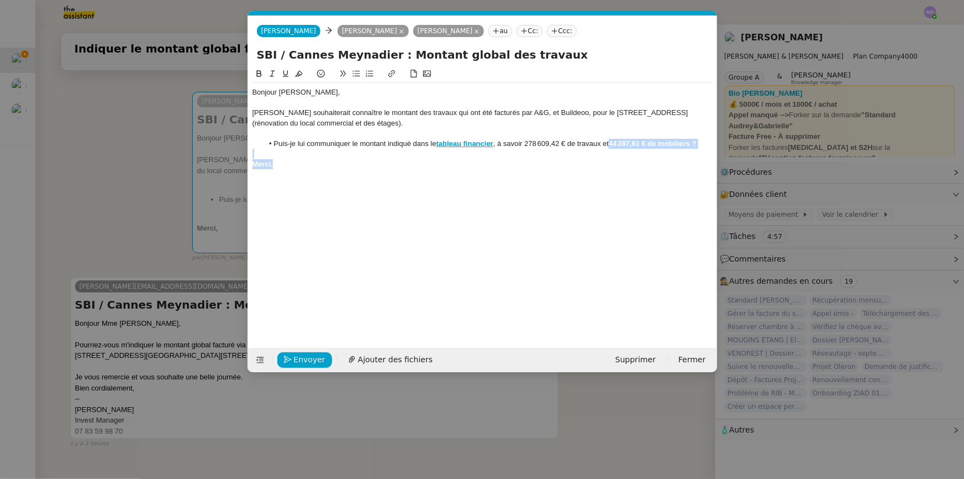
drag, startPoint x: 613, startPoint y: 144, endPoint x: 624, endPoint y: 161, distance: 20.6
click at [624, 161] on div "Bonjour [PERSON_NAME], [PERSON_NAME] souhaiterait connaître le montant des trav…" at bounding box center [483, 128] width 460 height 91
click at [259, 70] on icon at bounding box center [259, 74] width 8 height 8
click at [511, 182] on div "Bonjour [PERSON_NAME], [PERSON_NAME] souhaiterait connaître le montant des trav…" at bounding box center [483, 198] width 460 height 263
click at [568, 144] on li "Puis-je lui communiquer le montant indiqué dans le tableau financier , à savoir…" at bounding box center [488, 144] width 450 height 10
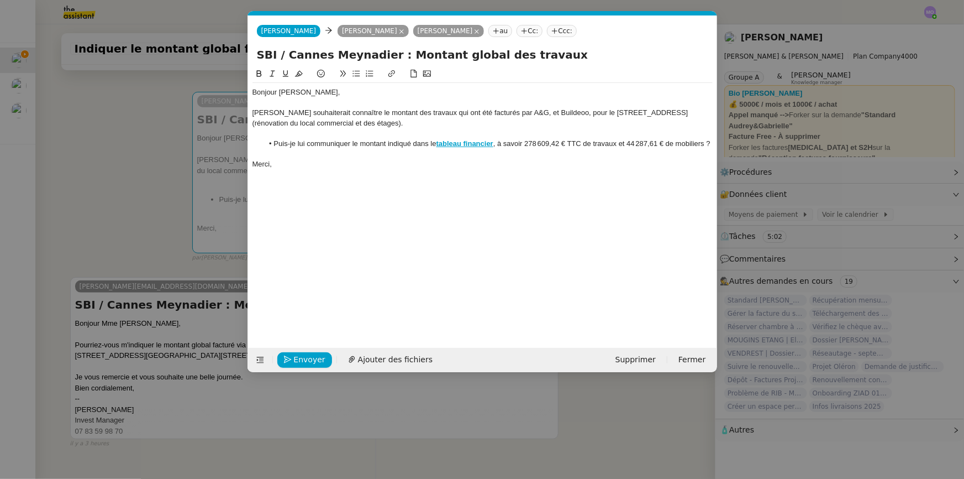
click at [663, 142] on li "Puis-je lui communiquer le montant indiqué dans le tableau financier , à savoir…" at bounding box center [488, 144] width 450 height 10
click at [293, 173] on div "Merci," at bounding box center [483, 174] width 460 height 10
drag, startPoint x: 572, startPoint y: 115, endPoint x: 536, endPoint y: 166, distance: 62.7
click at [536, 166] on div at bounding box center [483, 164] width 460 height 10
click at [300, 359] on span "Envoyer" at bounding box center [310, 359] width 32 height 13
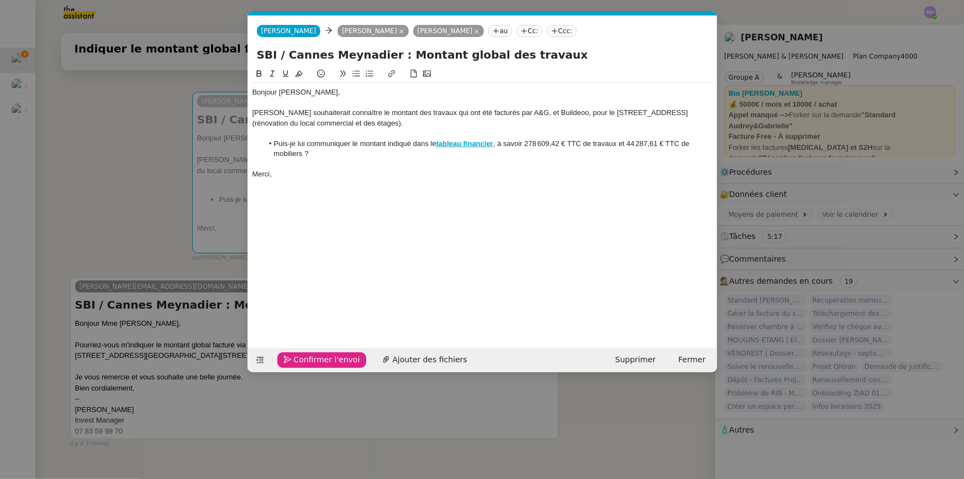
click at [300, 359] on span "Confirmer l'envoi" at bounding box center [327, 359] width 66 height 13
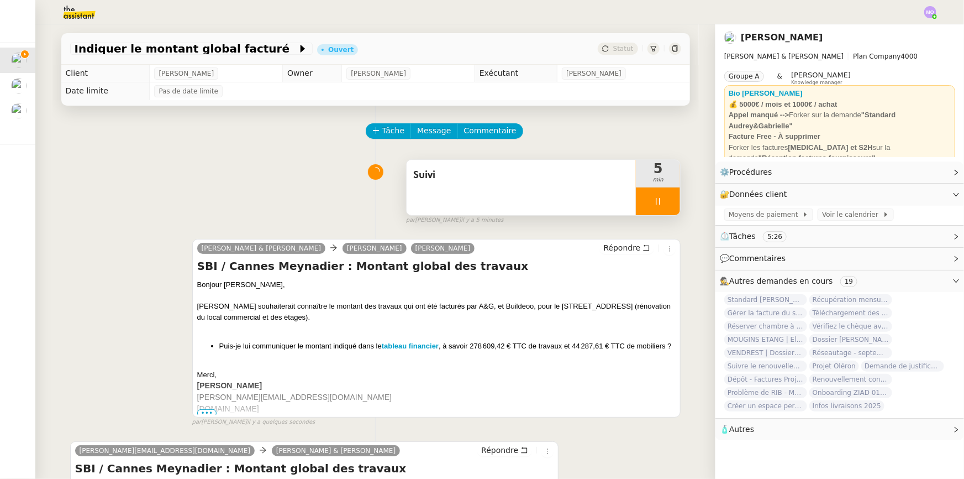
click at [665, 207] on div at bounding box center [658, 201] width 44 height 28
click at [665, 207] on button at bounding box center [669, 201] width 22 height 28
click at [617, 49] on span "Statut" at bounding box center [623, 49] width 20 height 8
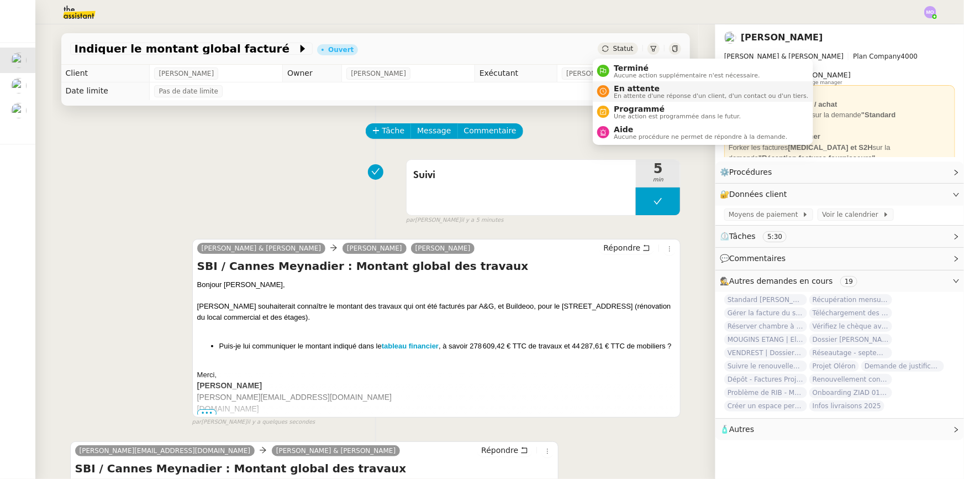
click at [627, 95] on span "En attente d'une réponse d'un client, d'un contact ou d'un tiers." at bounding box center [711, 96] width 195 height 6
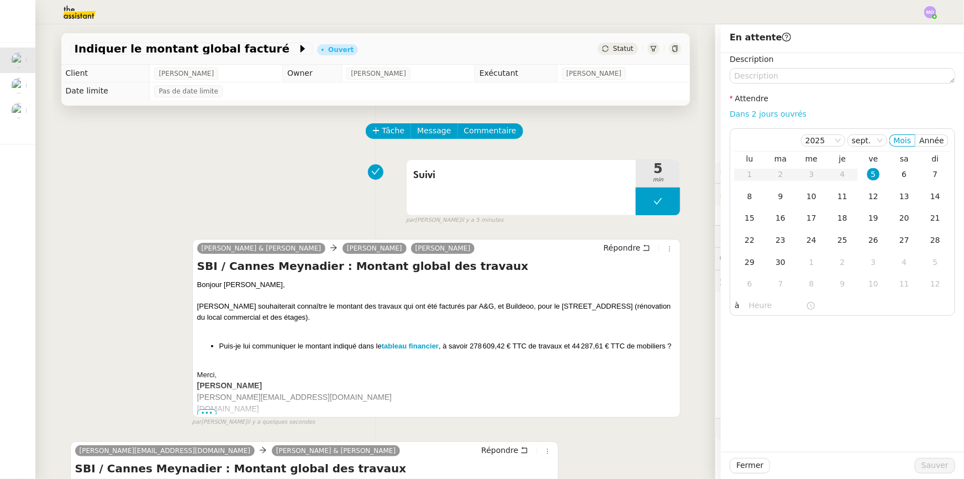
click at [760, 116] on link "Dans 2 jours ouvrés" at bounding box center [768, 113] width 77 height 9
type input "07:00"
click at [741, 204] on td "8" at bounding box center [749, 197] width 31 height 22
click at [915, 463] on button "Sauver" at bounding box center [935, 465] width 40 height 15
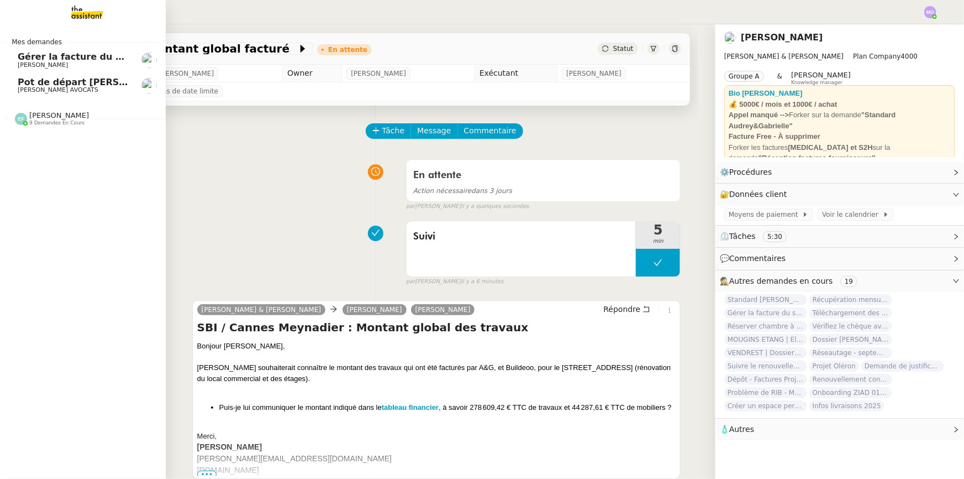
click at [66, 56] on span "Gérer la facture du shooting St Germain" at bounding box center [118, 56] width 200 height 11
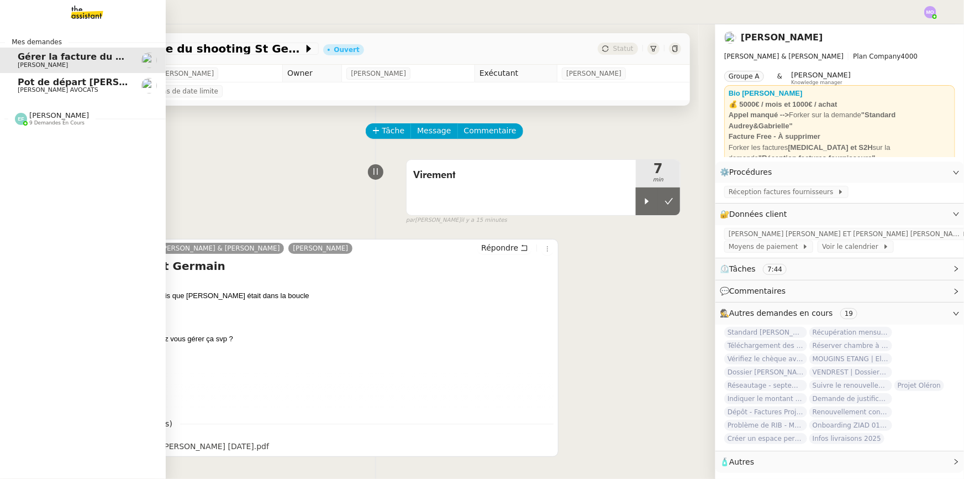
click at [56, 92] on span "[PERSON_NAME] AVOCATS" at bounding box center [58, 89] width 81 height 7
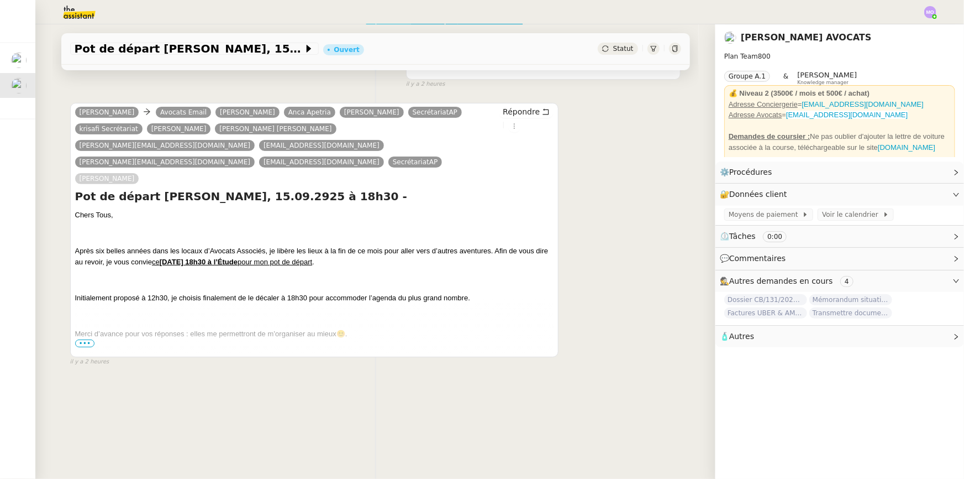
scroll to position [147, 0]
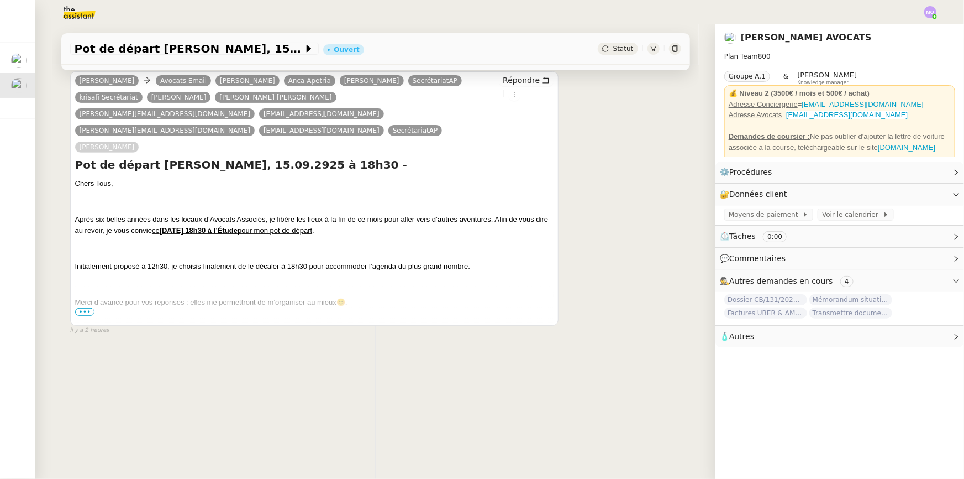
click at [77, 308] on span "•••" at bounding box center [85, 312] width 20 height 8
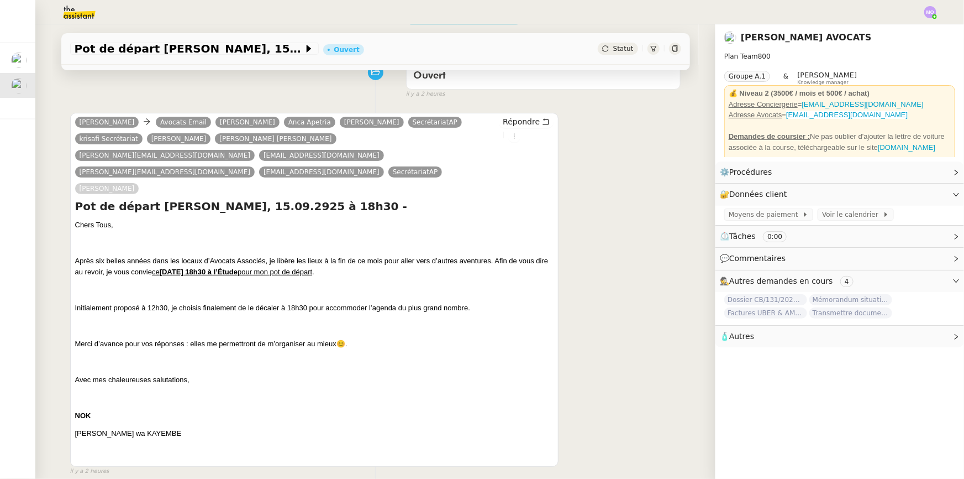
scroll to position [0, 0]
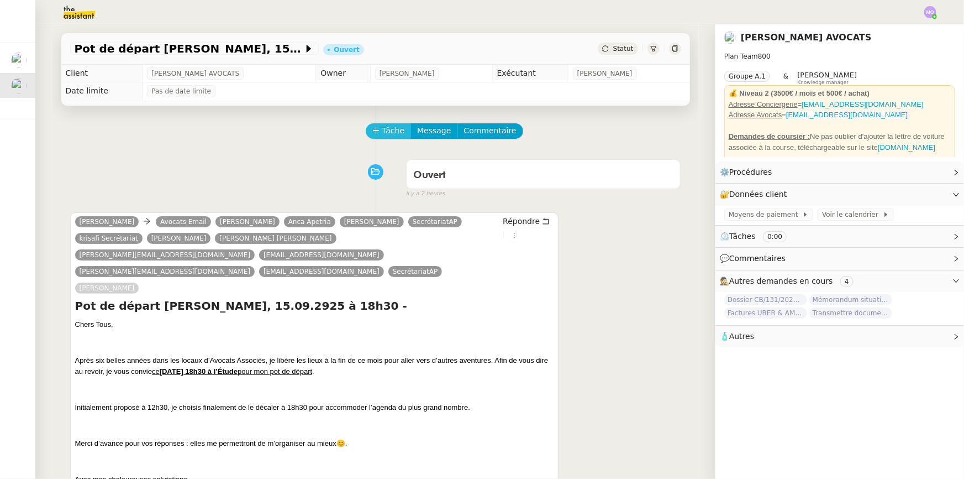
click at [382, 132] on span "Tâche" at bounding box center [393, 130] width 23 height 13
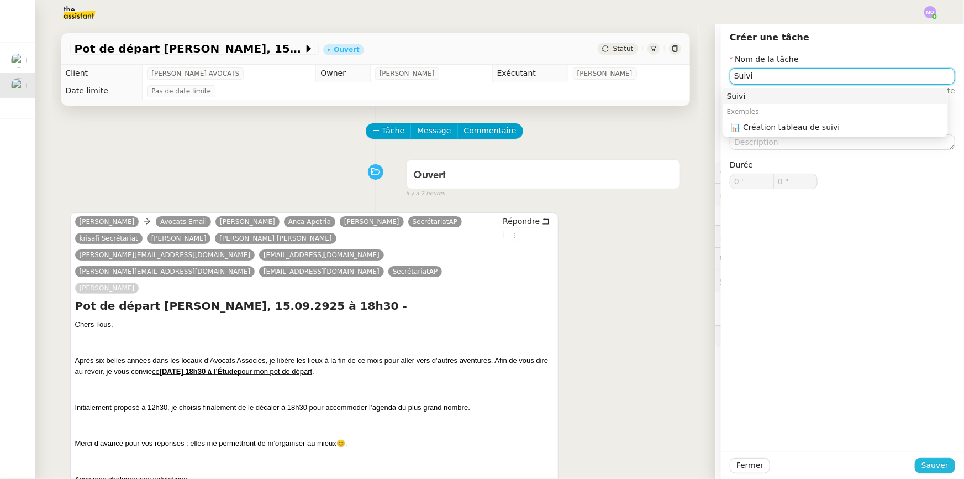
type input "Suivi"
click at [924, 466] on span "Sauver" at bounding box center [935, 465] width 27 height 13
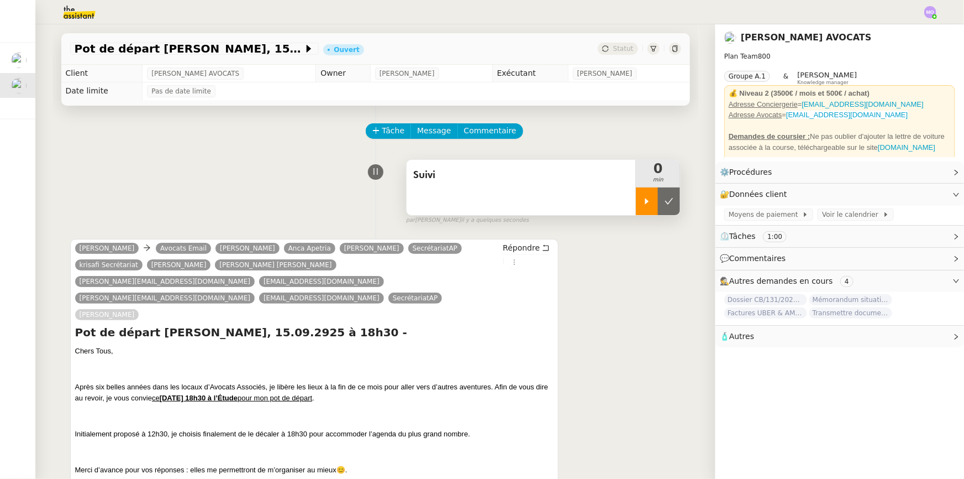
click at [643, 191] on div at bounding box center [647, 201] width 22 height 28
click at [418, 133] on span "Message" at bounding box center [434, 130] width 34 height 13
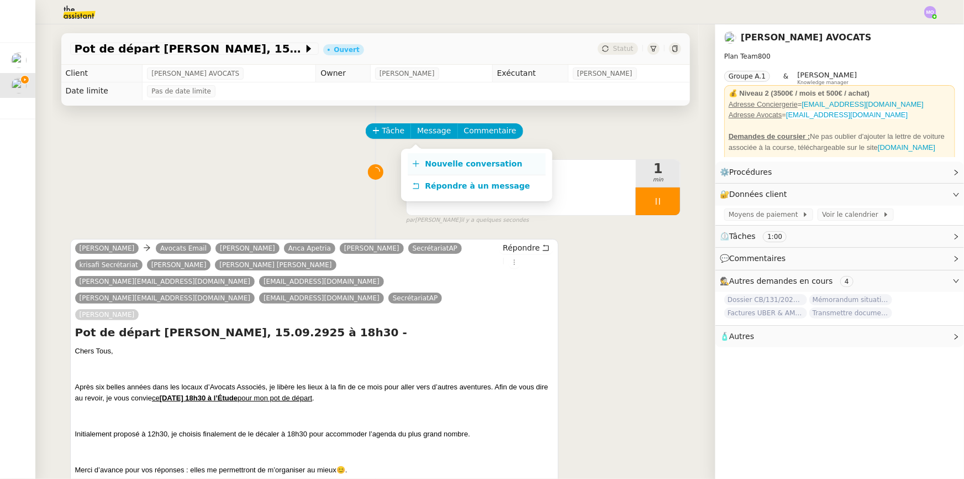
click at [442, 161] on span "Nouvelle conversation" at bounding box center [474, 163] width 97 height 9
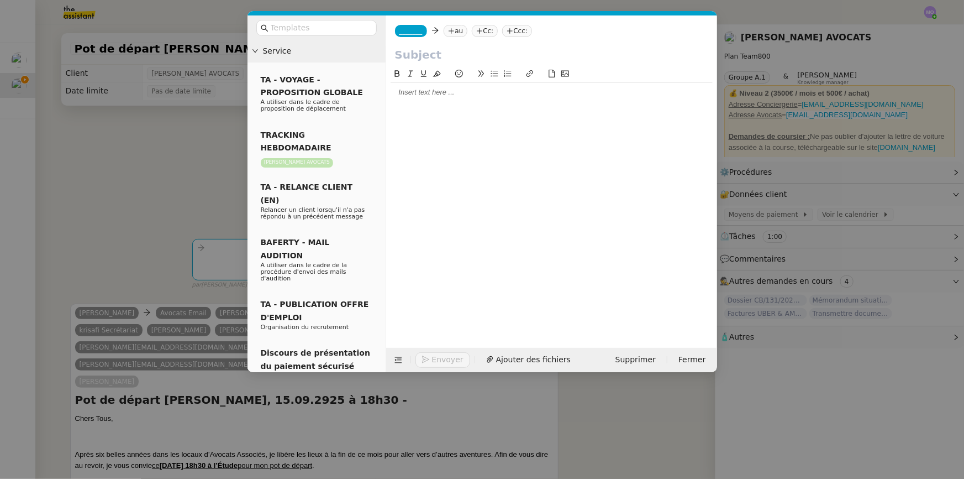
click at [400, 33] on span "_______" at bounding box center [411, 31] width 23 height 8
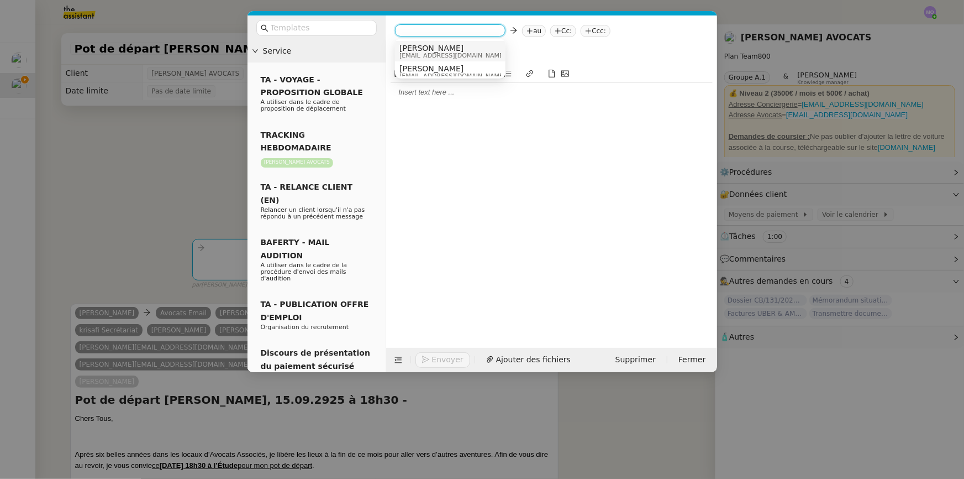
click at [422, 48] on span "[PERSON_NAME]" at bounding box center [453, 48] width 106 height 9
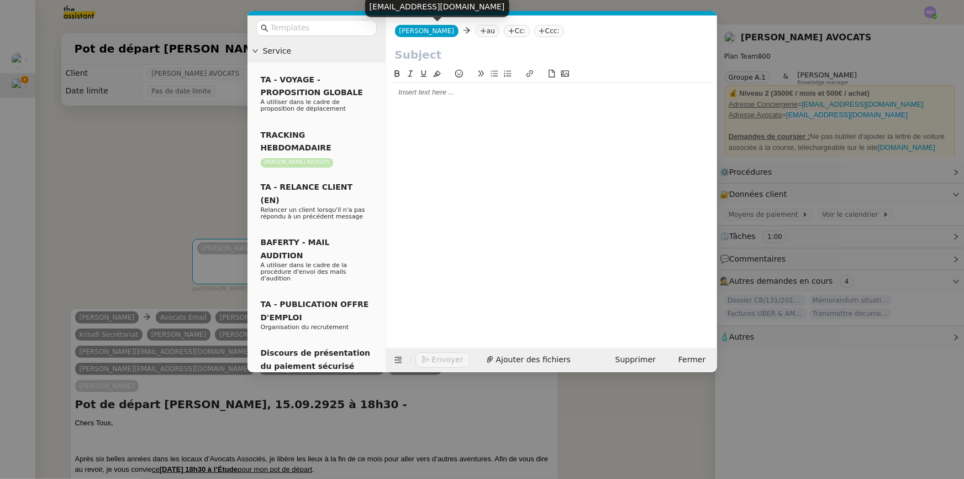
click at [160, 204] on nz-modal-container "Service TA - VOYAGE - PROPOSITION GLOBALE A utiliser dans le cadre de propositi…" at bounding box center [482, 239] width 964 height 479
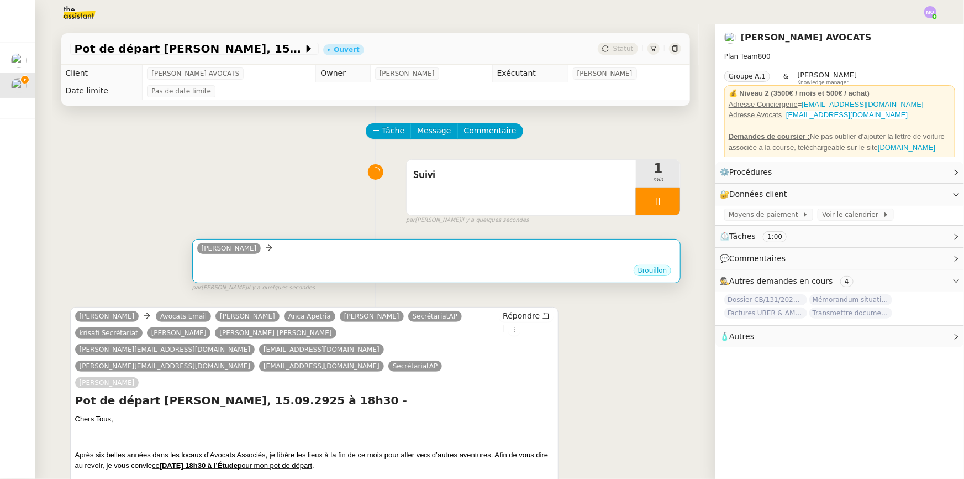
click at [350, 254] on div "[PERSON_NAME]" at bounding box center [436, 250] width 479 height 17
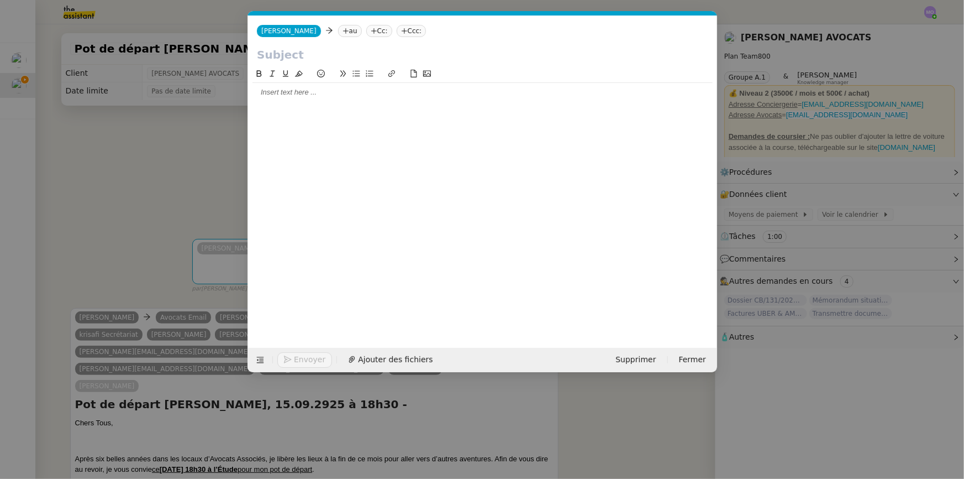
scroll to position [0, 23]
click at [339, 33] on nz-tag "au" at bounding box center [350, 31] width 24 height 12
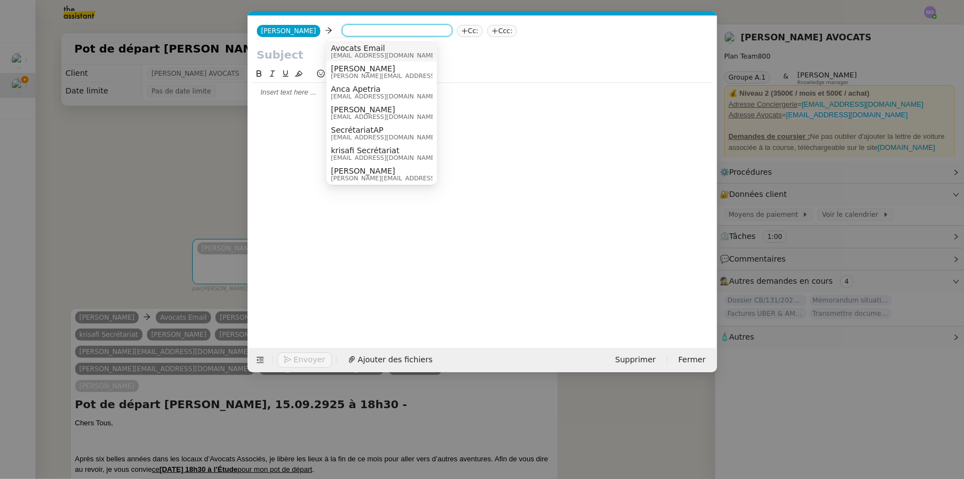
paste input "[EMAIL_ADDRESS][DOMAIN_NAME]"
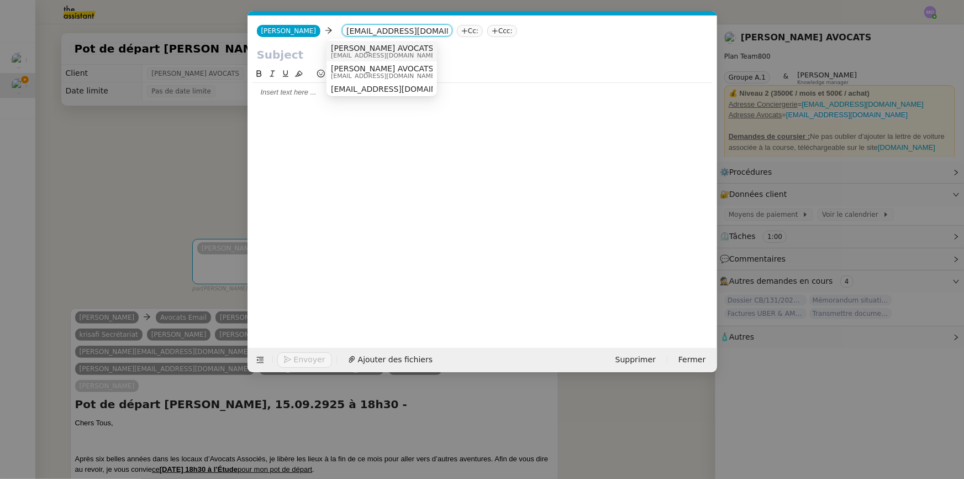
type input "[EMAIL_ADDRESS][DOMAIN_NAME]"
click at [363, 55] on span "[EMAIL_ADDRESS][DOMAIN_NAME]" at bounding box center [384, 56] width 106 height 6
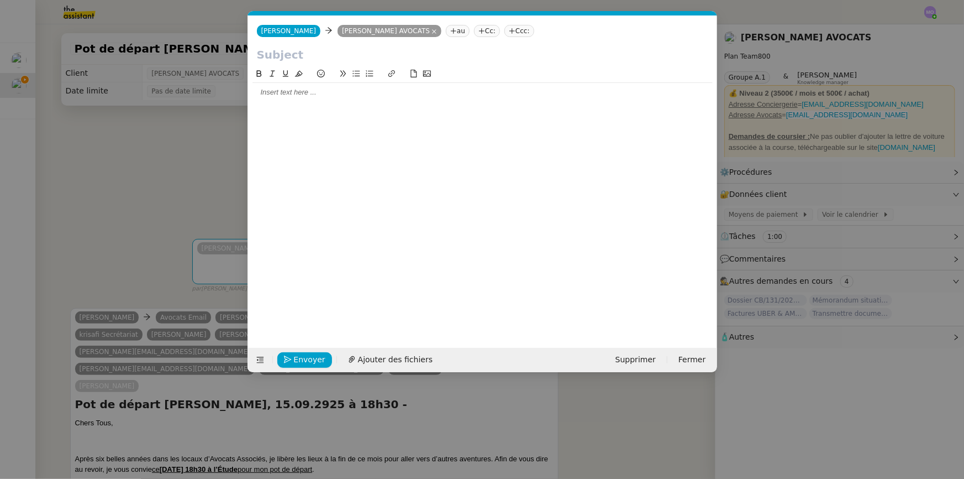
click at [159, 153] on nz-modal-container "Service TA - VOYAGE - PROPOSITION GLOBALE A utiliser dans le cadre de propositi…" at bounding box center [482, 239] width 964 height 479
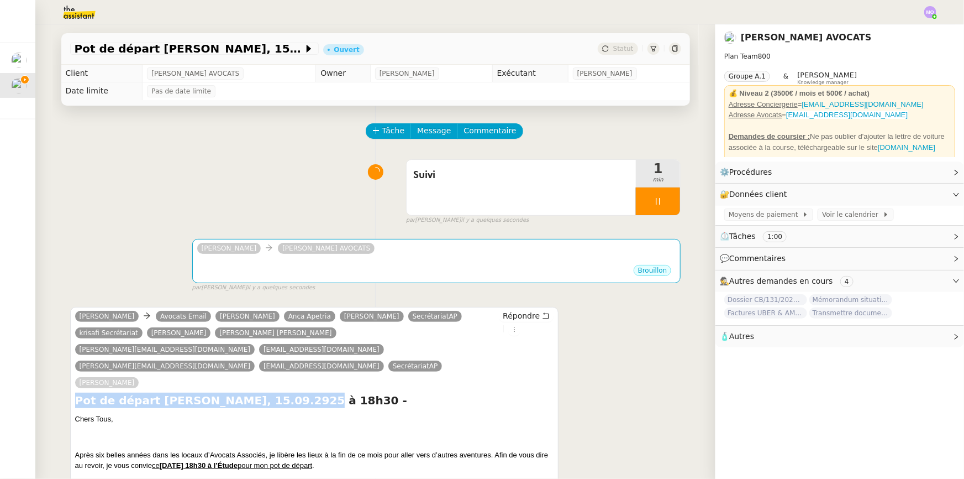
drag, startPoint x: 73, startPoint y: 369, endPoint x: 280, endPoint y: 370, distance: 206.7
click at [280, 392] on h4 "Pot de départ [PERSON_NAME], 15.09.2925 à 18h30 -" at bounding box center [314, 399] width 479 height 15
copy h4 "Pot de départ [PERSON_NAME], 15.09.2925 à 18h30"
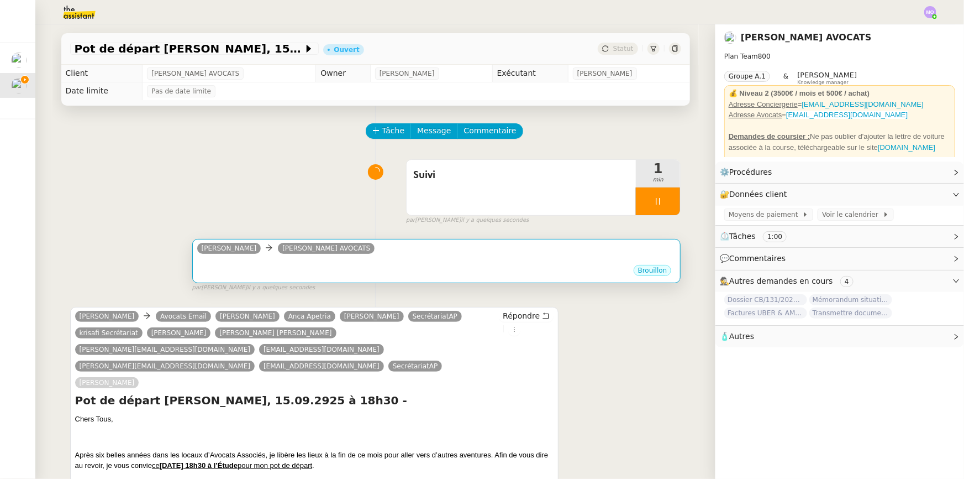
click at [400, 263] on div "•••" at bounding box center [436, 261] width 479 height 6
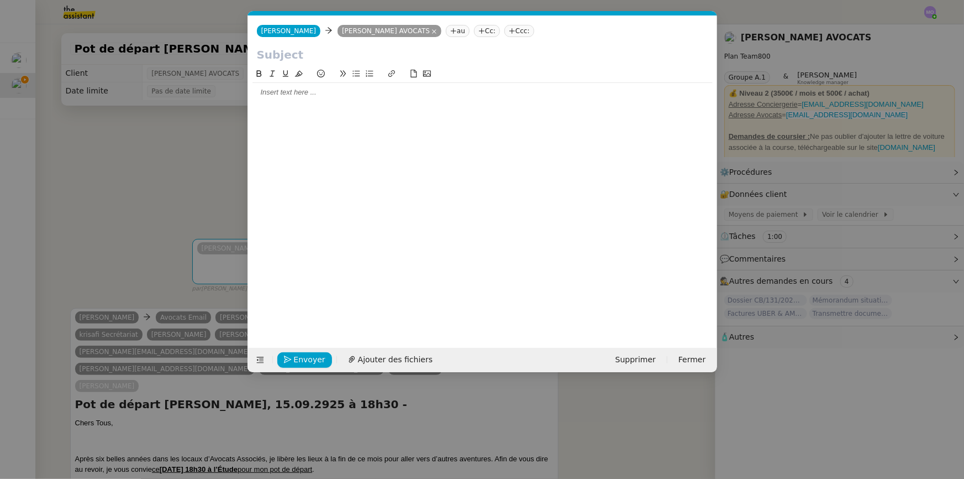
click at [315, 56] on input "text" at bounding box center [483, 54] width 452 height 17
paste input "Pot de départ [PERSON_NAME], 15.09.2925 à 18h30"
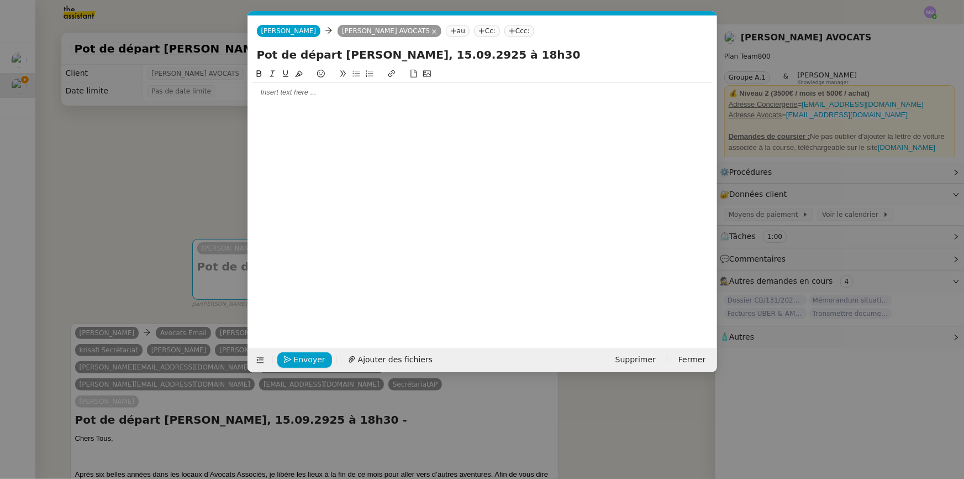
type input "Pot de départ [PERSON_NAME], 15.09.2925 à 18h30"
click at [326, 93] on div at bounding box center [483, 92] width 460 height 10
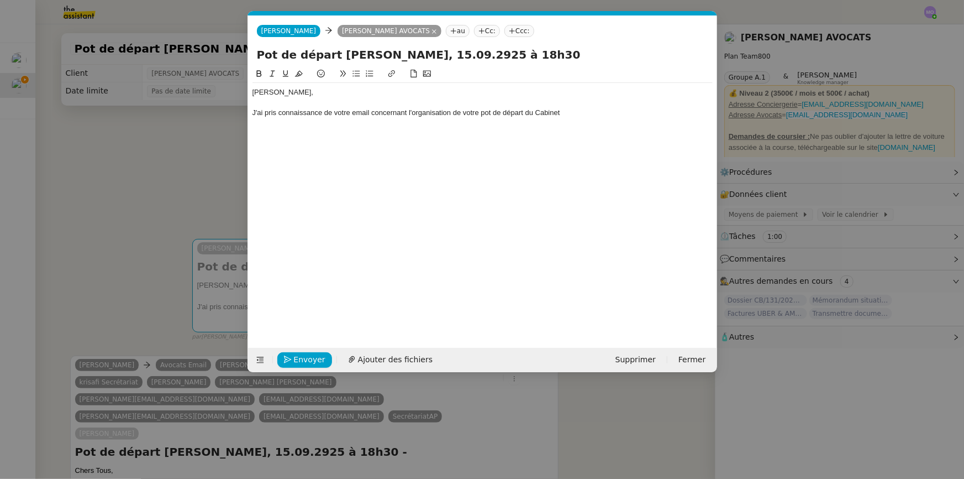
click at [87, 225] on nz-modal-container "Service TA - VOYAGE - PROPOSITION GLOBALE A utiliser dans le cadre de propositi…" at bounding box center [482, 239] width 964 height 479
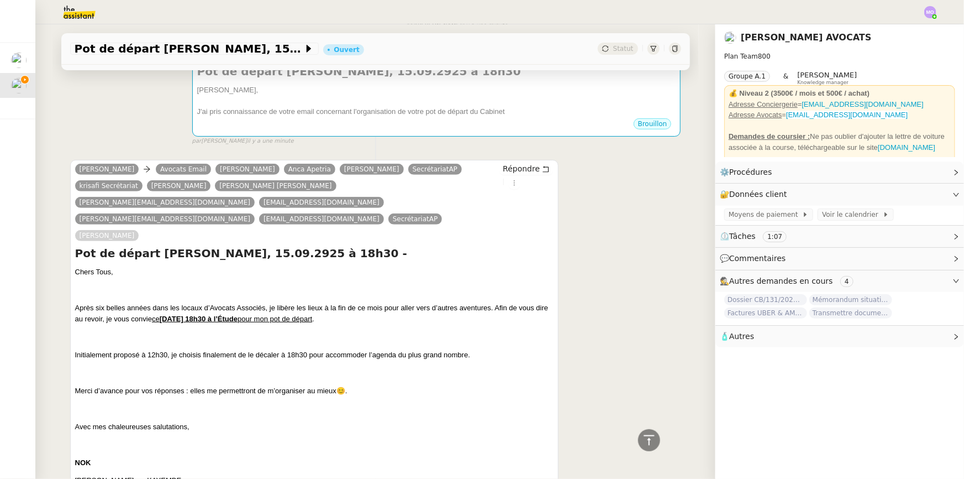
scroll to position [165, 0]
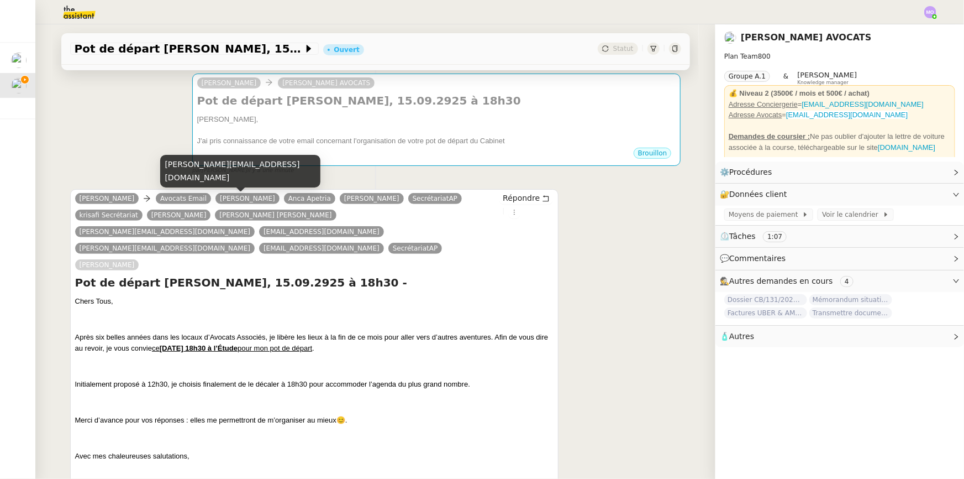
click at [246, 175] on div "[PERSON_NAME][EMAIL_ADDRESS][DOMAIN_NAME]" at bounding box center [240, 171] width 160 height 33
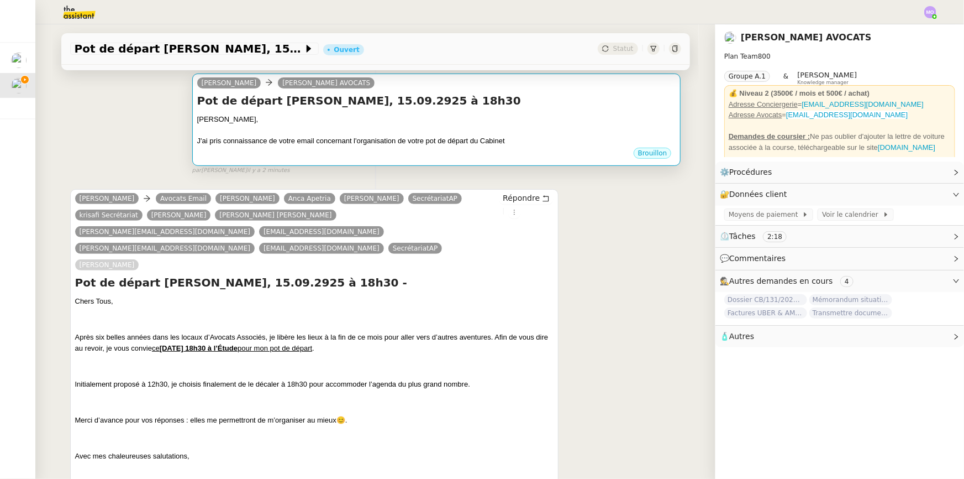
click at [504, 119] on div "[PERSON_NAME]," at bounding box center [436, 119] width 479 height 11
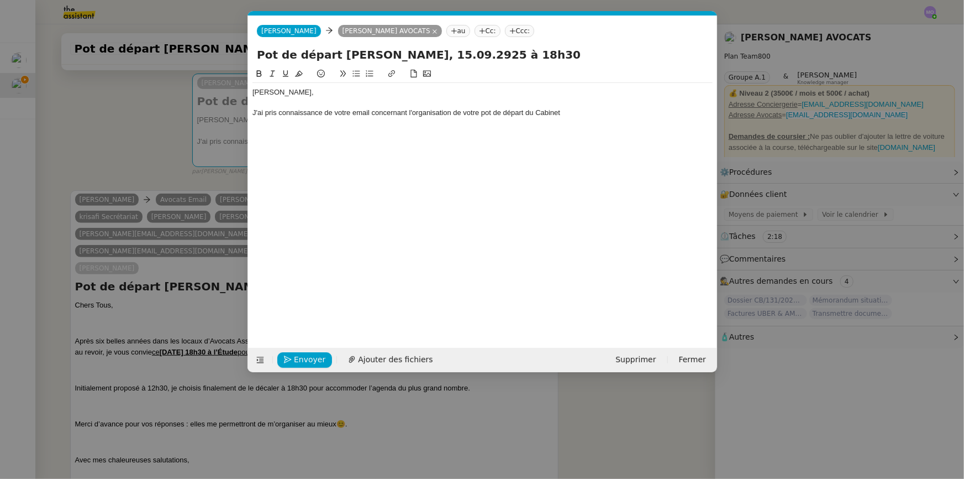
scroll to position [0, 23]
click at [581, 116] on div "J'ai pris connaissance de votre email concernant l'organisation de votre pot de…" at bounding box center [483, 113] width 460 height 10
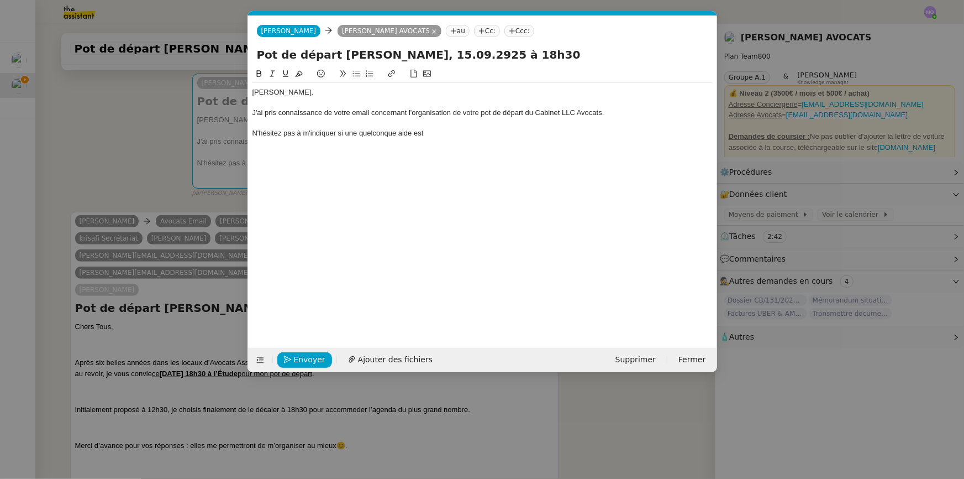
click at [158, 149] on nz-modal-container "Service TA - VOYAGE - PROPOSITION GLOBALE A utiliser dans le cadre de propositi…" at bounding box center [482, 239] width 964 height 479
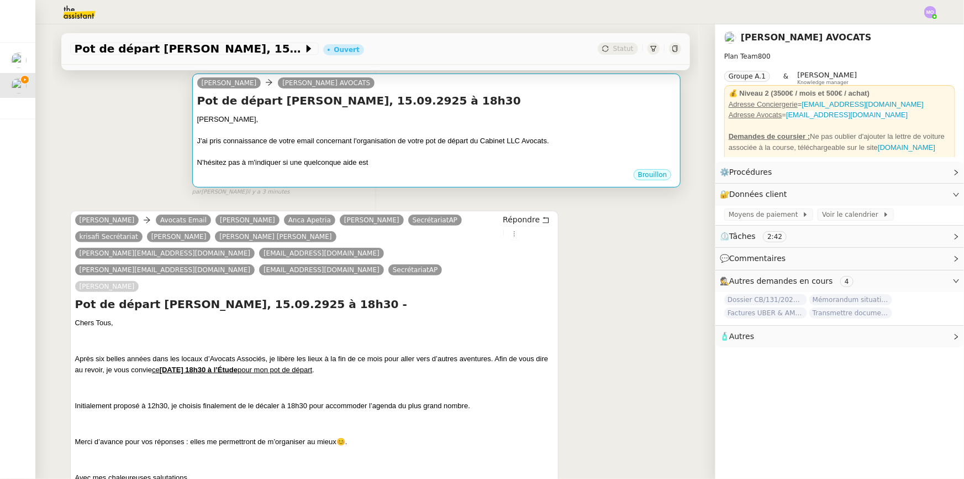
click at [321, 148] on div at bounding box center [436, 151] width 479 height 11
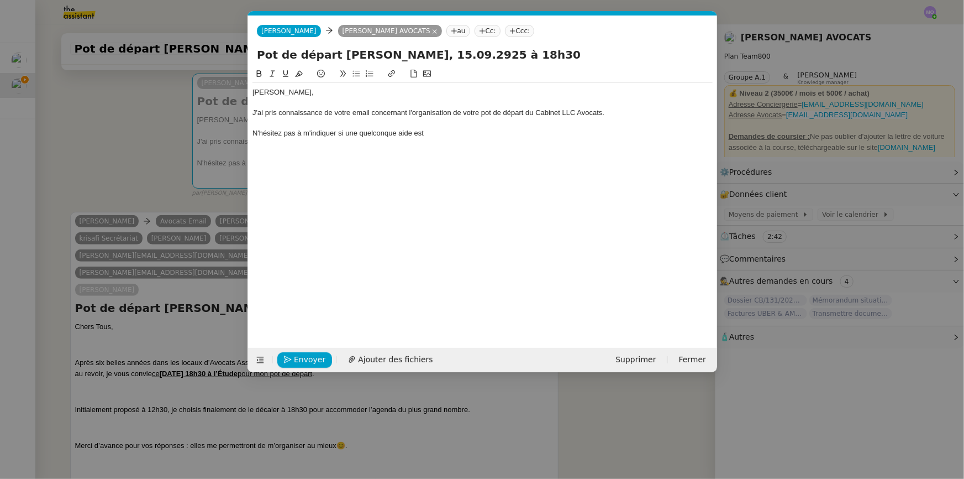
scroll to position [0, 23]
click at [344, 135] on div "N'hésitez pas à m'indiquer si une quelconque aide est" at bounding box center [483, 133] width 460 height 10
click at [357, 153] on div "Chère [PERSON_NAME], J'ai pris connaissance de votre email concernant l'organis…" at bounding box center [483, 198] width 460 height 263
click at [111, 162] on nz-modal-container "Service TA - VOYAGE - PROPOSITION GLOBALE A utiliser dans le cadre de propositi…" at bounding box center [482, 239] width 964 height 479
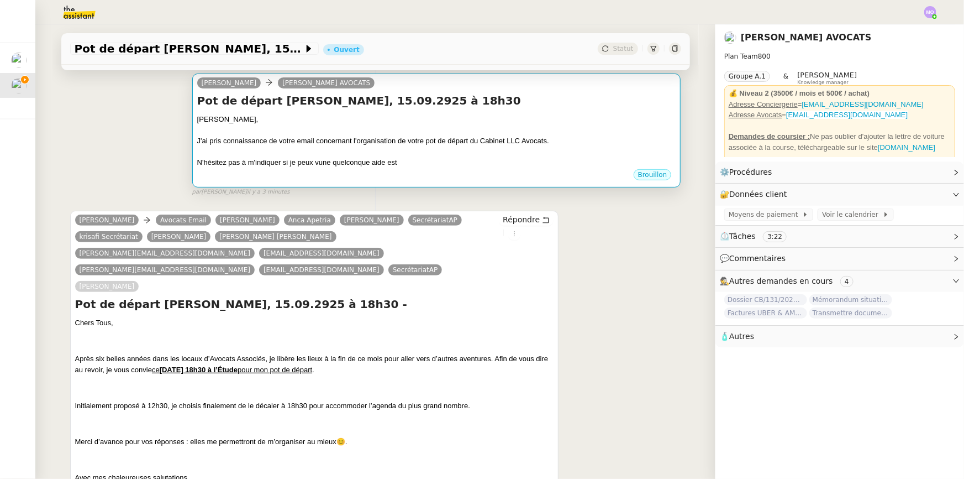
click at [343, 146] on div "J'ai pris connaissance de votre email concernant l'organisation de votre pot de…" at bounding box center [436, 140] width 479 height 11
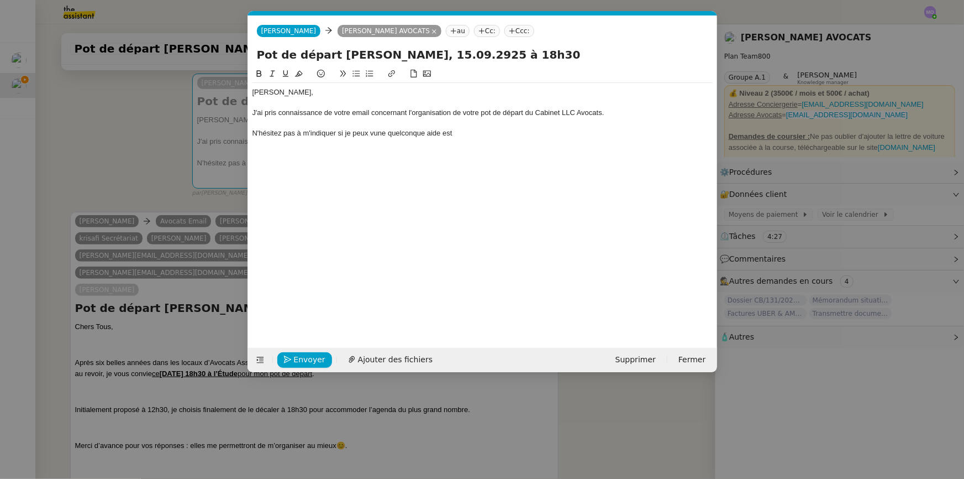
click at [353, 135] on div "N'hésitez pas à m'indiquer si je peux vune quelconque aide est" at bounding box center [483, 133] width 460 height 10
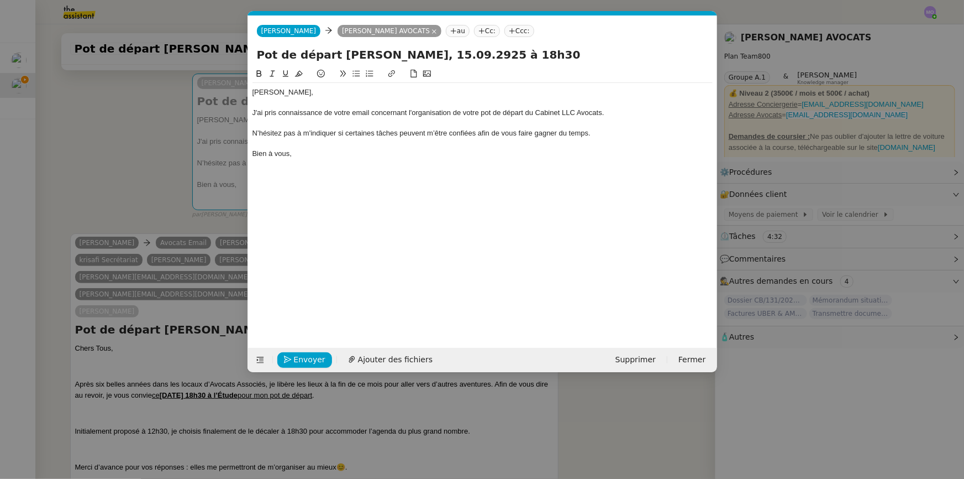
click at [370, 136] on div "N’hésitez pas à m'indiquer si certaines tâches peuvent m’être confiées afin de …" at bounding box center [483, 133] width 460 height 10
click at [270, 79] on button at bounding box center [272, 73] width 13 height 13
click at [380, 149] on div "Bien à vous," at bounding box center [483, 154] width 460 height 10
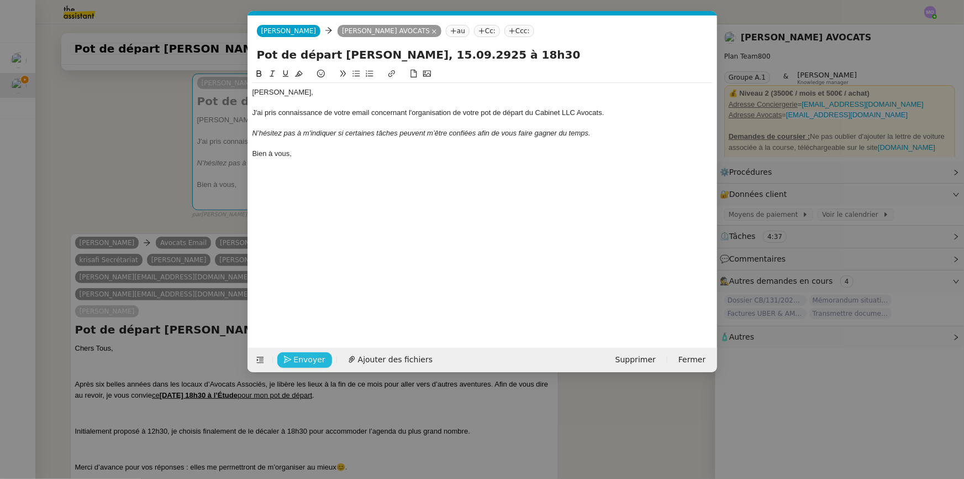
click at [313, 358] on span "Envoyer" at bounding box center [310, 359] width 32 height 13
click at [313, 358] on span "Confirmer l'envoi" at bounding box center [327, 359] width 66 height 13
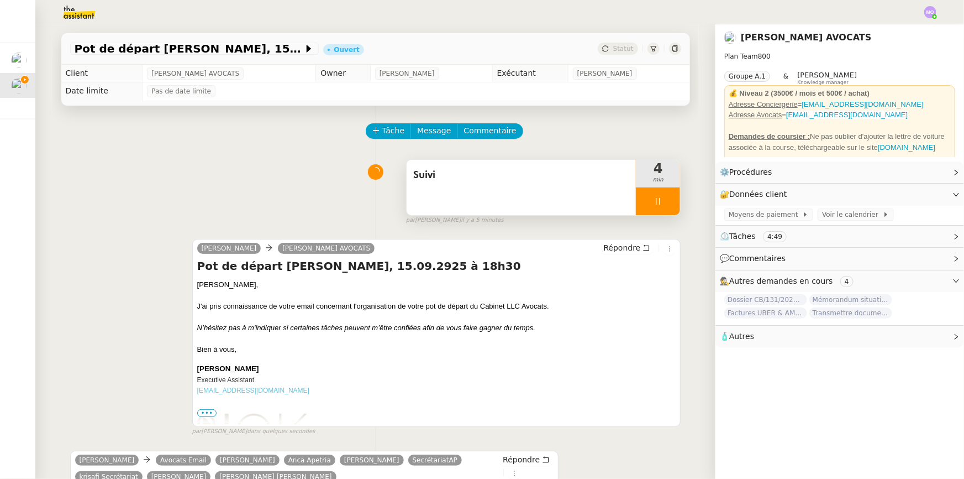
click at [666, 206] on div at bounding box center [658, 201] width 44 height 28
click at [666, 206] on button at bounding box center [669, 201] width 22 height 28
click at [616, 45] on span "Statut" at bounding box center [623, 49] width 20 height 8
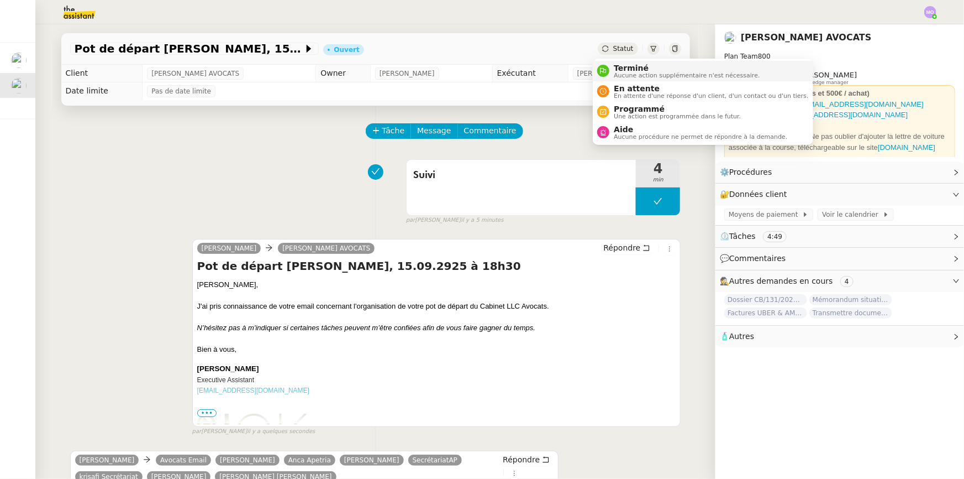
click at [633, 72] on span "Aucune action supplémentaire n'est nécessaire." at bounding box center [687, 75] width 146 height 6
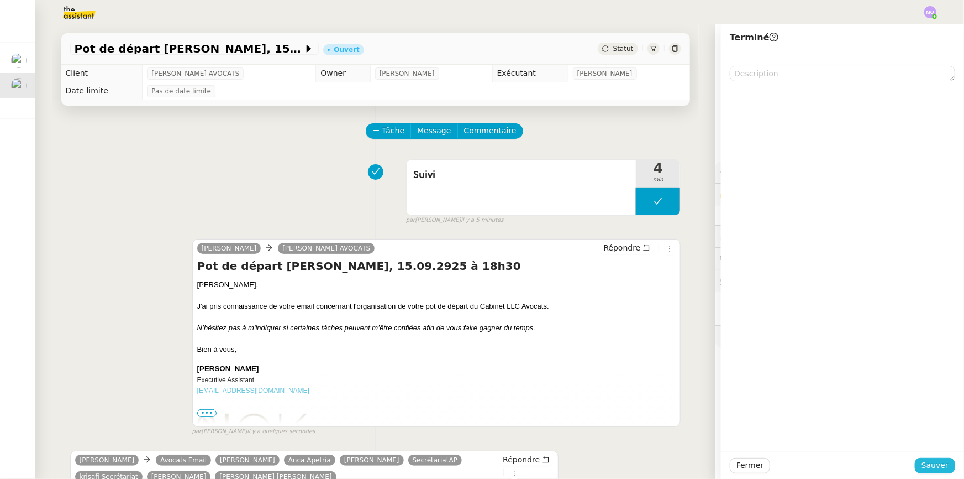
click at [926, 461] on span "Sauver" at bounding box center [935, 465] width 27 height 13
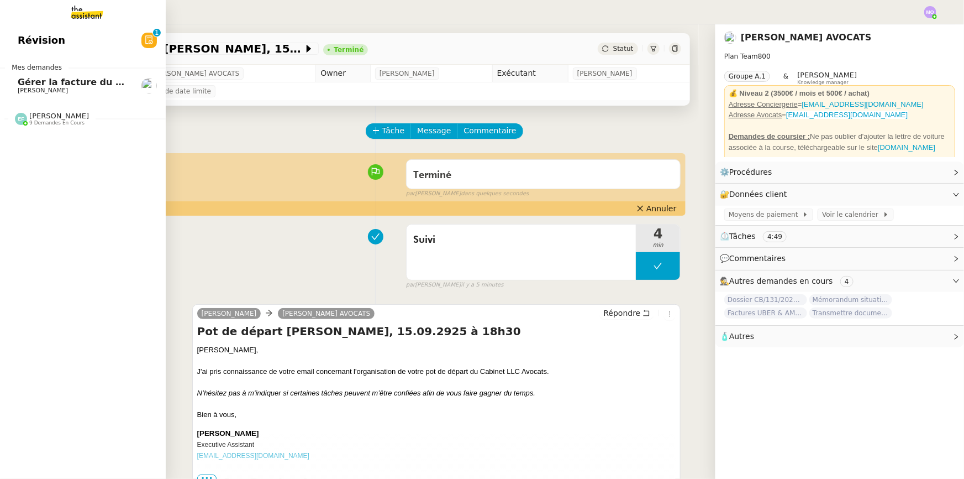
click at [88, 85] on span "Gérer la facture du shooting St Germain" at bounding box center [118, 82] width 200 height 11
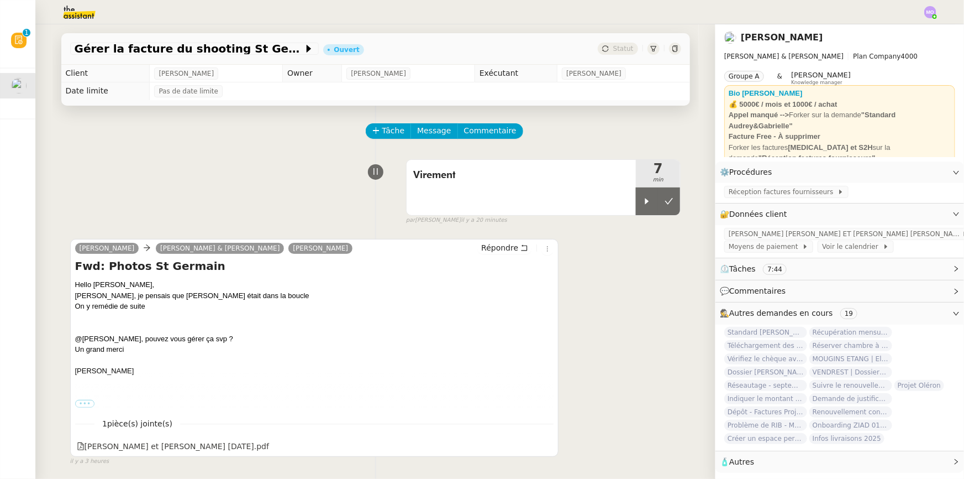
click at [201, 207] on div "Virement 7 min false par [PERSON_NAME] il y a 20 minutes" at bounding box center [375, 189] width 611 height 71
click at [92, 192] on div "Virement 7 min false par [PERSON_NAME] il y a 29 minutes" at bounding box center [375, 189] width 611 height 71
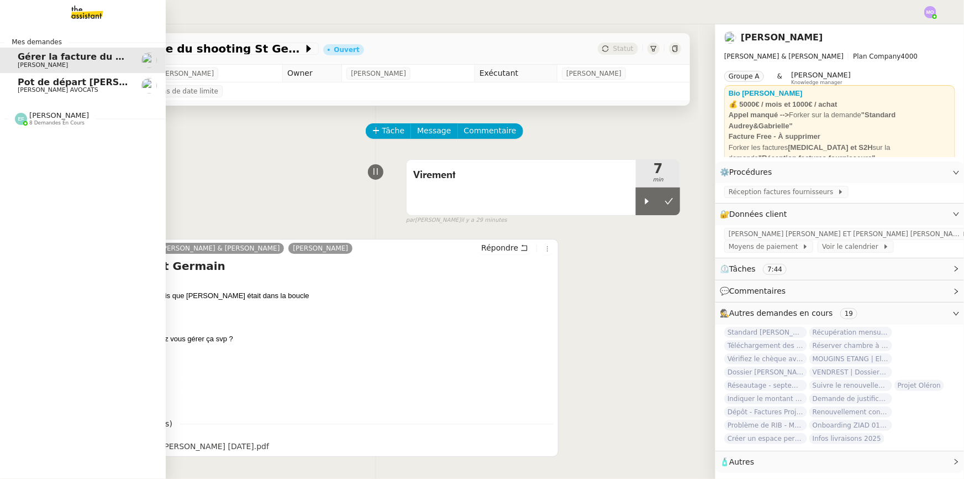
click at [76, 92] on span "[PERSON_NAME] AVOCATS" at bounding box center [58, 89] width 81 height 7
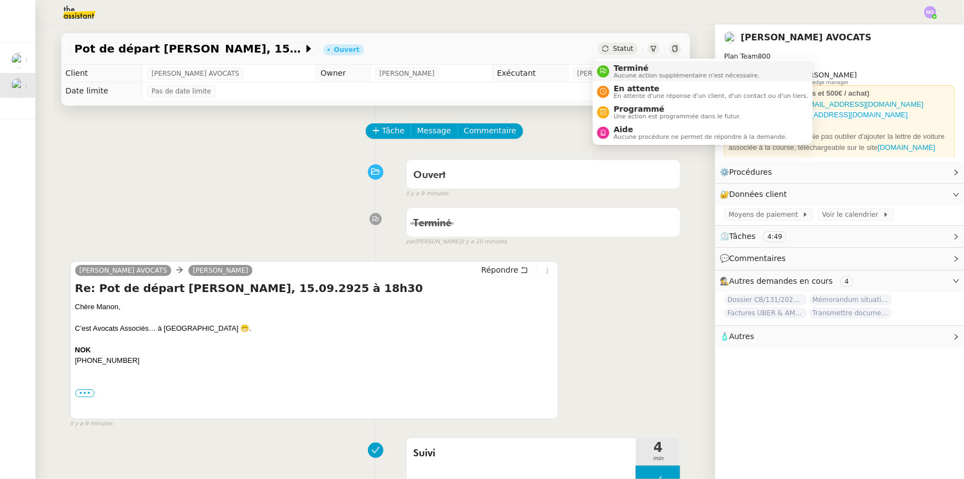
drag, startPoint x: 606, startPoint y: 47, endPoint x: 629, endPoint y: 60, distance: 27.2
click at [608, 48] on div "Statut" at bounding box center [618, 49] width 40 height 12
click at [633, 66] on span "Terminé" at bounding box center [687, 68] width 146 height 9
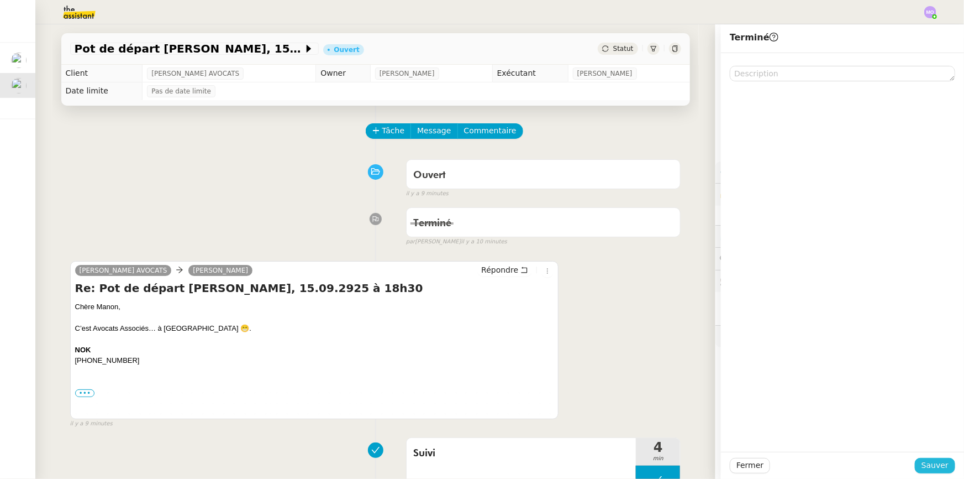
click at [926, 461] on span "Sauver" at bounding box center [935, 465] width 27 height 13
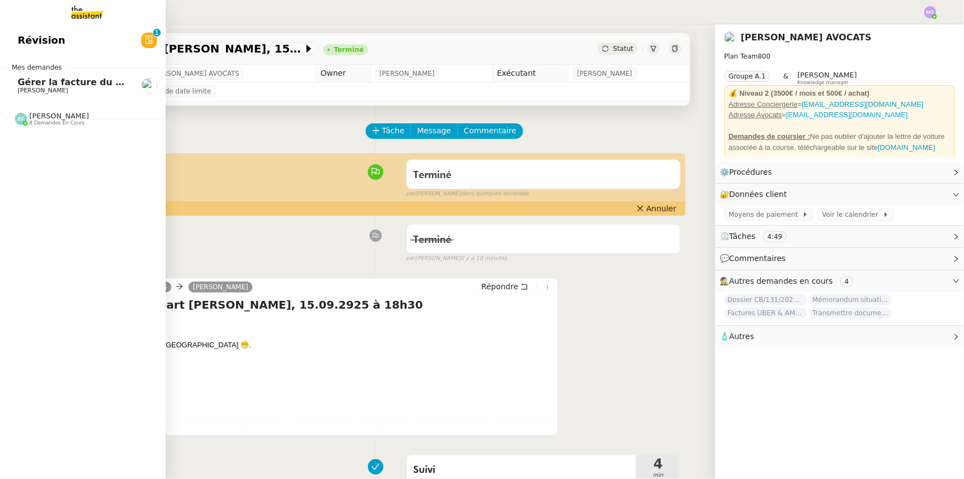
click at [65, 93] on span "[PERSON_NAME]" at bounding box center [43, 90] width 50 height 7
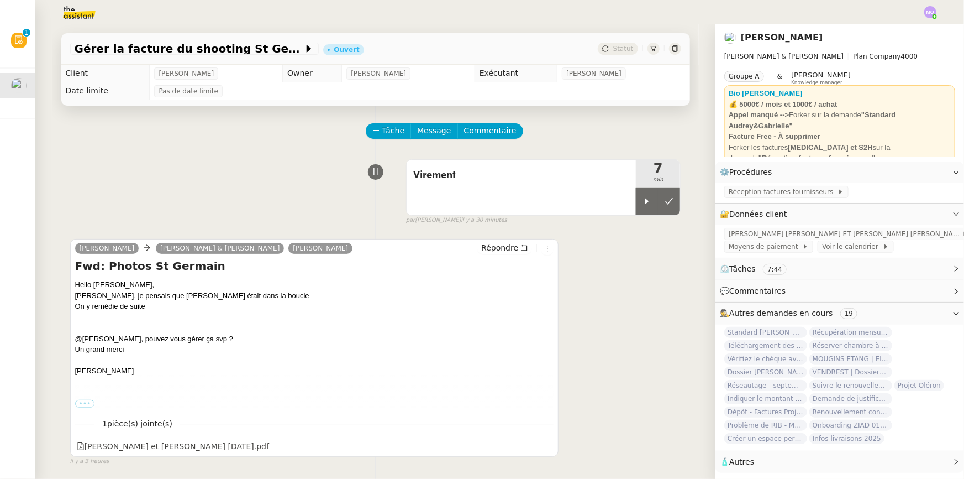
click at [298, 161] on div "Virement 7 min false par [PERSON_NAME] il y a 30 minutes" at bounding box center [375, 189] width 611 height 71
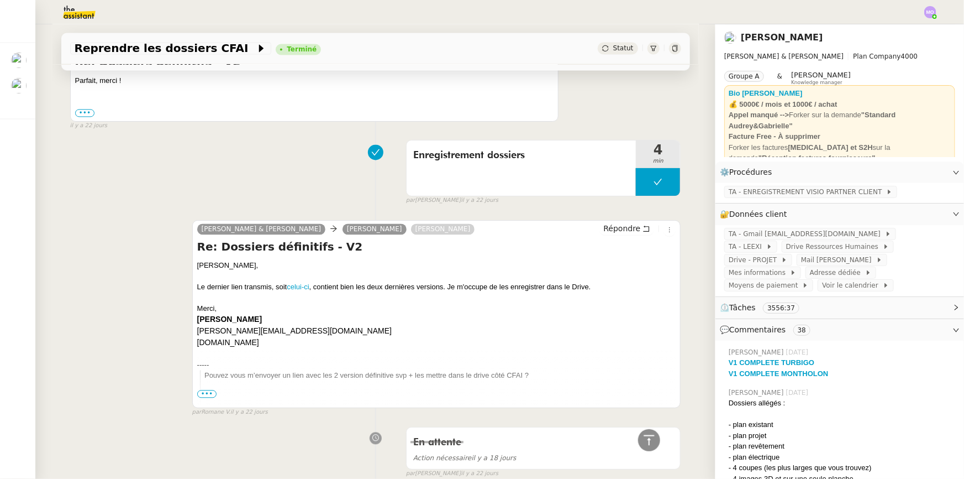
scroll to position [1155, 0]
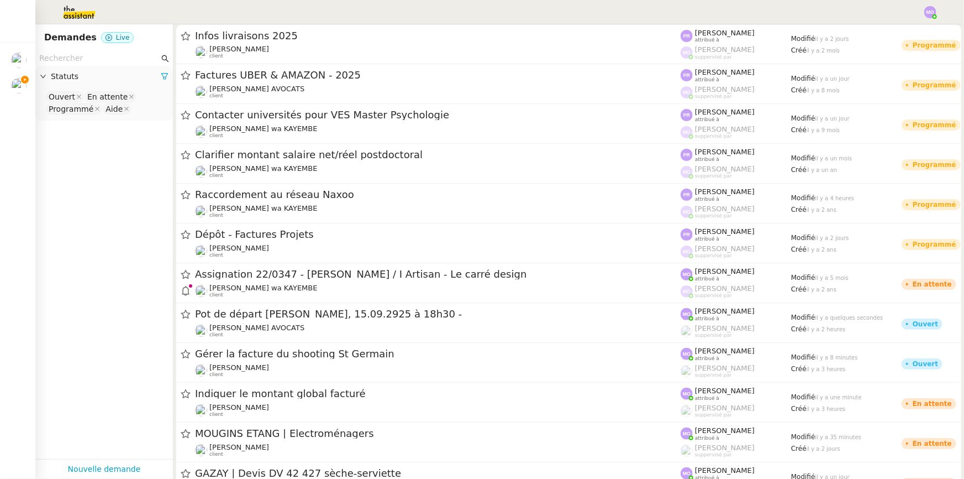
click at [77, 65] on input "text" at bounding box center [99, 58] width 120 height 13
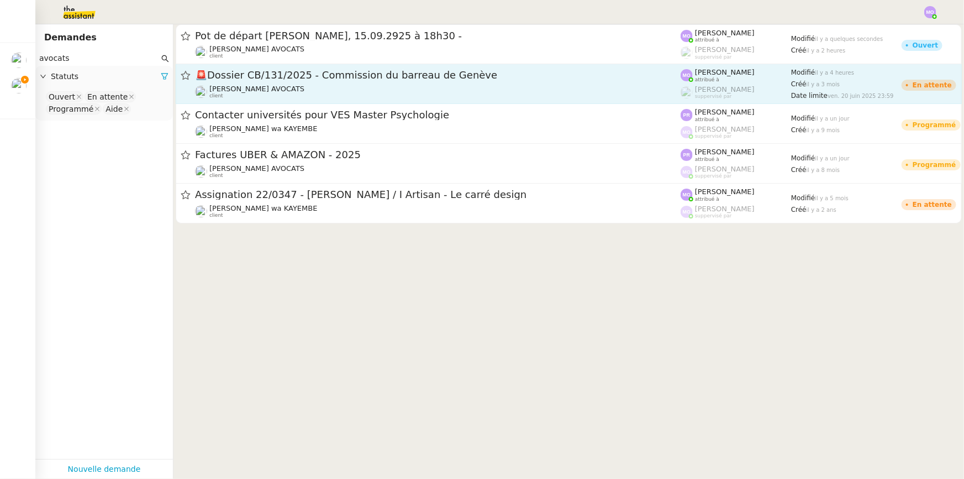
type input "avocats"
click at [332, 93] on div "Naomi NOK AVOCATS client" at bounding box center [438, 92] width 486 height 14
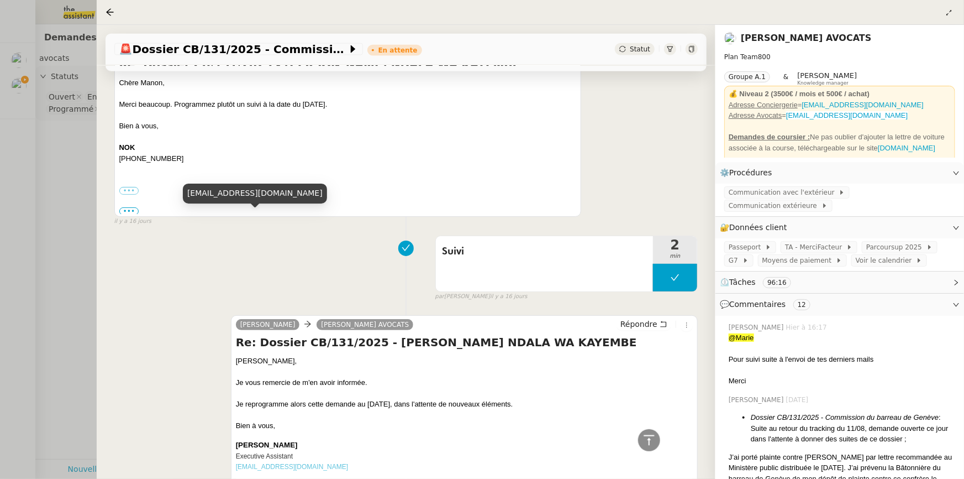
scroll to position [854, 0]
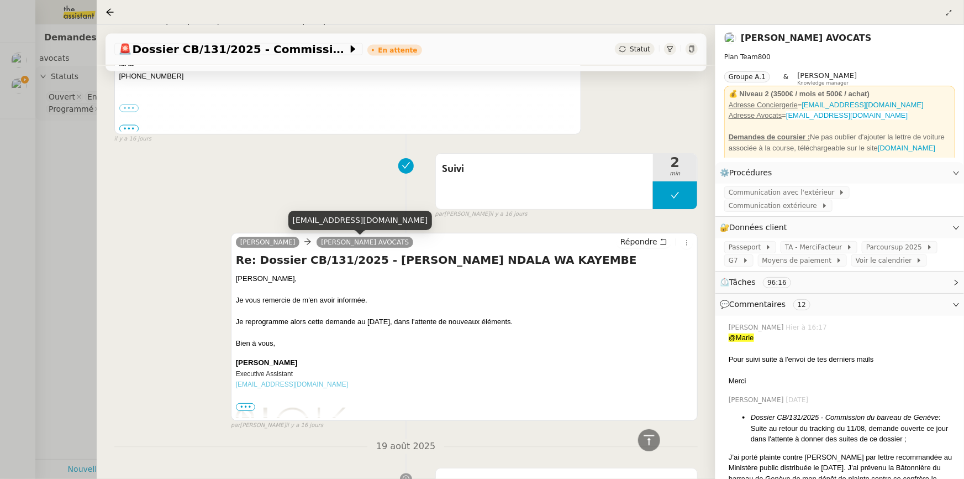
click at [357, 221] on div "[EMAIL_ADDRESS][DOMAIN_NAME]" at bounding box center [360, 220] width 144 height 19
copy div "[EMAIL_ADDRESS][DOMAIN_NAME]"
